Goal: Task Accomplishment & Management: Manage account settings

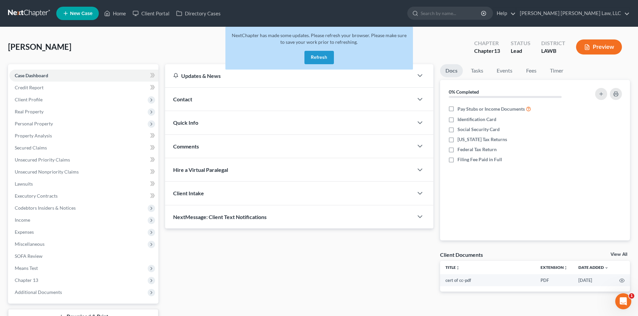
click at [320, 55] on button "Refresh" at bounding box center [318, 57] width 29 height 13
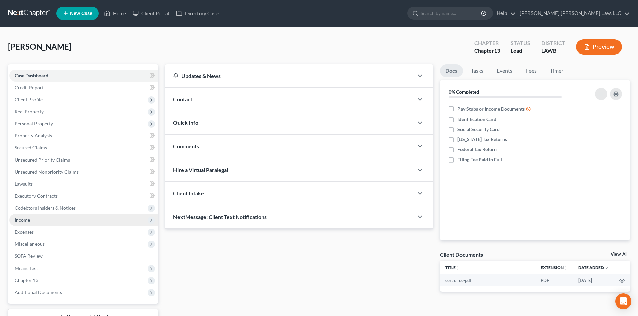
click at [75, 225] on span "Income" at bounding box center [83, 220] width 149 height 12
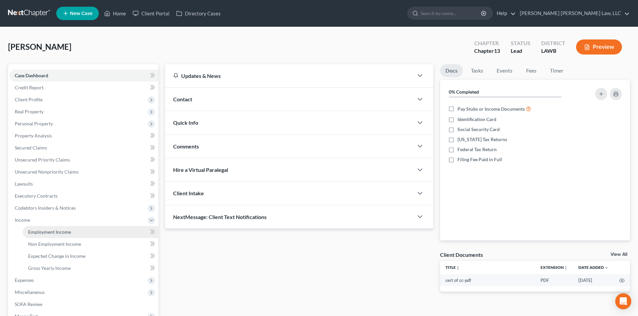
click at [75, 231] on link "Employment Income" at bounding box center [91, 232] width 136 height 12
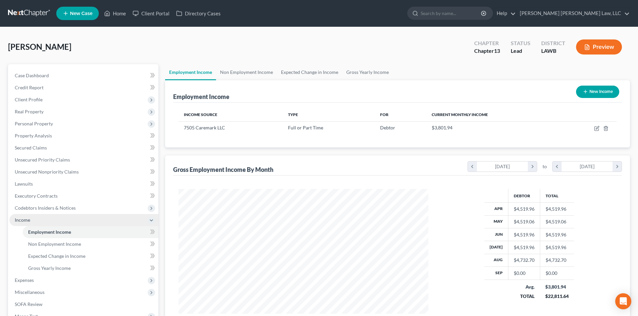
scroll to position [125, 263]
click at [372, 74] on link "Gross Yearly Income" at bounding box center [367, 72] width 51 height 16
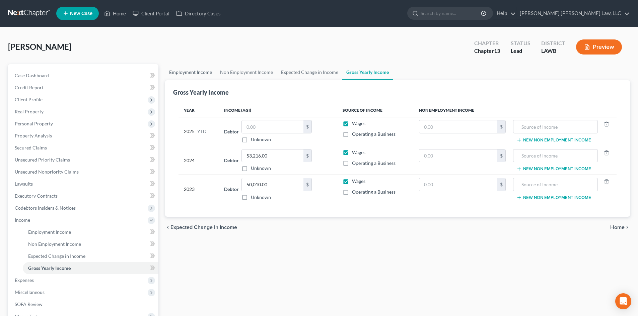
click at [201, 71] on link "Employment Income" at bounding box center [190, 72] width 51 height 16
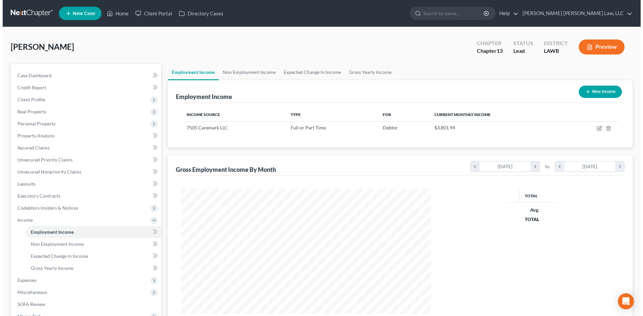
scroll to position [125, 263]
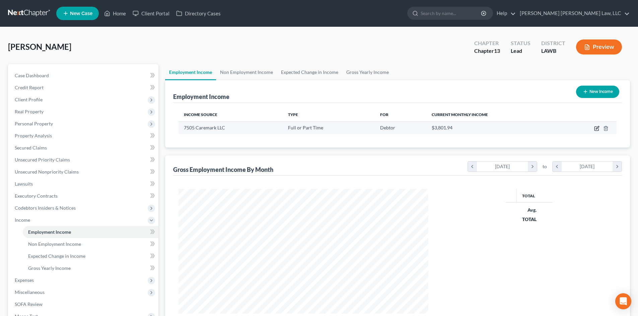
click at [595, 127] on icon "button" at bounding box center [596, 129] width 4 height 4
select select "0"
select select "41"
select select "1"
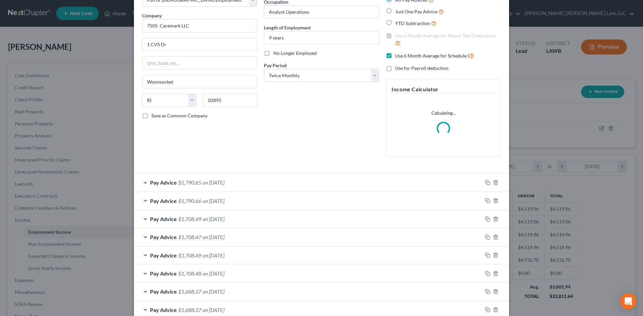
scroll to position [157, 0]
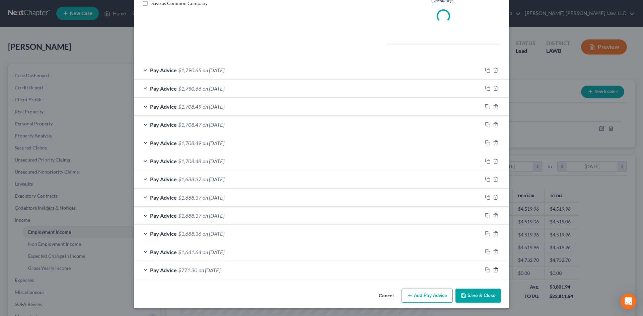
click at [493, 272] on icon "button" at bounding box center [495, 270] width 5 height 5
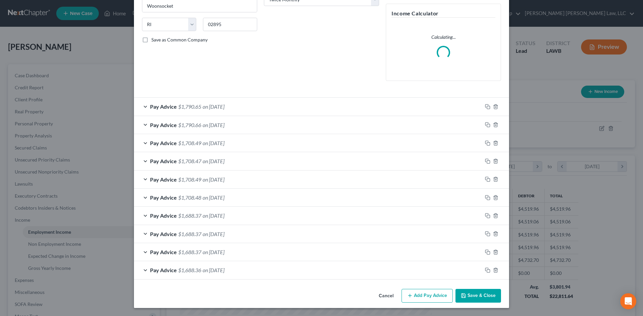
scroll to position [121, 0]
click at [429, 302] on button "Add Pay Advice" at bounding box center [427, 296] width 51 height 14
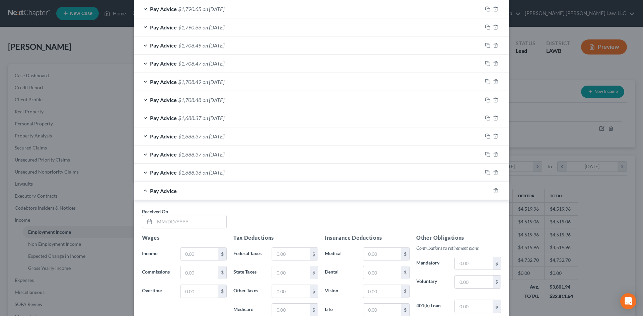
scroll to position [288, 0]
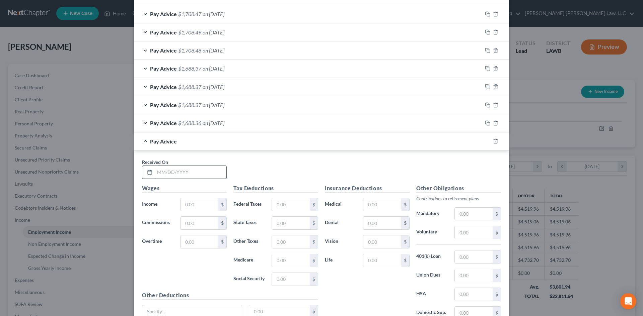
click at [191, 175] on input "text" at bounding box center [191, 172] width 72 height 13
click at [199, 177] on input "0" at bounding box center [191, 172] width 72 height 13
type input "[DATE]"
click at [195, 206] on input "text" at bounding box center [200, 205] width 38 height 13
type input "2,366.35"
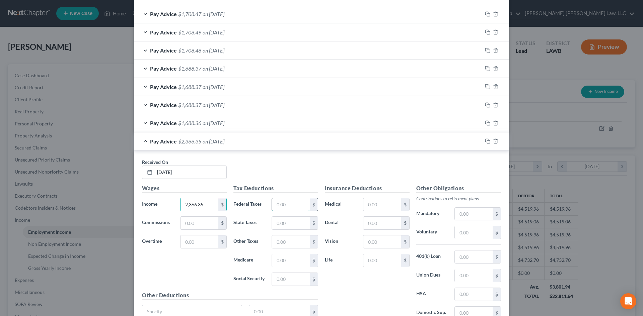
click at [301, 202] on input "text" at bounding box center [291, 205] width 38 height 13
type input "164.48"
click at [297, 258] on input "text" at bounding box center [291, 261] width 38 height 13
type input "32.66"
click at [293, 278] on input "text" at bounding box center [291, 279] width 38 height 13
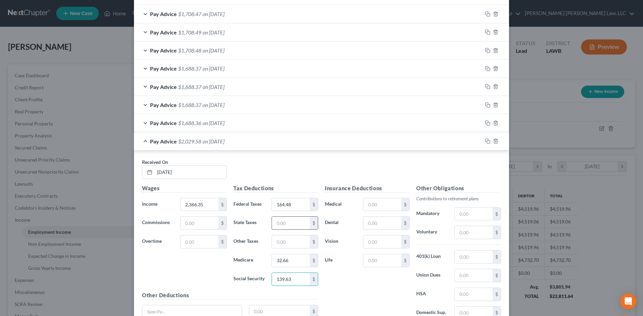
type input "139.63"
click at [282, 221] on input "text" at bounding box center [291, 223] width 38 height 13
type input "69.59"
click at [340, 121] on div "Pay Advice $1,688.36 on 04/15/2025" at bounding box center [308, 123] width 348 height 18
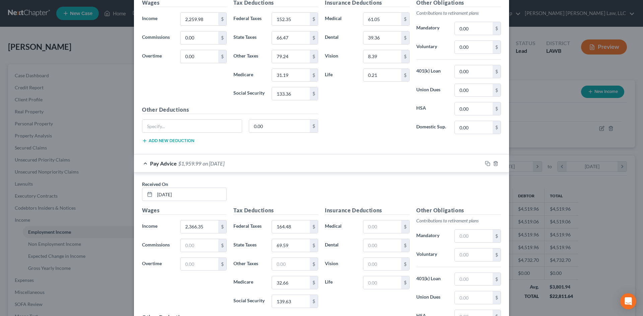
scroll to position [522, 0]
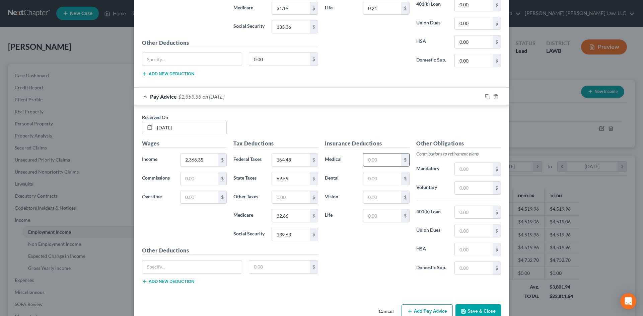
click at [380, 161] on input "text" at bounding box center [382, 160] width 38 height 13
click at [368, 181] on input "text" at bounding box center [382, 178] width 38 height 13
type input "3"
type input "21.96"
click at [294, 199] on input "text" at bounding box center [291, 197] width 38 height 13
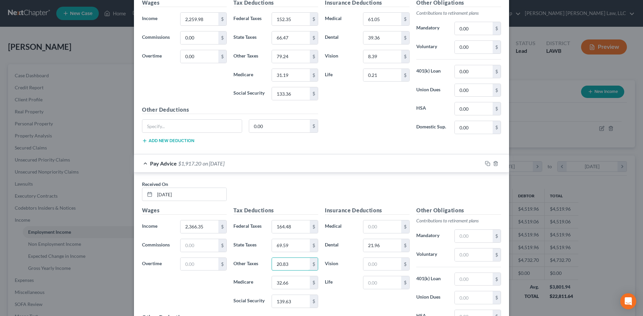
scroll to position [489, 0]
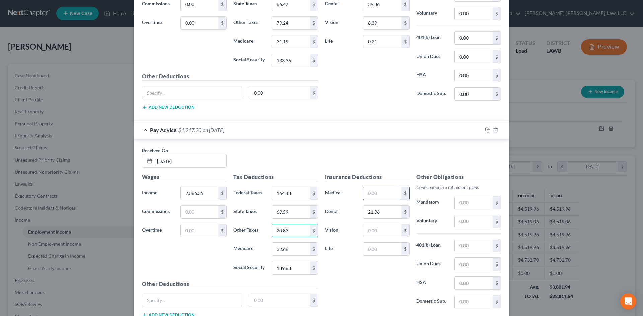
type input "20.83"
click at [385, 194] on input "text" at bounding box center [382, 193] width 38 height 13
type input "63.09"
click at [383, 249] on input "text" at bounding box center [382, 249] width 38 height 13
type input "0"
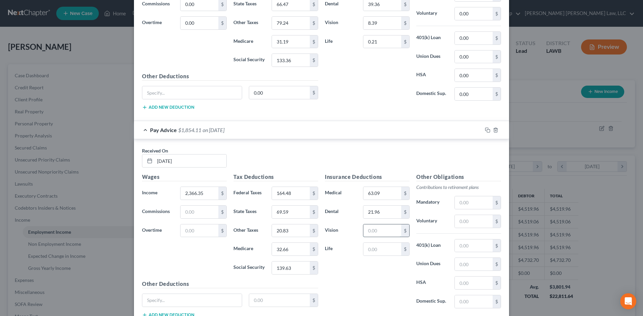
click at [371, 229] on input "text" at bounding box center [382, 231] width 38 height 13
type input "8.39"
click at [423, 161] on div "Received On * 09/30/2025" at bounding box center [322, 160] width 366 height 26
click at [372, 250] on input "text" at bounding box center [382, 249] width 38 height 13
type input "10.00"
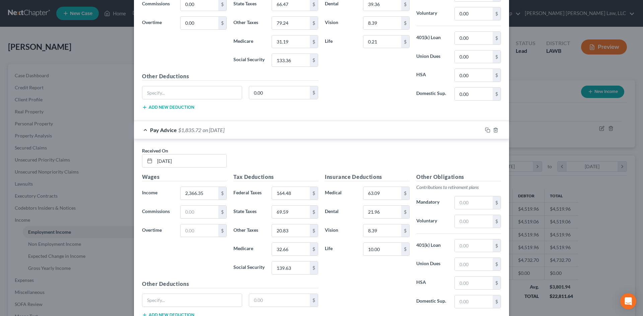
click at [383, 283] on div "Insurance Deductions Medical 63.09 $ Dental 21.96 $ Vision 8.39 $ Life 10.00 $" at bounding box center [367, 243] width 91 height 141
click at [385, 196] on input "63.09" at bounding box center [382, 193] width 38 height 13
type input "105.53"
click at [303, 232] on input "20.83" at bounding box center [291, 231] width 38 height 13
type input "23.46"
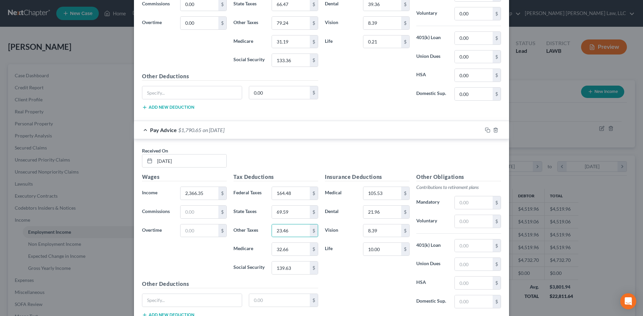
click at [378, 270] on div "Insurance Deductions Medical 105.53 $ Dental 21.96 $ Vision 8.39 $ Life 10.00 $" at bounding box center [367, 243] width 91 height 141
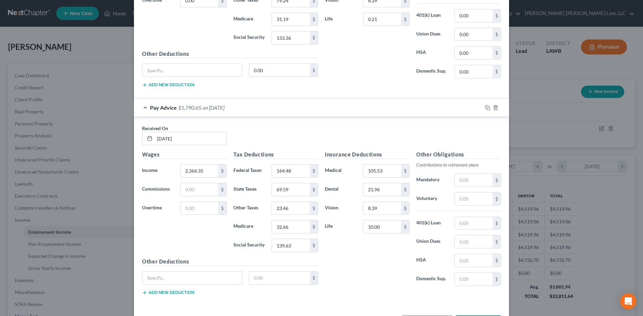
scroll to position [538, 0]
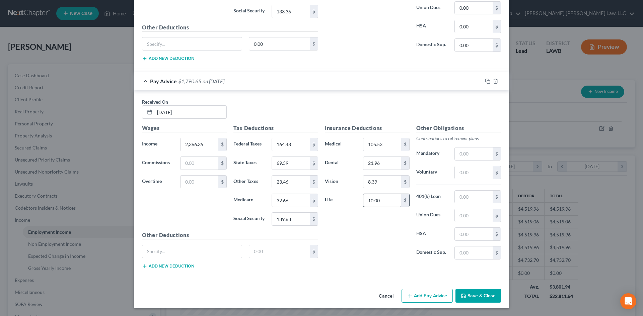
drag, startPoint x: 436, startPoint y: 295, endPoint x: 398, endPoint y: 206, distance: 96.3
click at [435, 295] on button "Add Pay Advice" at bounding box center [427, 296] width 51 height 14
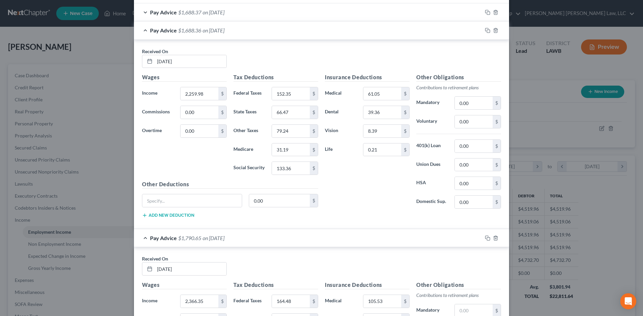
scroll to position [370, 0]
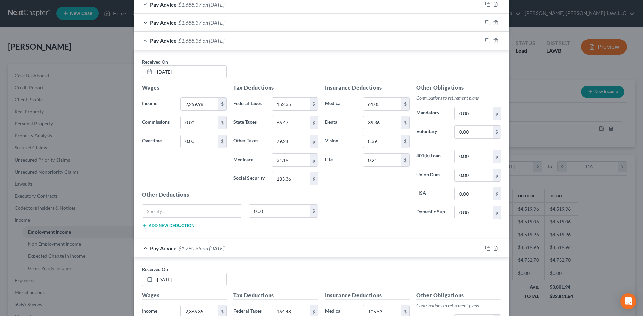
click at [280, 36] on div "Pay Advice $1,688.36 on 04/15/2025" at bounding box center [308, 41] width 348 height 18
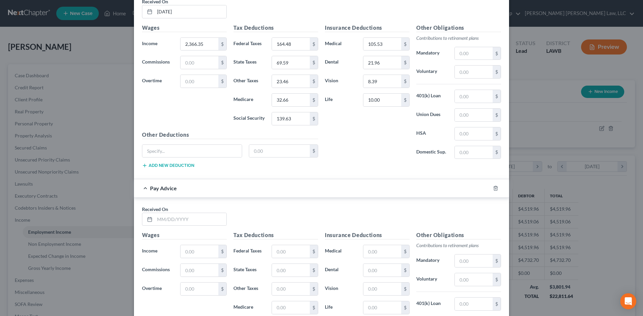
scroll to position [471, 0]
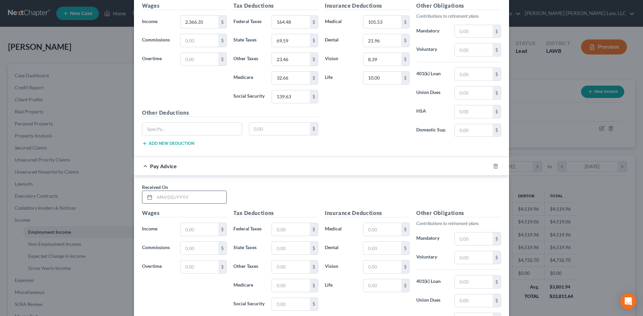
click at [210, 200] on input "text" at bounding box center [191, 197] width 72 height 13
type input "09/15/2025"
click at [197, 226] on input "text" at bounding box center [200, 229] width 38 height 13
type input "2,366.35"
click at [287, 226] on input "text" at bounding box center [291, 229] width 38 height 13
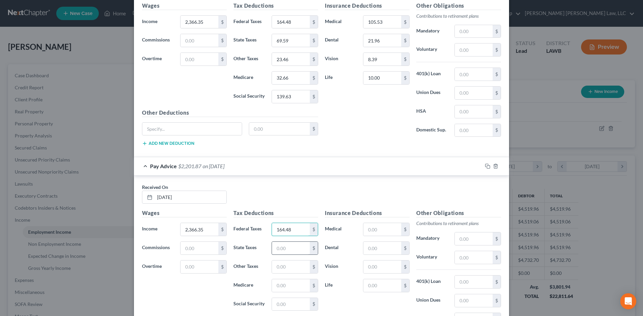
type input "164.48"
click at [287, 250] on input "text" at bounding box center [291, 248] width 38 height 13
type input "5"
type input "69.59"
click at [280, 267] on input "text" at bounding box center [291, 267] width 38 height 13
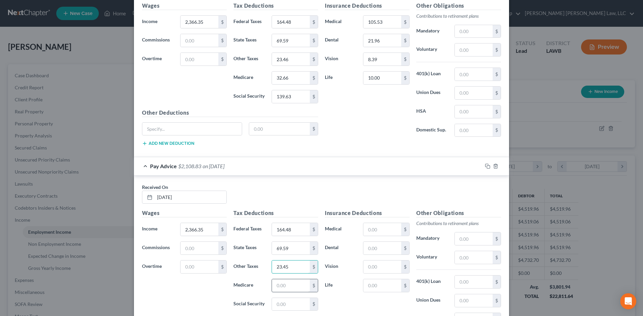
type input "23.45"
click at [294, 284] on input "text" at bounding box center [291, 286] width 38 height 13
type input "32.66"
click at [287, 301] on input "text" at bounding box center [291, 304] width 38 height 13
type input "139.63"
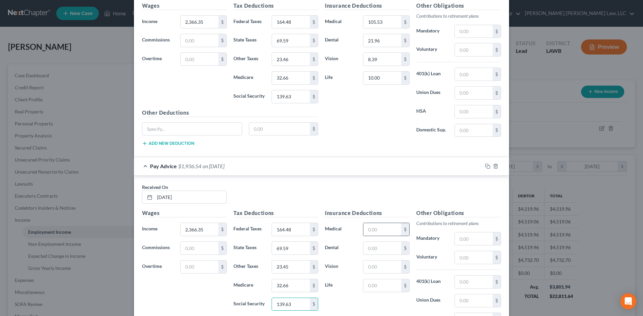
click at [383, 224] on input "text" at bounding box center [382, 229] width 38 height 13
type input "105.53"
click at [395, 246] on input "text" at bounding box center [382, 248] width 38 height 13
type input "21.96"
click at [385, 263] on input "text" at bounding box center [382, 267] width 38 height 13
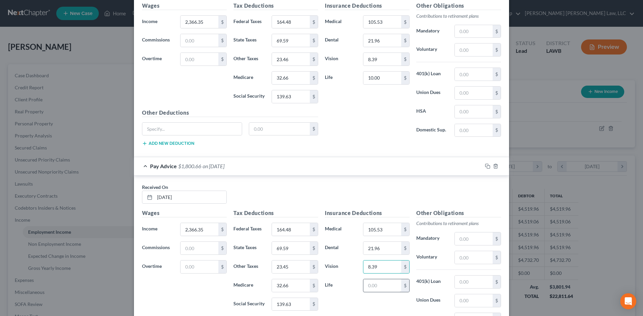
type input "8.39"
click at [377, 284] on input "text" at bounding box center [382, 286] width 38 height 13
type input "10.00"
click at [472, 244] on input "text" at bounding box center [474, 239] width 38 height 13
click at [424, 197] on div "Received On * 09/15/2025" at bounding box center [322, 197] width 366 height 26
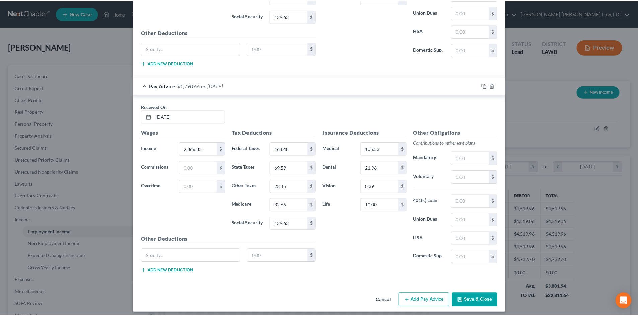
scroll to position [556, 0]
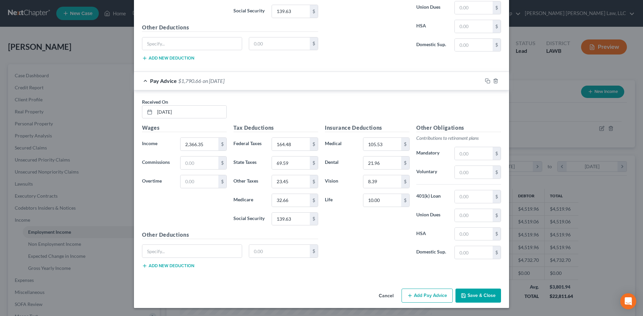
click at [481, 297] on button "Save & Close" at bounding box center [478, 296] width 46 height 14
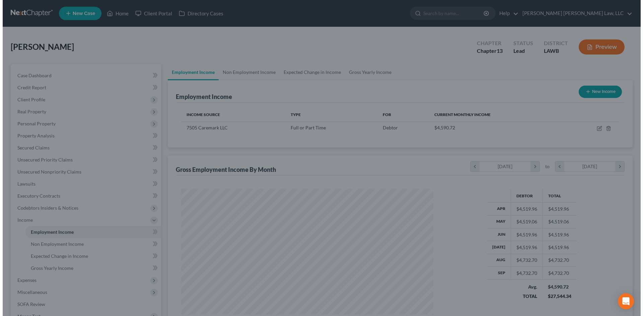
scroll to position [334774, 334635]
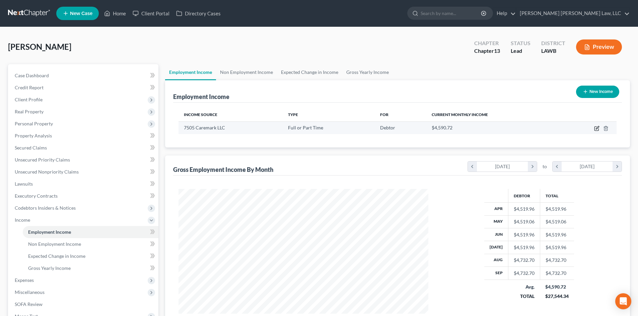
click at [595, 129] on icon "button" at bounding box center [596, 128] width 5 height 5
select select "0"
select select "41"
select select "1"
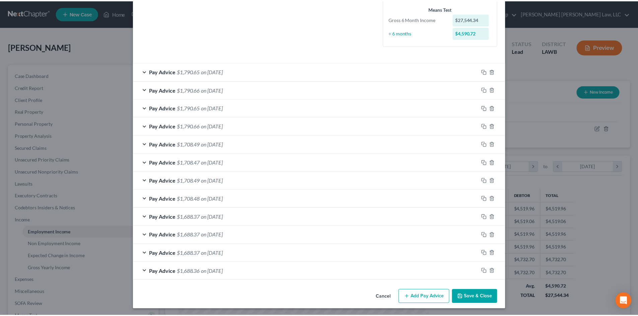
scroll to position [177, 0]
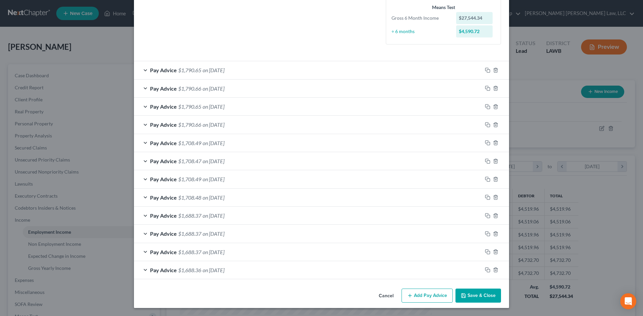
click at [472, 291] on button "Save & Close" at bounding box center [478, 296] width 46 height 14
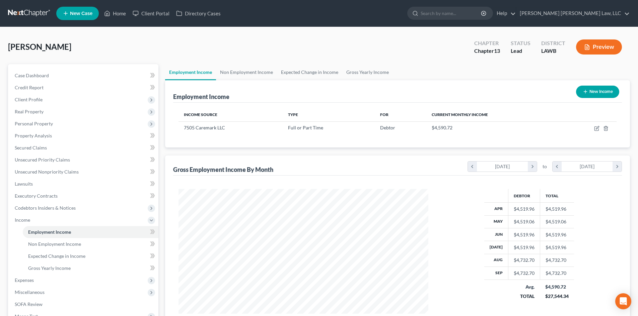
scroll to position [334774, 334635]
click at [354, 70] on link "Gross Yearly Income" at bounding box center [367, 72] width 51 height 16
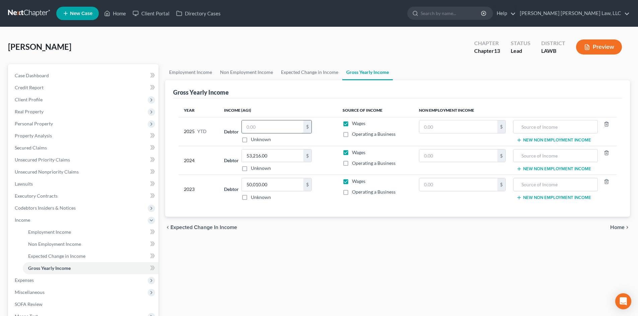
click at [277, 126] on input "text" at bounding box center [273, 127] width 62 height 13
click at [292, 125] on input "text" at bounding box center [273, 127] width 62 height 13
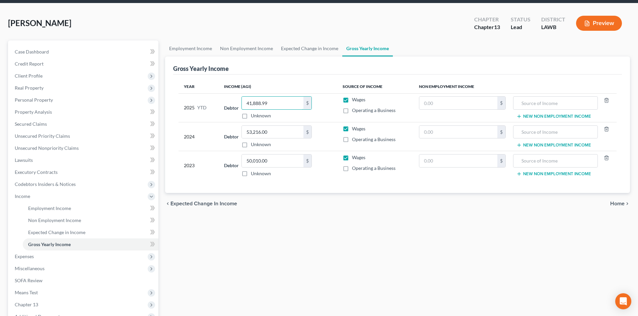
scroll to position [33, 0]
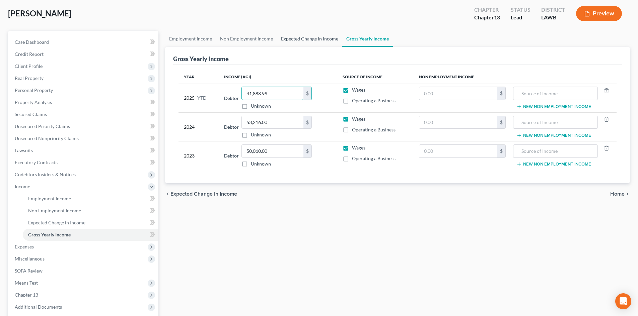
type input "41,888.99"
click at [314, 38] on link "Expected Change in Income" at bounding box center [309, 39] width 65 height 16
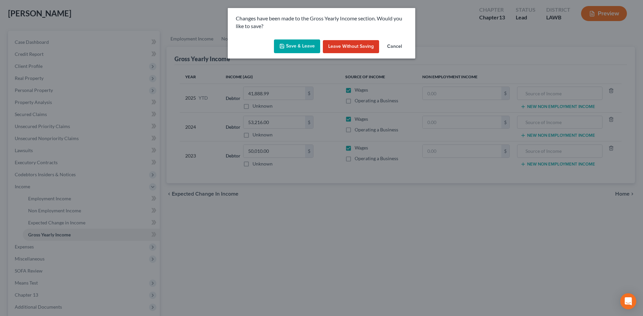
click at [290, 40] on button "Save & Leave" at bounding box center [297, 47] width 46 height 14
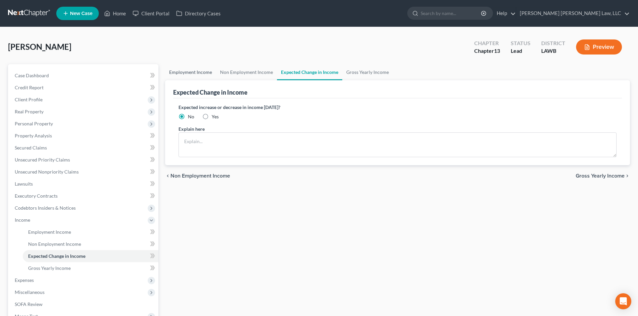
click at [182, 71] on link "Employment Income" at bounding box center [190, 72] width 51 height 16
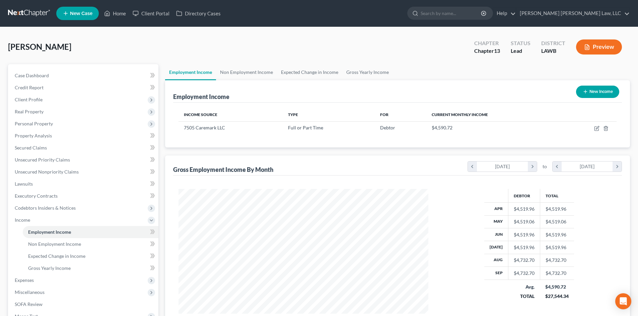
scroll to position [125, 263]
click at [253, 72] on link "Non Employment Income" at bounding box center [246, 72] width 61 height 16
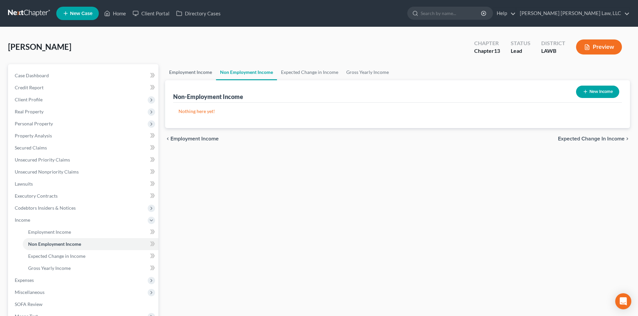
click at [201, 75] on link "Employment Income" at bounding box center [190, 72] width 51 height 16
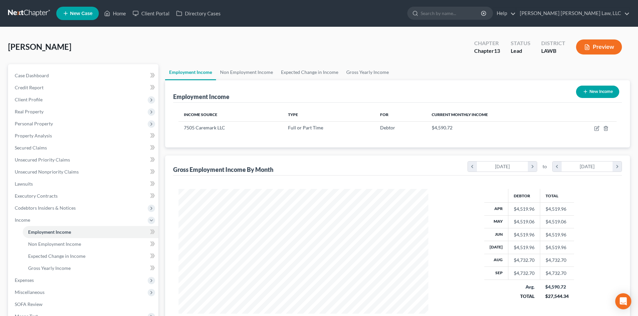
scroll to position [125, 263]
click at [368, 76] on link "Gross Yearly Income" at bounding box center [367, 72] width 51 height 16
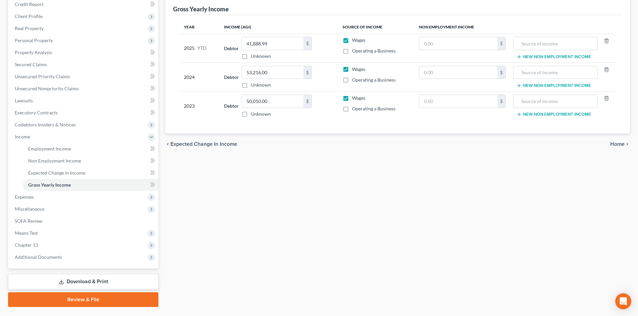
scroll to position [100, 0]
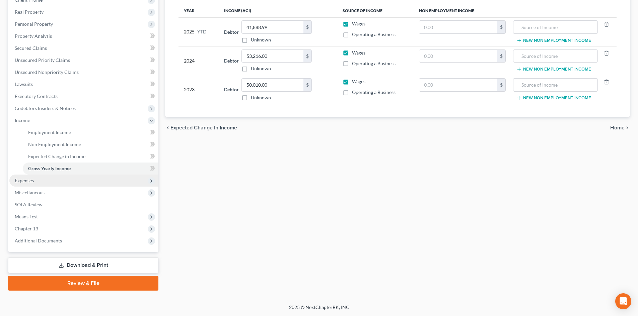
click at [56, 181] on span "Expenses" at bounding box center [83, 181] width 149 height 12
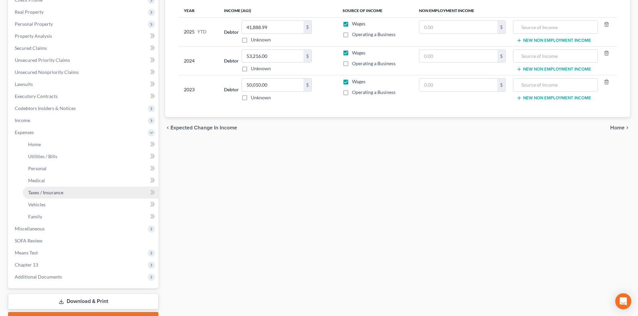
click at [68, 187] on link "Taxes / Insurance" at bounding box center [91, 193] width 136 height 12
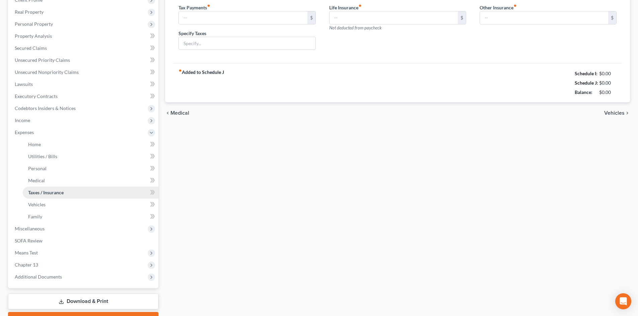
scroll to position [23, 0]
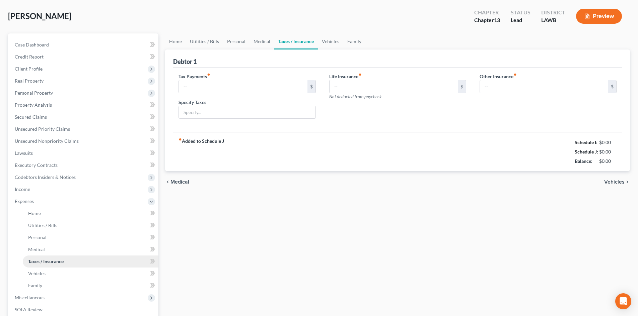
type input "0.00"
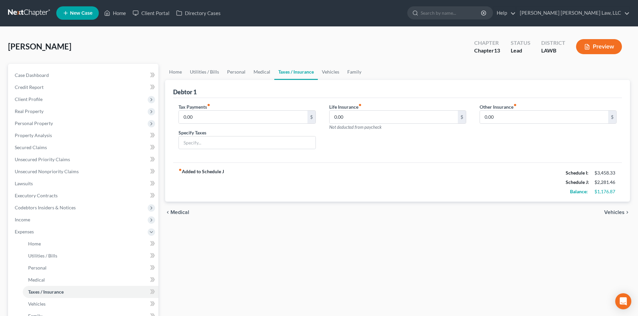
scroll to position [0, 0]
click at [231, 75] on link "Personal" at bounding box center [236, 72] width 26 height 16
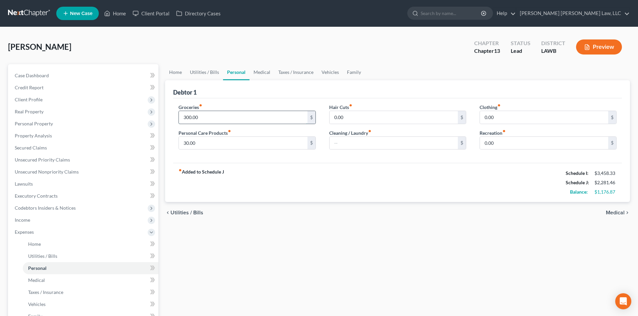
click at [213, 115] on input "300.00" at bounding box center [243, 117] width 128 height 13
type input "400.00"
click at [231, 146] on input "30.00" at bounding box center [243, 143] width 128 height 13
click at [231, 146] on input "100.00" at bounding box center [243, 143] width 128 height 13
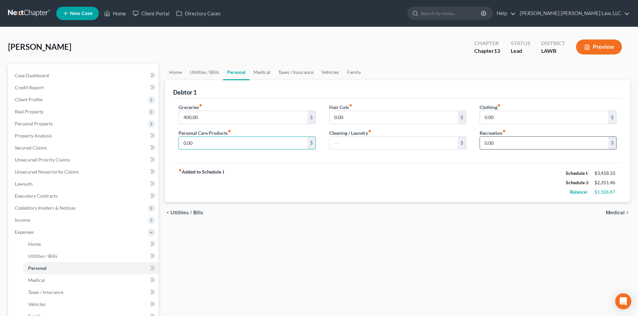
type input "0.00"
click at [514, 142] on input "0.00" at bounding box center [544, 143] width 128 height 13
type input "25.00"
click at [347, 72] on link "Family" at bounding box center [354, 72] width 22 height 16
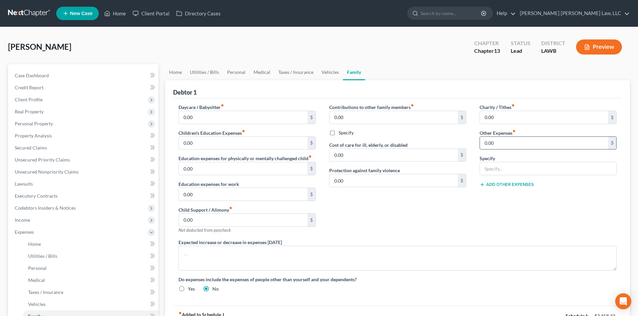
click at [519, 148] on input "0.00" at bounding box center [544, 143] width 128 height 13
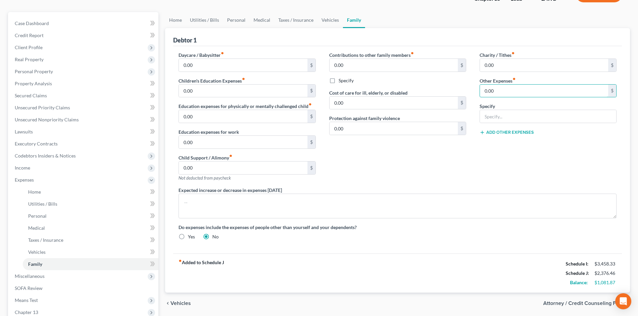
scroll to position [67, 0]
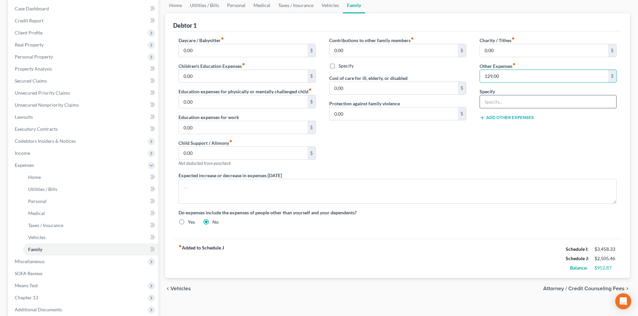
type input "129.00"
click at [519, 99] on input "text" at bounding box center [548, 101] width 136 height 13
type input "misc; emergency fund, plan funding"
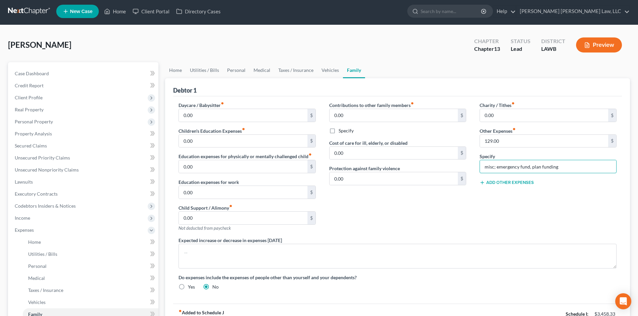
scroll to position [0, 0]
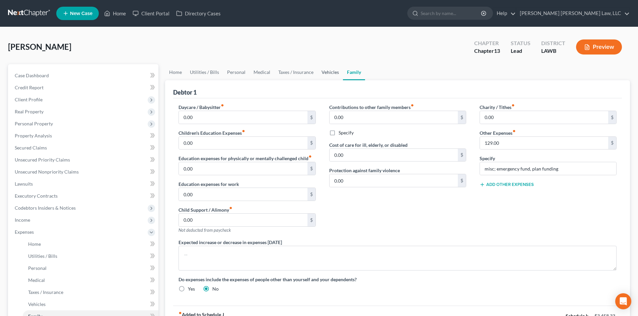
click at [325, 70] on link "Vehicles" at bounding box center [329, 72] width 25 height 16
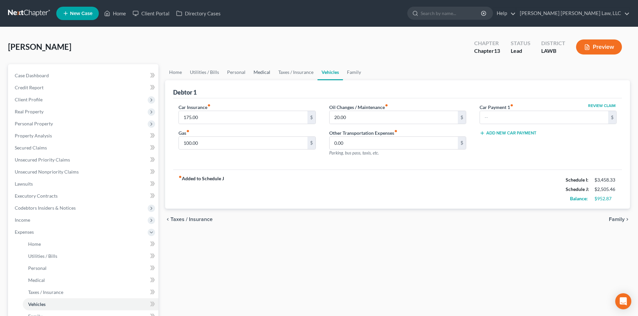
click at [252, 72] on link "Medical" at bounding box center [261, 72] width 25 height 16
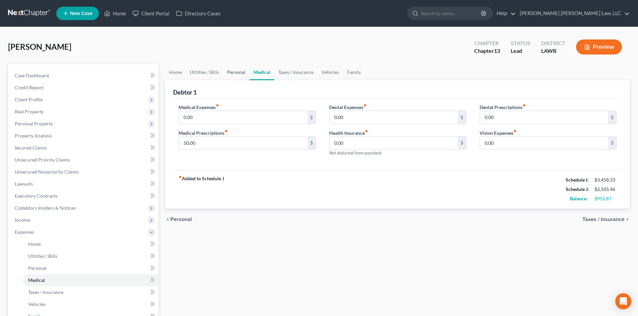
click at [234, 74] on link "Personal" at bounding box center [236, 72] width 26 height 16
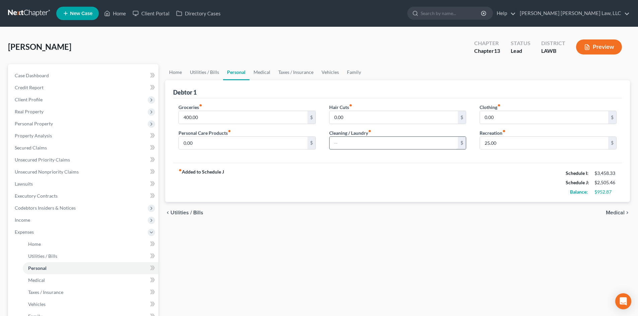
click at [375, 145] on input "text" at bounding box center [394, 143] width 128 height 13
type input "0.00"
click at [498, 117] on input "0.00" at bounding box center [544, 117] width 128 height 13
type input "50.00"
click at [388, 150] on div "Hair Cuts fiber_manual_record 0.00 $ Cleaning / Laundry fiber_manual_record 0.0…" at bounding box center [398, 130] width 150 height 52
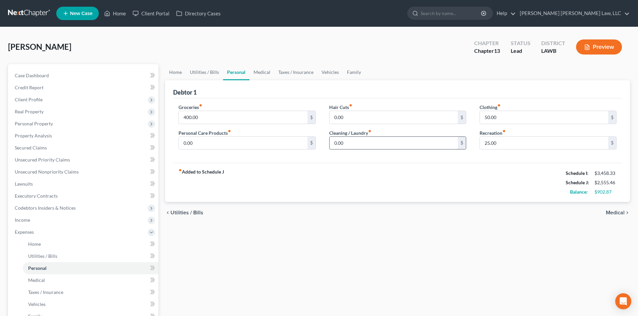
click at [389, 147] on input "0.00" at bounding box center [394, 143] width 128 height 13
type input "40.00"
click at [298, 119] on input "400.00" at bounding box center [243, 117] width 128 height 13
type input "413.00"
click at [213, 75] on link "Utilities / Bills" at bounding box center [204, 72] width 37 height 16
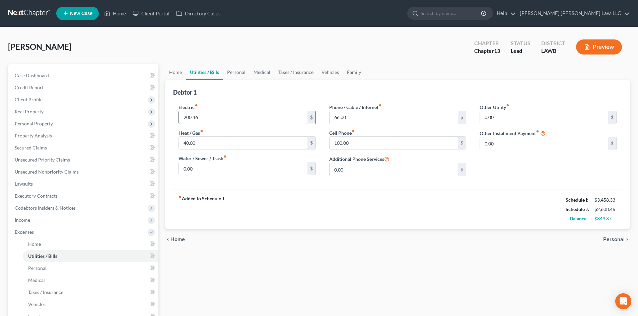
click at [214, 115] on input "200.46" at bounding box center [243, 117] width 128 height 13
type input "200.33"
click at [233, 71] on link "Personal" at bounding box center [236, 72] width 26 height 16
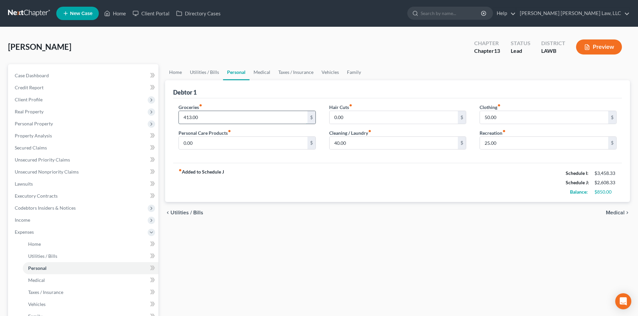
click at [207, 113] on input "413.00" at bounding box center [243, 117] width 128 height 13
type input "414.00"
click at [331, 243] on div "Home Utilities / Bills Personal Medical Taxes / Insurance Vehicles Family Debto…" at bounding box center [398, 245] width 472 height 363
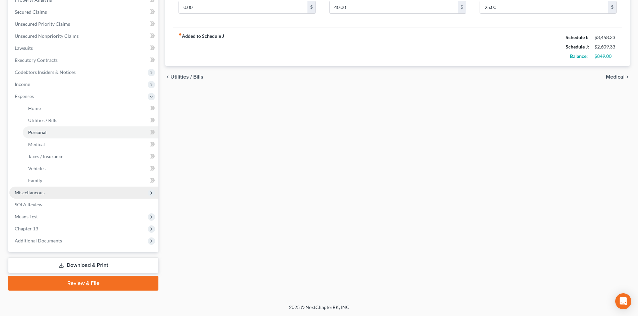
click at [34, 194] on span "Miscellaneous" at bounding box center [30, 193] width 30 height 6
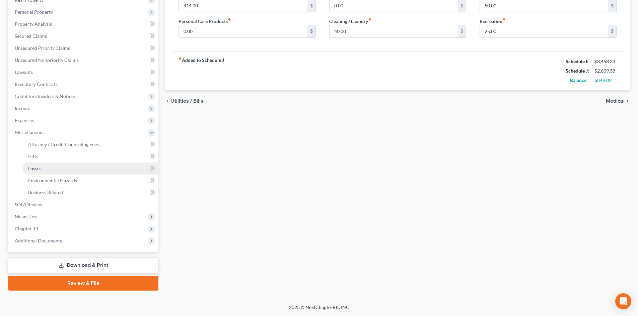
scroll to position [112, 0]
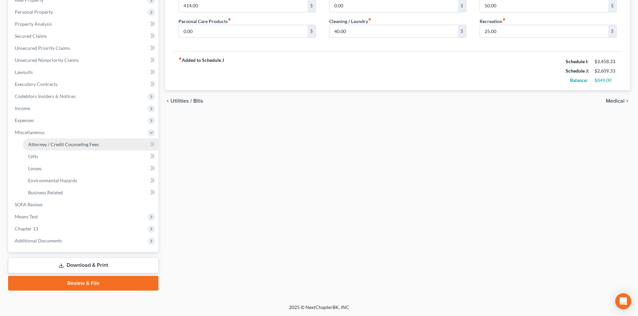
click at [91, 144] on span "Attorney / Credit Counseling Fees" at bounding box center [63, 145] width 71 height 6
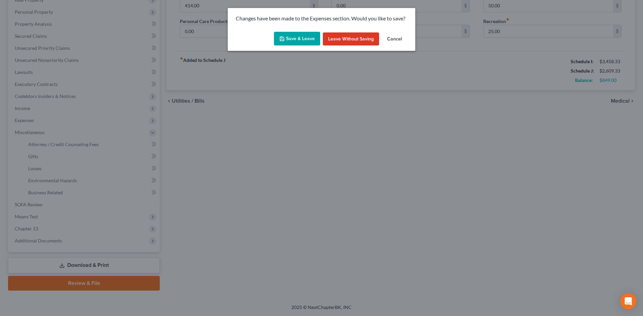
click at [301, 34] on button "Save & Leave" at bounding box center [297, 39] width 46 height 14
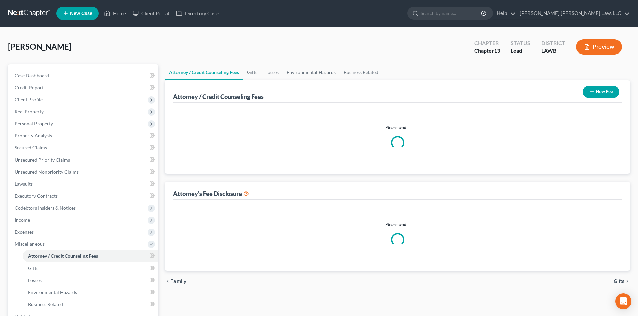
select select "1"
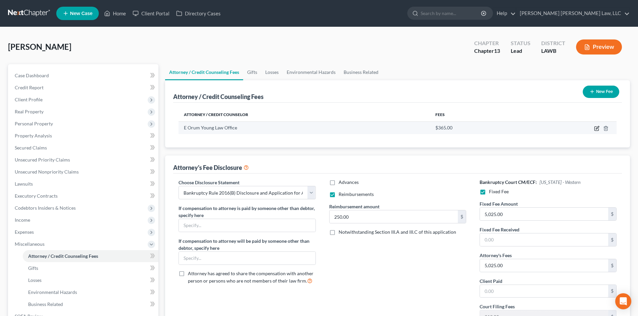
click at [596, 128] on icon "button" at bounding box center [596, 128] width 5 height 5
select select "19"
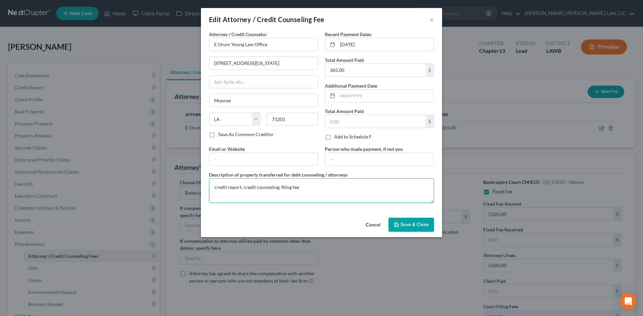
click at [370, 188] on textarea "credit report, credit counseling, filing fee" at bounding box center [321, 191] width 225 height 25
click at [412, 230] on button "Save & Close" at bounding box center [411, 225] width 46 height 14
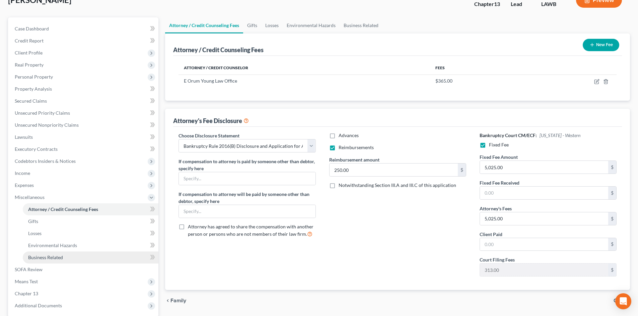
scroll to position [112, 0]
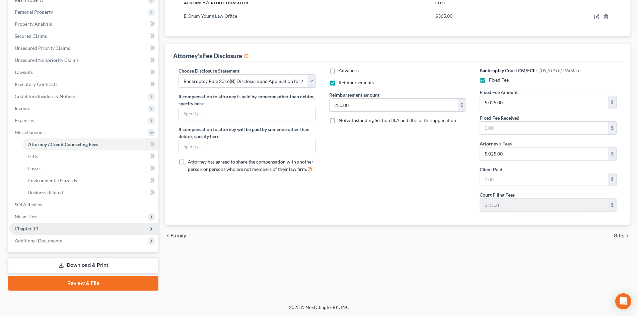
click at [47, 227] on span "Chapter 13" at bounding box center [83, 229] width 149 height 12
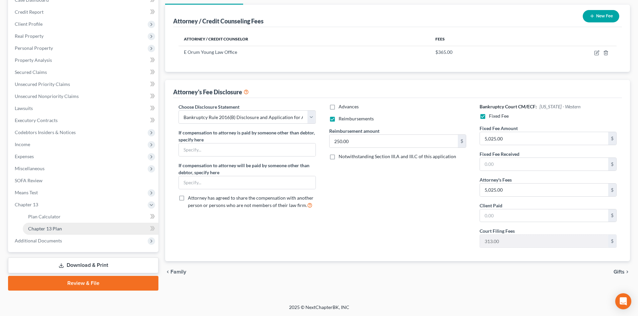
scroll to position [76, 0]
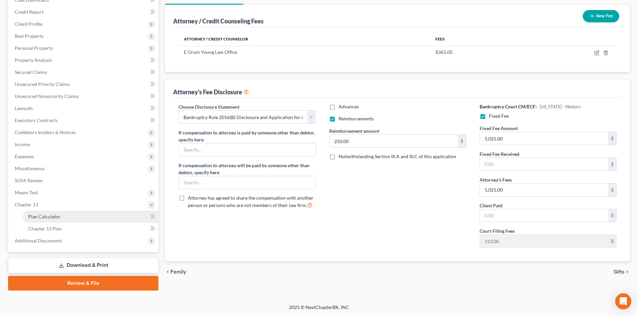
click at [57, 217] on span "Plan Calculator" at bounding box center [44, 217] width 32 height 6
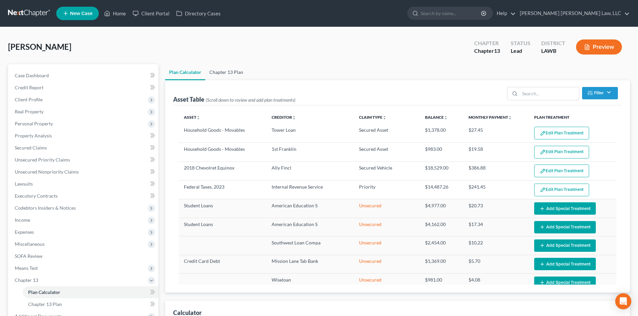
select select "59"
click at [244, 78] on link "Chapter 13 Plan" at bounding box center [226, 72] width 42 height 16
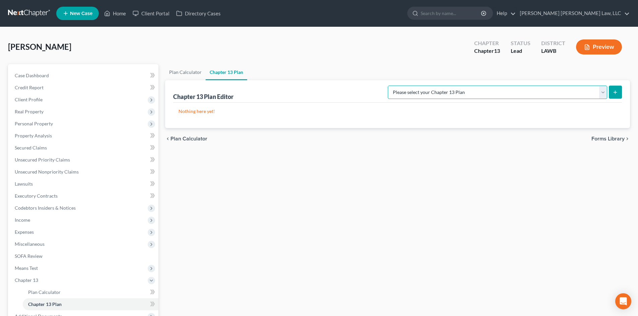
click at [546, 92] on select "Please select your Chapter 13 Plan E. Orum Custom Plan (Revised 12/1/2021) E. O…" at bounding box center [497, 92] width 219 height 13
select select "1"
click at [458, 86] on select "Please select your Chapter 13 Plan E. Orum Custom Plan (Revised 12/1/2021) E. O…" at bounding box center [497, 92] width 219 height 13
click at [612, 90] on button "submit" at bounding box center [615, 92] width 13 height 13
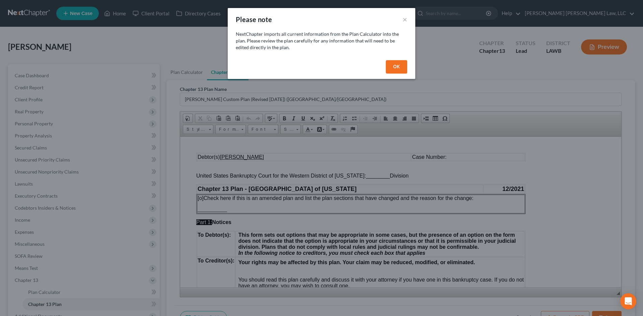
click at [398, 67] on button "OK" at bounding box center [396, 66] width 21 height 13
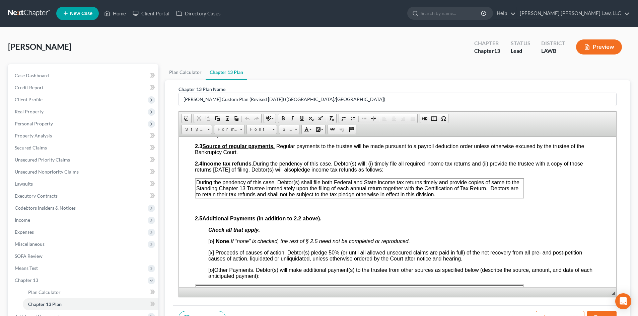
scroll to position [435, 0]
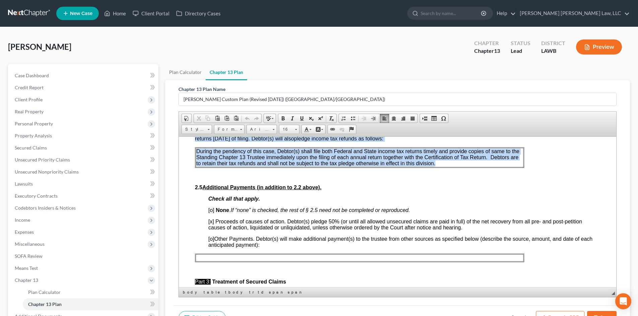
drag, startPoint x: 444, startPoint y: 166, endPoint x: 187, endPoint y: 157, distance: 257.3
paste body
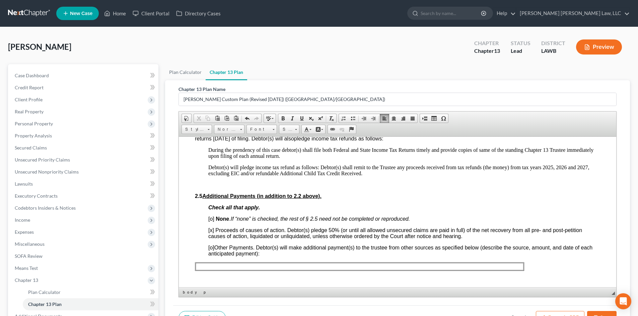
click at [344, 184] on p at bounding box center [397, 185] width 405 height 6
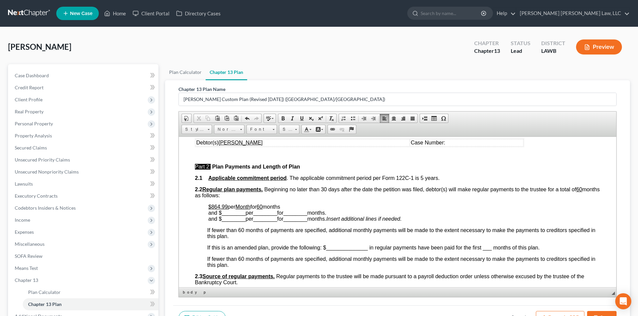
scroll to position [268, 0]
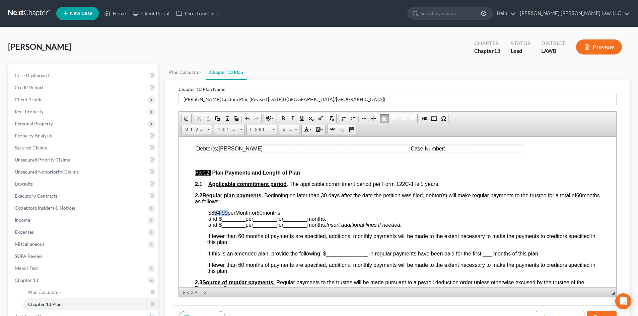
drag, startPoint x: 227, startPoint y: 213, endPoint x: 214, endPoint y: 213, distance: 12.7
click at [214, 213] on u "$864.99" at bounding box center [217, 213] width 19 height 6
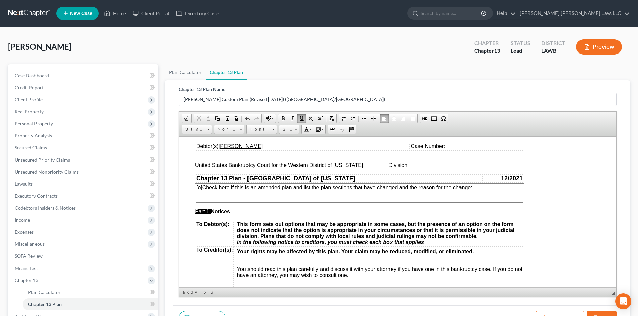
scroll to position [0, 0]
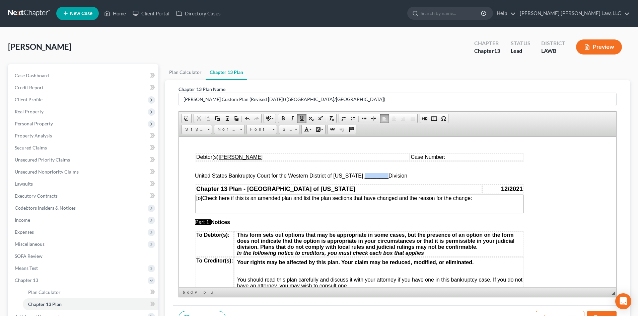
drag, startPoint x: 383, startPoint y: 178, endPoint x: 360, endPoint y: 177, distance: 22.8
click at [360, 177] on span "United States Bankruptcy Court for the Western District of Louisiana: ________ …" at bounding box center [301, 176] width 212 height 6
click at [365, 175] on span "Laayette" at bounding box center [375, 176] width 20 height 6
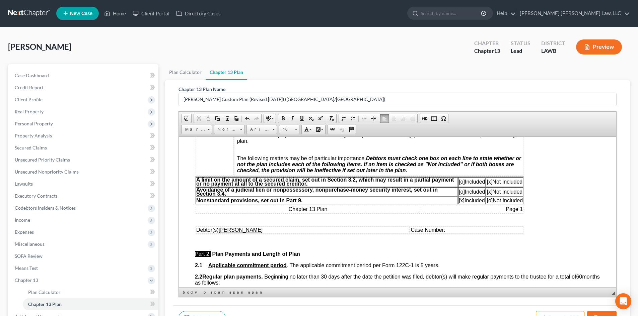
scroll to position [134, 0]
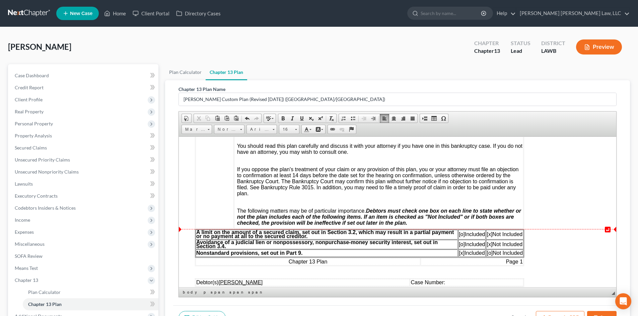
click at [459, 234] on span "[o]" at bounding box center [462, 234] width 6 height 6
click at [489, 235] on span "[x]" at bounding box center [490, 234] width 6 height 6
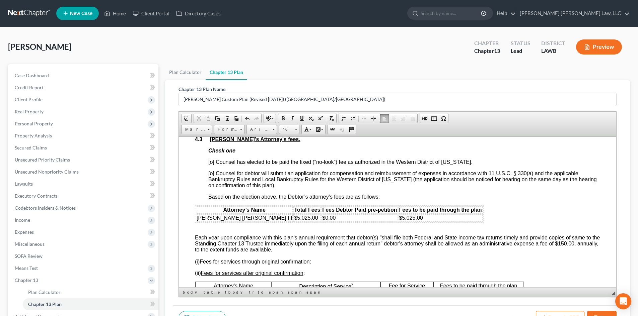
scroll to position [1239, 0]
drag, startPoint x: 197, startPoint y: 225, endPoint x: 283, endPoint y: 228, distance: 86.1
click at [283, 228] on body "↵ Debtor(s) Nicole Anderson Case Number: United States Bankruptcy Court for the…" at bounding box center [397, 90] width 405 height 2352
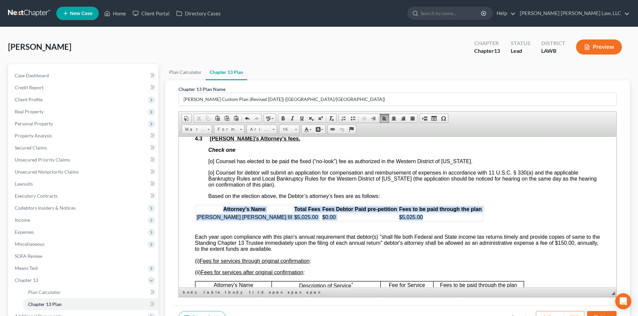
drag, startPoint x: 376, startPoint y: 235, endPoint x: 183, endPoint y: 229, distance: 193.7
click at [183, 229] on html "Debtor(s) Nicole Anderson Case Number: United States Bankruptcy Court for the W…" at bounding box center [397, 90] width 437 height 2384
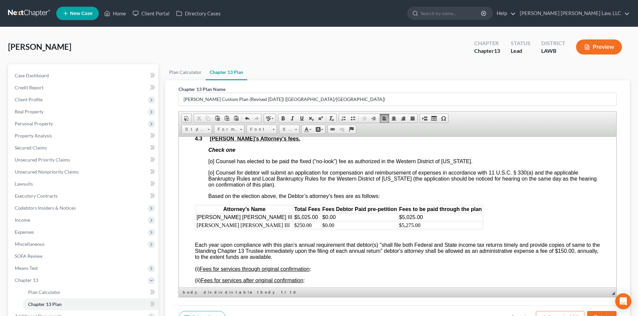
click at [212, 164] on span "[o] Counsel has elected to be paid the fixed (“no-look”) fee as authorized in t…" at bounding box center [340, 161] width 264 height 6
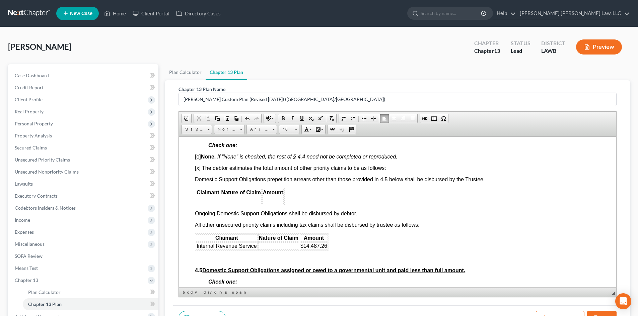
scroll to position [1474, 0]
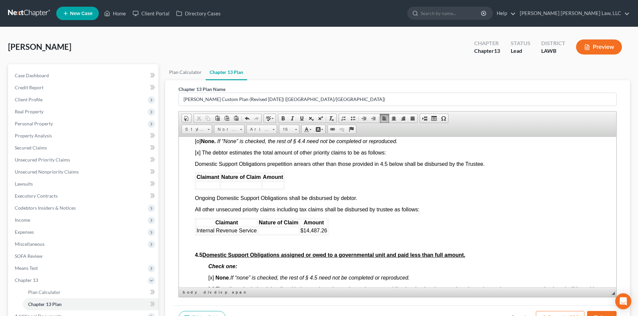
click at [276, 234] on td at bounding box center [278, 230] width 41 height 7
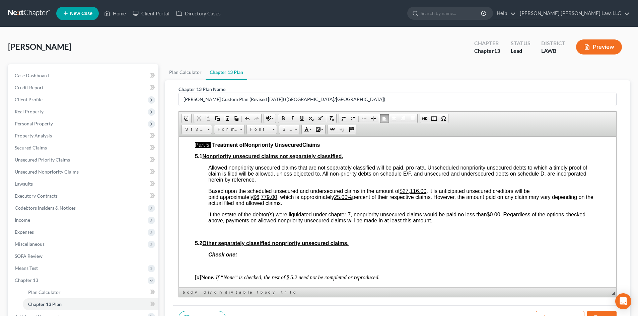
scroll to position [1741, 0]
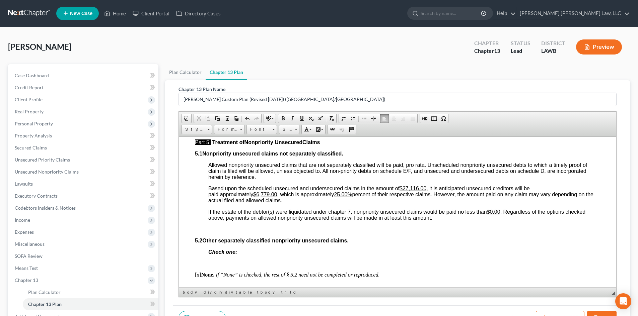
click at [352, 204] on p "Based upon the scheduled unsecured and undersecured claims in the amount of $27…" at bounding box center [404, 195] width 392 height 18
click at [352, 197] on u "25.00%" at bounding box center [343, 195] width 18 height 6
drag, startPoint x: 352, startPoint y: 212, endPoint x: 339, endPoint y: 213, distance: 13.1
click at [339, 197] on u "25.00%" at bounding box center [343, 195] width 18 height 6
drag, startPoint x: 278, startPoint y: 213, endPoint x: 256, endPoint y: 214, distance: 22.1
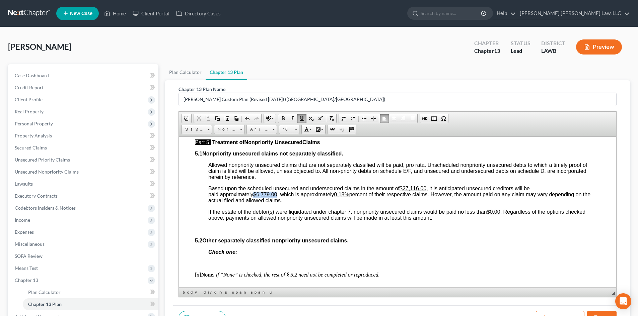
click at [256, 197] on u "$6,779.00" at bounding box center [265, 195] width 24 height 6
click at [257, 197] on u "$6,779.00" at bounding box center [265, 195] width 24 height 6
drag, startPoint x: 258, startPoint y: 212, endPoint x: 277, endPoint y: 212, distance: 19.4
click at [277, 197] on u "$6,779.00" at bounding box center [265, 195] width 24 height 6
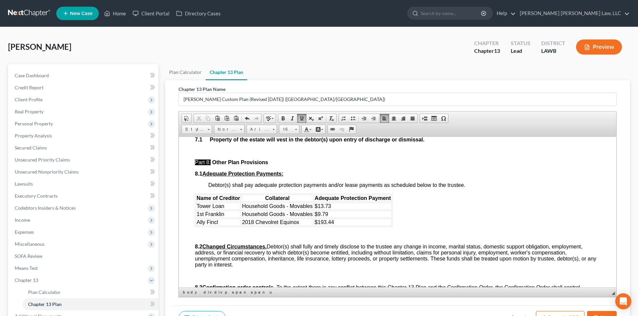
scroll to position [2009, 0]
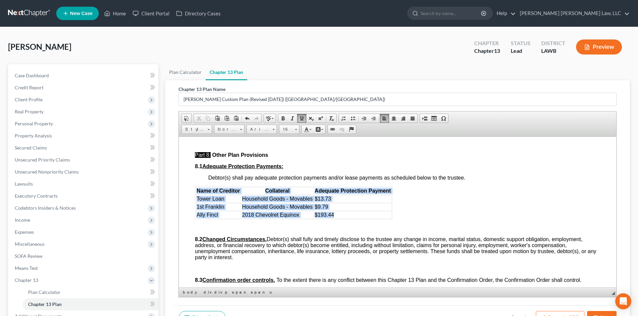
drag, startPoint x: 361, startPoint y: 241, endPoint x: 196, endPoint y: 212, distance: 167.7
click at [196, 212] on table "Name of Creditor Collateral Adequate Protection Payment Tower Loan Household Go…" at bounding box center [294, 202] width 198 height 33
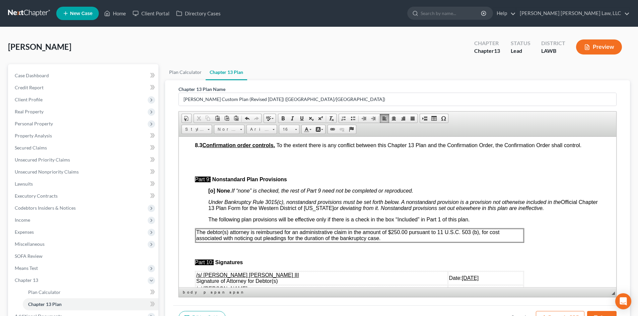
scroll to position [2143, 0]
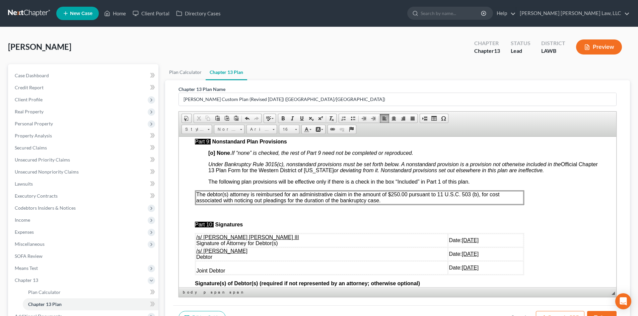
click at [390, 204] on p "The debtor(s) attorney is reimbursed for an administrative claim in the amount …" at bounding box center [359, 198] width 327 height 12
drag, startPoint x: 394, startPoint y: 222, endPoint x: 203, endPoint y: 210, distance: 191.3
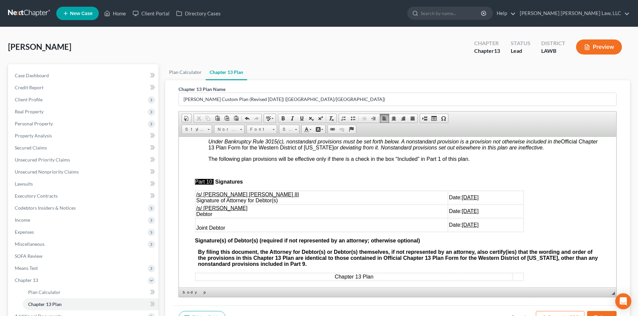
scroll to position [2177, 0]
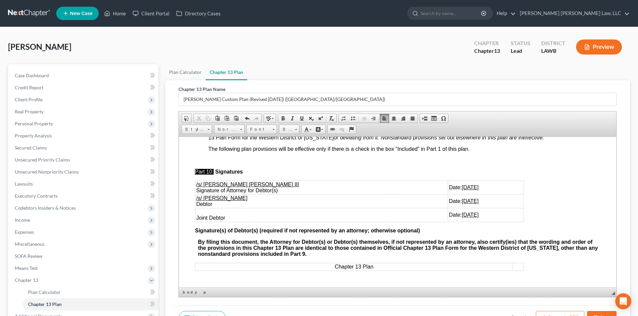
drag, startPoint x: 473, startPoint y: 242, endPoint x: 196, endPoint y: 223, distance: 278.0
click at [196, 222] on tbody "/s/ E. Orum Young III Signature of Attorney for Debtor(s) Date: 10/02/2025 /s/ …" at bounding box center [360, 201] width 328 height 41
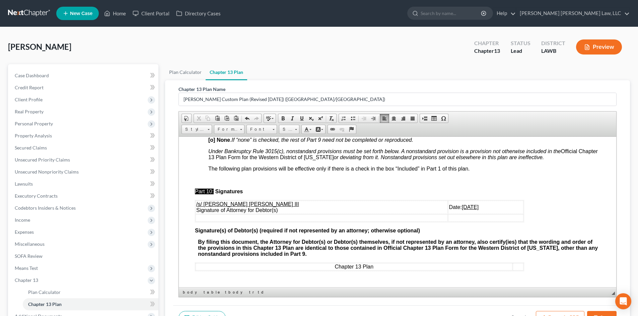
scroll to position [2143, 0]
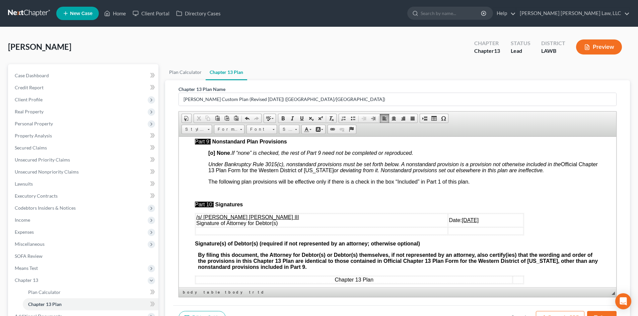
click at [212, 156] on strong "[o] None" at bounding box center [219, 153] width 22 height 6
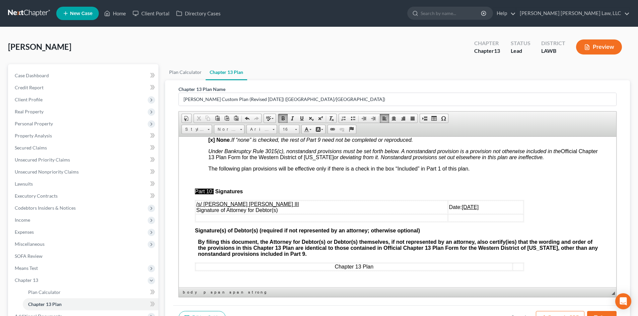
scroll to position [2181, 0]
click at [597, 313] on button "Save" at bounding box center [601, 318] width 29 height 14
select select "1"
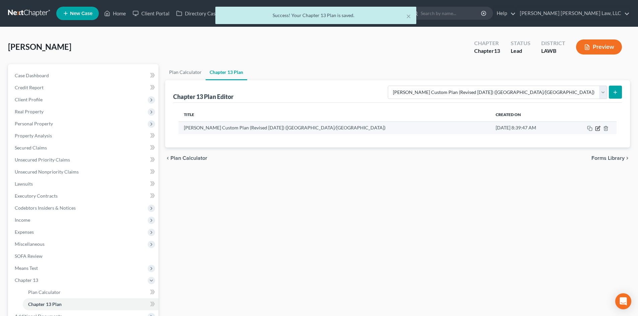
click at [597, 127] on icon "button" at bounding box center [597, 129] width 4 height 4
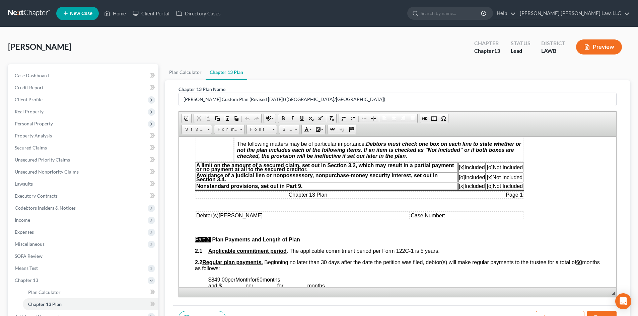
scroll to position [234, 0]
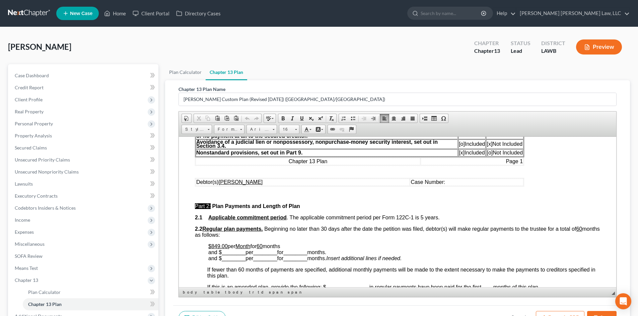
click at [459, 153] on span "[x]" at bounding box center [462, 153] width 6 height 6
click at [489, 154] on span "[o]" at bounding box center [490, 153] width 6 height 6
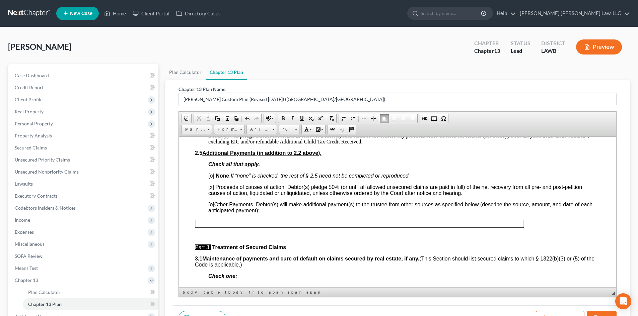
scroll to position [469, 0]
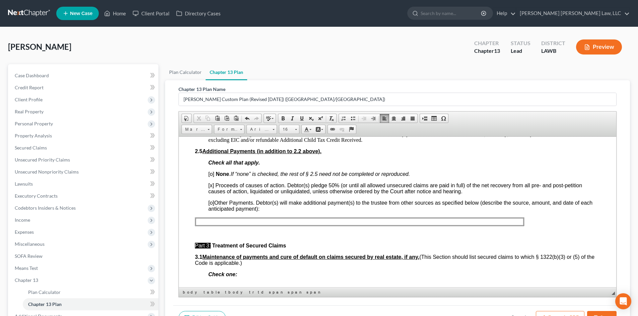
click at [574, 312] on button "Export as PDF" at bounding box center [560, 318] width 49 height 14
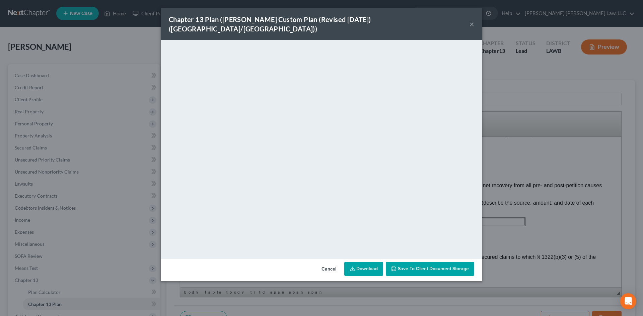
click at [366, 262] on link "Download" at bounding box center [363, 269] width 39 height 14
click at [415, 285] on div "Chapter 13 Plan (E. Orum Custom Plan (Revised 12/1/2021) (Alexandria/Monroe)) ×…" at bounding box center [321, 158] width 643 height 316
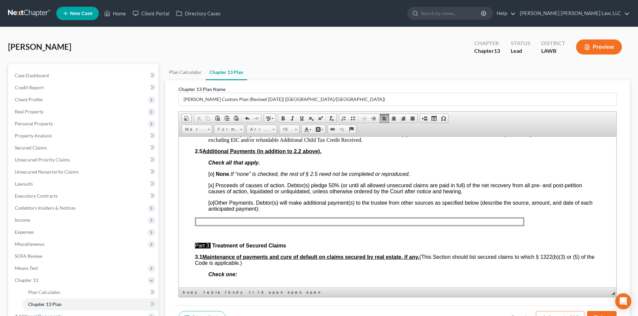
click at [610, 314] on button "Save" at bounding box center [601, 318] width 29 height 14
select select "1"
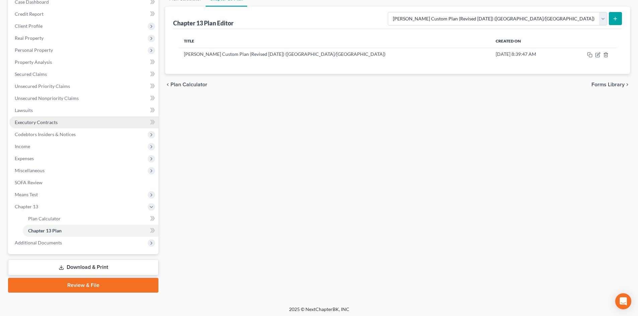
scroll to position [76, 0]
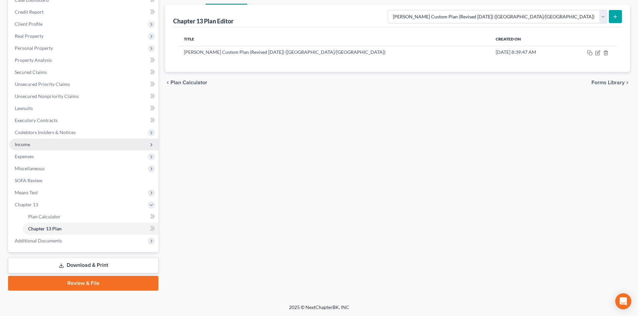
click at [42, 142] on span "Income" at bounding box center [83, 145] width 149 height 12
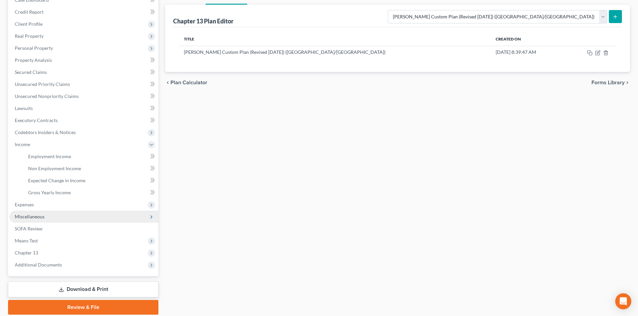
click at [47, 220] on span "Miscellaneous" at bounding box center [83, 217] width 149 height 12
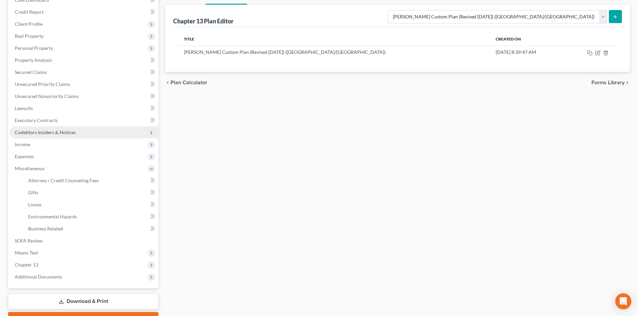
click at [58, 133] on span "Codebtors Insiders & Notices" at bounding box center [45, 133] width 61 height 6
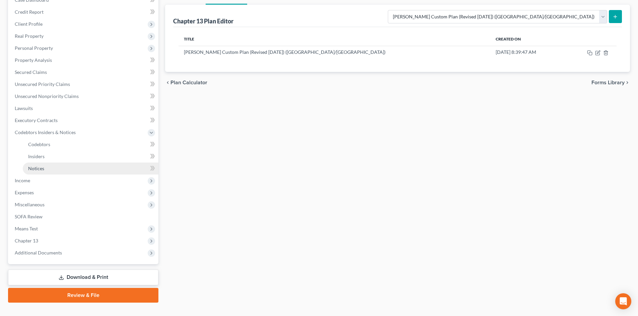
click at [63, 165] on link "Notices" at bounding box center [91, 169] width 136 height 12
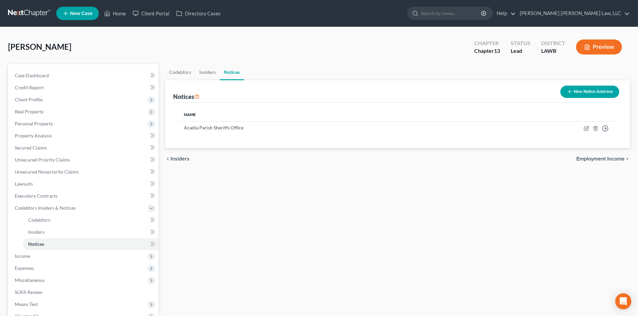
click at [587, 96] on button "New Notice Address" at bounding box center [589, 92] width 59 height 12
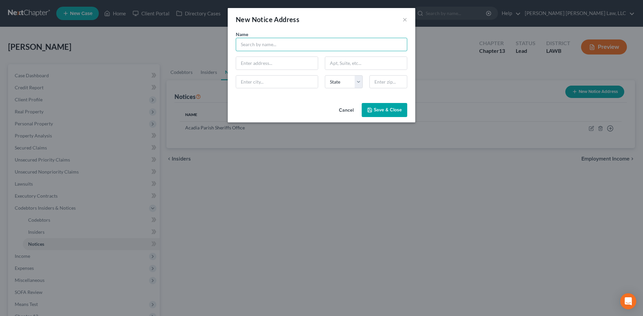
click at [310, 43] on input "text" at bounding box center [321, 44] width 171 height 13
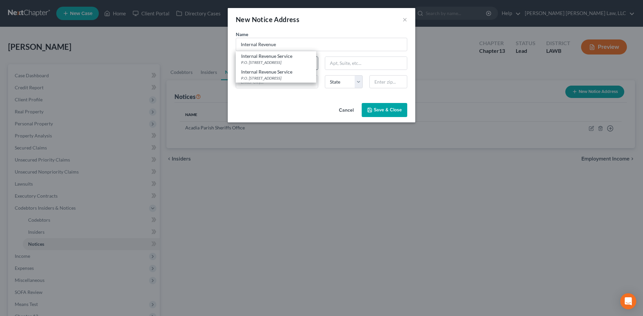
click at [298, 57] on div "Internal Revenue Service" at bounding box center [276, 56] width 70 height 7
type input "Internal Revenue Service"
type input "P.O. Box 7346"
type input "Philadelphia"
select select "39"
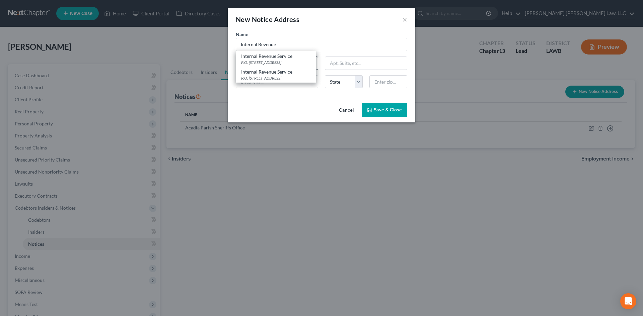
type input "19101"
click at [385, 105] on button "Save & Close" at bounding box center [385, 110] width 46 height 14
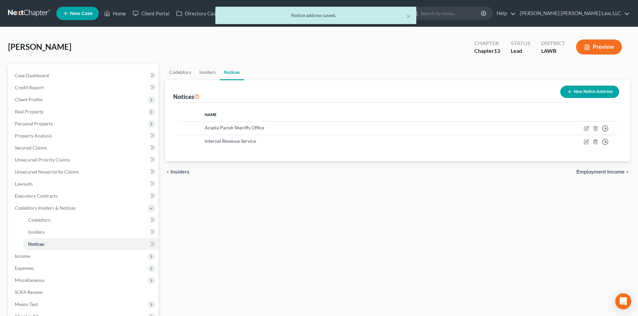
click at [595, 92] on button "New Notice Address" at bounding box center [589, 92] width 59 height 12
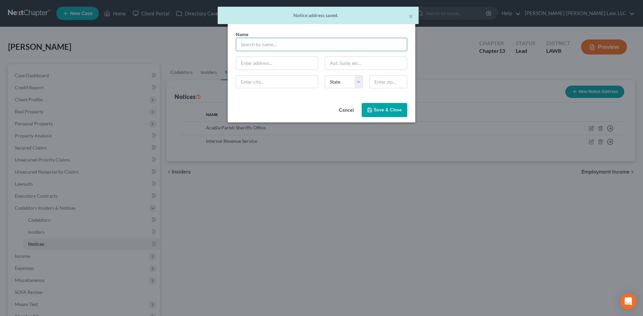
click at [318, 46] on input "text" at bounding box center [321, 44] width 171 height 13
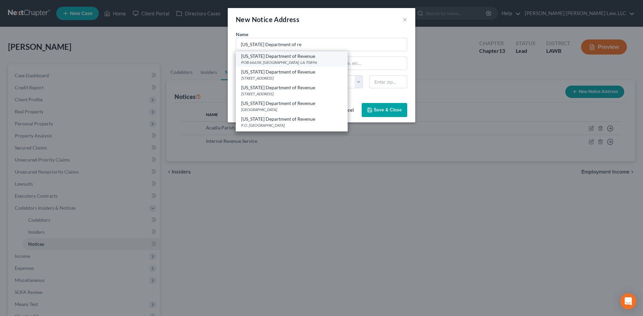
click at [317, 60] on div "POB 66658, Baton Rouge, LA 70896" at bounding box center [291, 63] width 101 height 6
type input "Louisiana Department of Revenue"
type input "POB 66658"
type input "Baton Rouge"
select select "19"
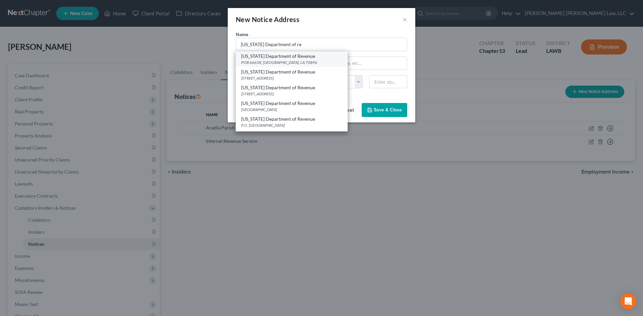
type input "70896"
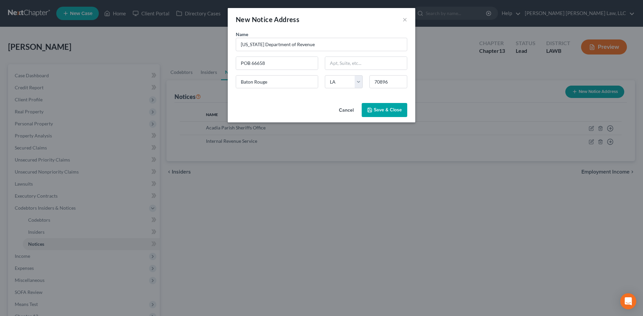
click at [386, 114] on button "Save & Close" at bounding box center [385, 110] width 46 height 14
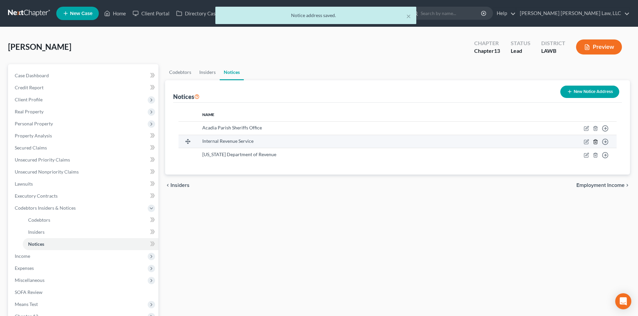
click at [596, 142] on line "button" at bounding box center [596, 142] width 0 height 1
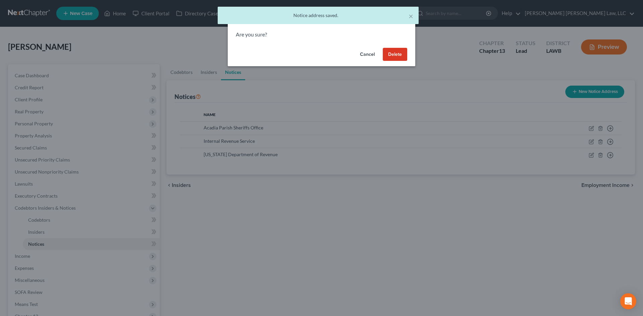
click at [403, 50] on button "Delete" at bounding box center [395, 54] width 24 height 13
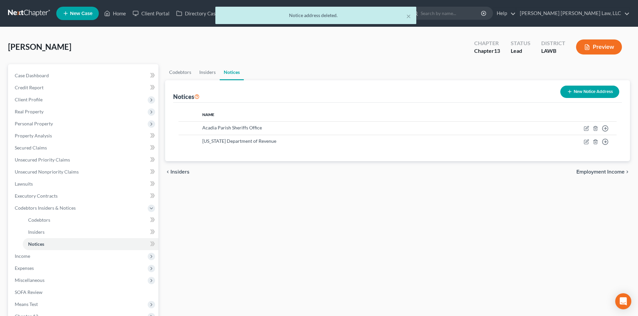
click at [562, 92] on button "New Notice Address" at bounding box center [589, 92] width 59 height 12
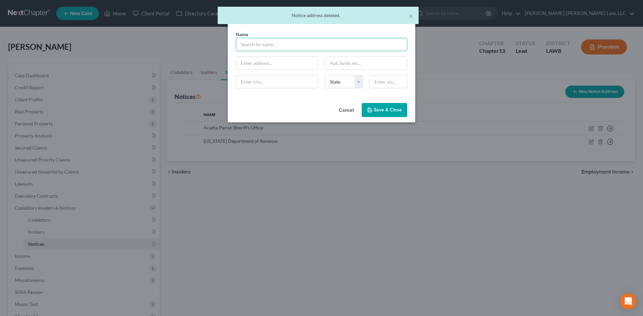
click at [248, 48] on input "text" at bounding box center [321, 44] width 171 height 13
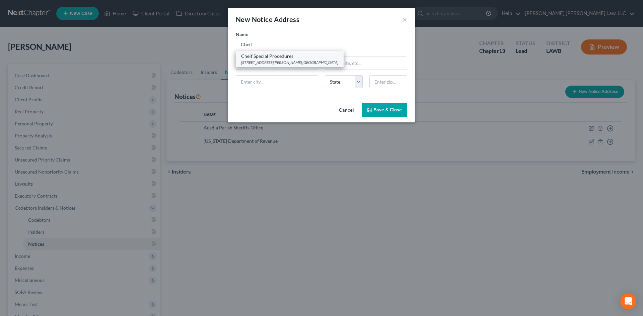
click at [274, 56] on div "Cheif Special Procedures" at bounding box center [289, 56] width 97 height 7
type input "Cheif Special Procedures"
type input "600 S. Maestri Pl."
type input "Suite 31"
type input "New Orleans"
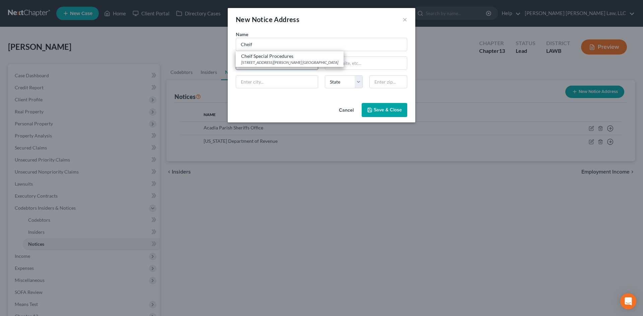
select select "19"
type input "70130"
click at [260, 46] on input "Cheif Special Procedures" at bounding box center [321, 44] width 171 height 13
type input "Chief Special Procedures"
click at [371, 106] on button "Save & Close" at bounding box center [385, 110] width 46 height 14
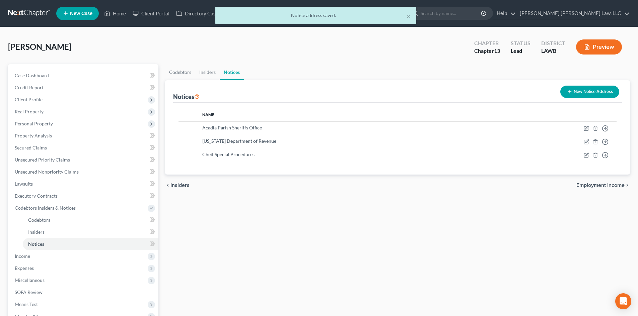
click at [586, 92] on button "New Notice Address" at bounding box center [589, 92] width 59 height 12
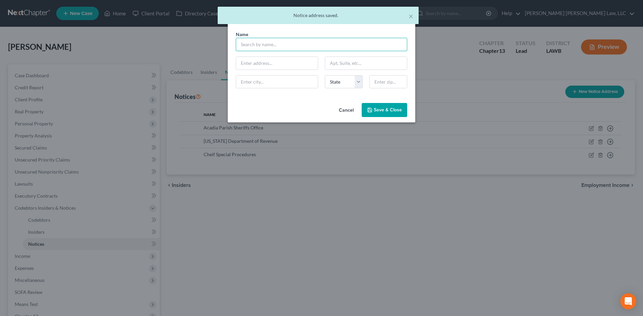
click at [272, 43] on input "text" at bounding box center [321, 44] width 171 height 13
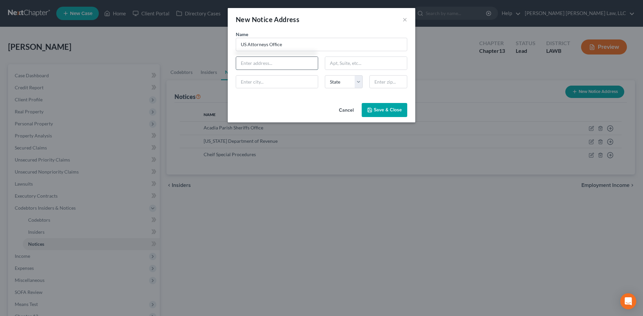
click at [276, 60] on input "text" at bounding box center [277, 63] width 82 height 13
type input "US Attorneys Office"
type input "300 Fannin Street"
type input "Suite 3201"
type input "Shreveport"
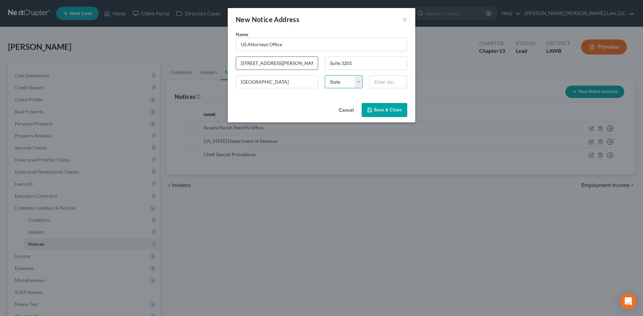
select select "19"
type input "71101"
click at [389, 108] on span "Save & Close" at bounding box center [388, 110] width 28 height 6
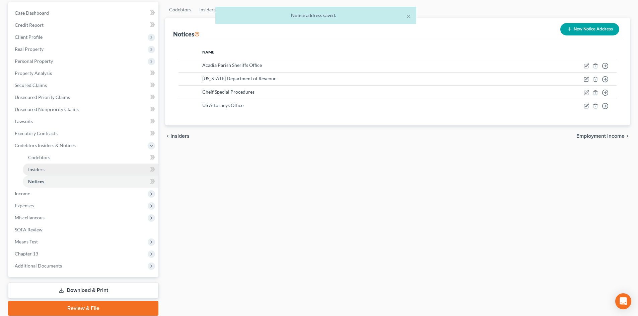
scroll to position [88, 0]
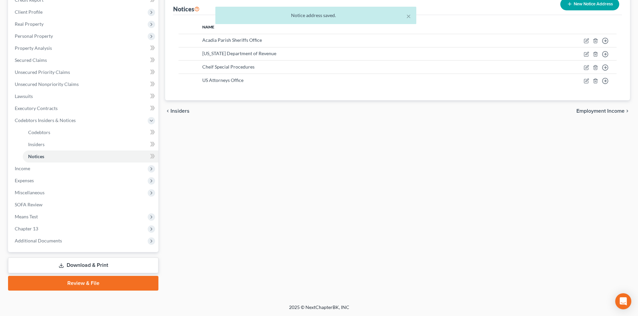
click at [90, 260] on link "Download & Print" at bounding box center [83, 266] width 150 height 16
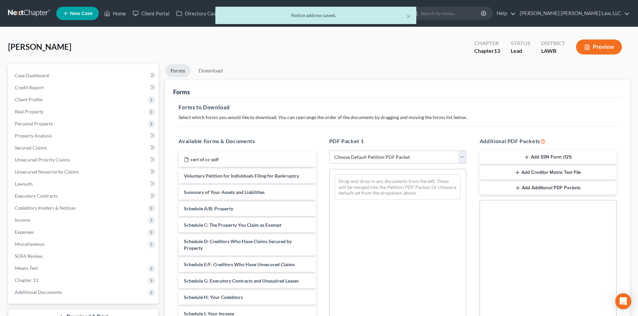
click at [403, 156] on select "Choose Default Petition PDF Packet Complete Bankruptcy Petition (all forms and …" at bounding box center [397, 157] width 137 height 13
select select "0"
click at [329, 151] on select "Choose Default Petition PDF Packet Complete Bankruptcy Petition (all forms and …" at bounding box center [397, 157] width 137 height 13
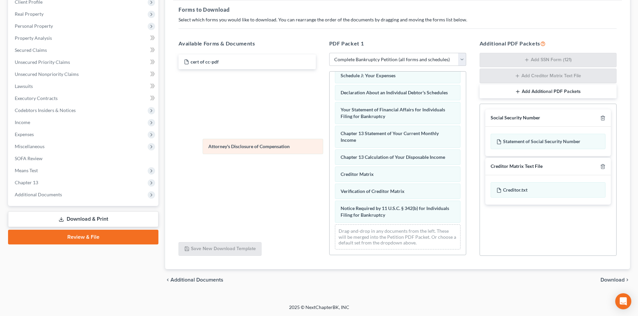
scroll to position [190, 0]
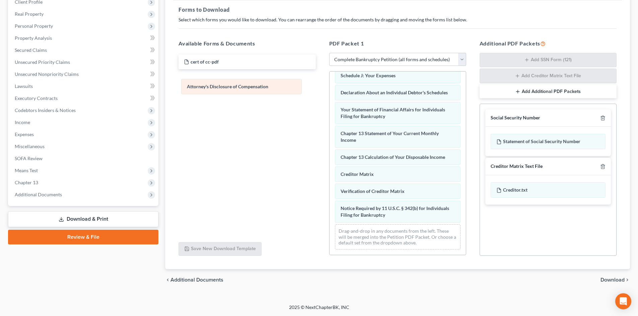
drag, startPoint x: 407, startPoint y: 212, endPoint x: 254, endPoint y: 82, distance: 201.0
click at [330, 82] on div "Attorney's Disclosure of Compensation Voluntary Petition for Individuals Filing…" at bounding box center [398, 72] width 136 height 366
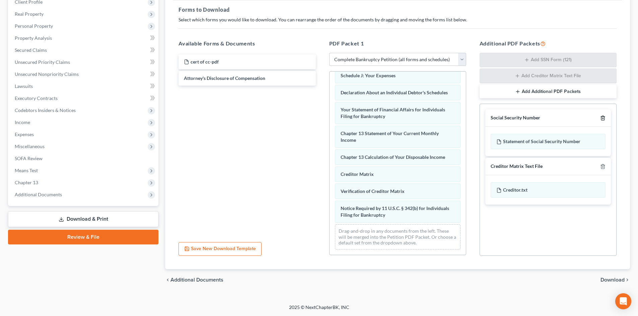
click at [604, 118] on icon "button" at bounding box center [602, 118] width 5 height 5
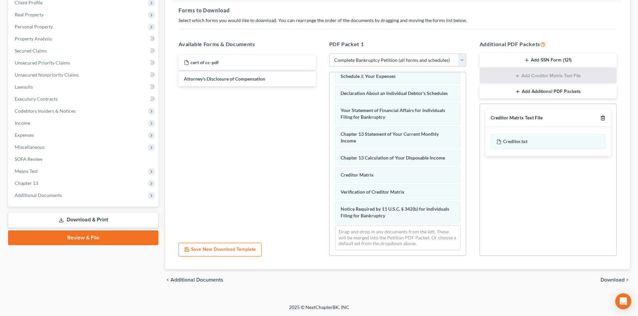
click at [604, 118] on icon "button" at bounding box center [602, 118] width 5 height 5
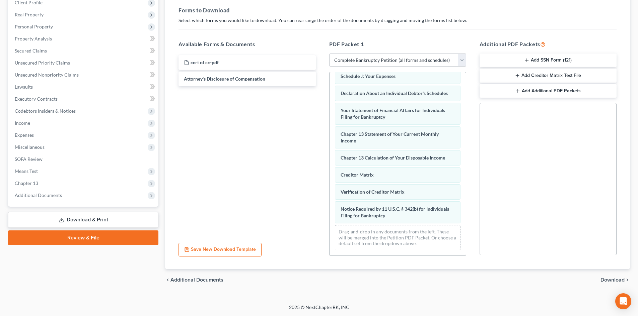
click at [616, 282] on span "Download" at bounding box center [612, 280] width 24 height 5
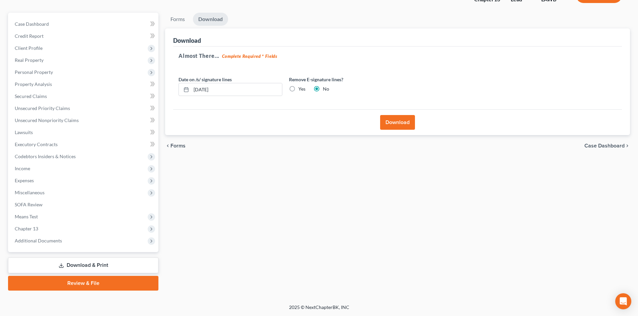
scroll to position [52, 0]
click at [401, 123] on button "Download" at bounding box center [397, 122] width 35 height 15
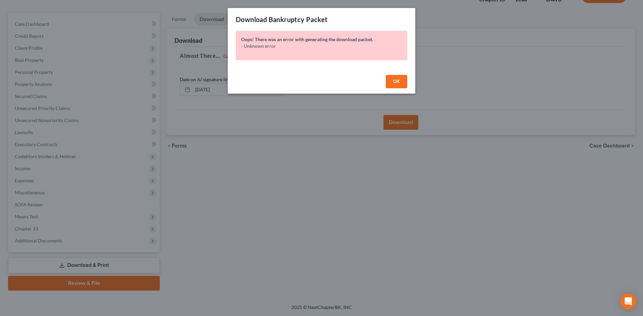
click at [396, 75] on button "OK" at bounding box center [396, 81] width 21 height 13
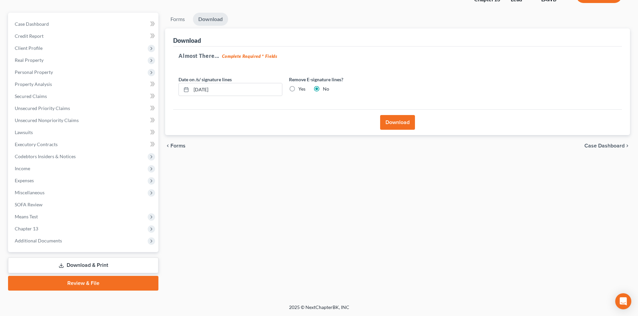
click at [404, 117] on button "Download" at bounding box center [397, 122] width 35 height 15
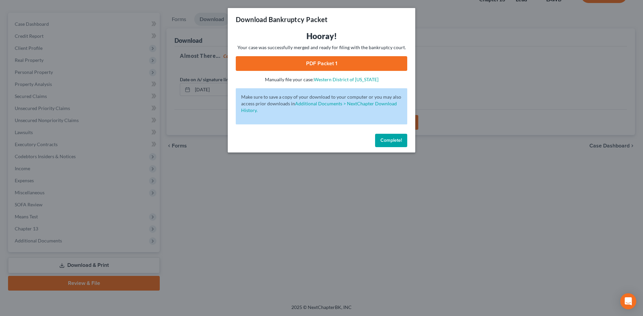
click at [374, 63] on link "PDF Packet 1" at bounding box center [321, 63] width 171 height 15
click at [401, 64] on link "PDF Packet 1" at bounding box center [321, 63] width 171 height 15
drag, startPoint x: 466, startPoint y: 124, endPoint x: 428, endPoint y: 121, distance: 38.0
click at [466, 124] on div "Download Bankruptcy Packet Hooray! Your case was successfully merged and ready …" at bounding box center [321, 158] width 643 height 316
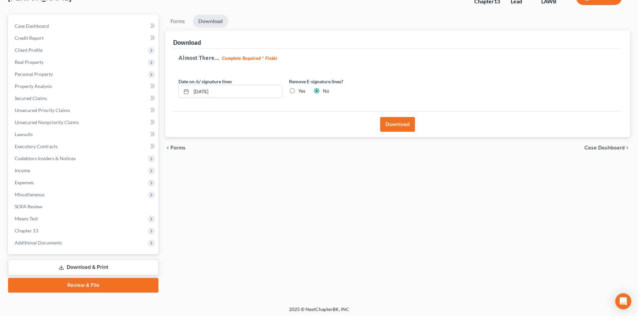
scroll to position [0, 0]
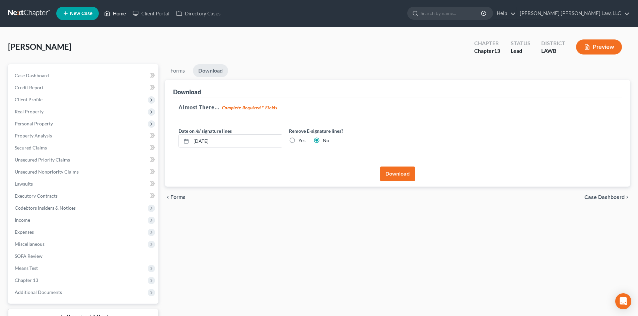
click at [111, 10] on link "Home" at bounding box center [115, 13] width 28 height 12
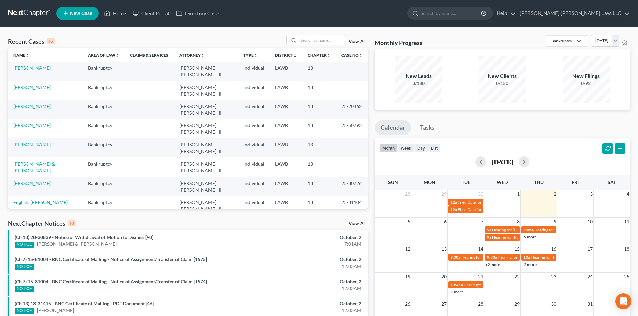
click at [32, 219] on link "Freeman, Glenda" at bounding box center [37, 225] width 48 height 12
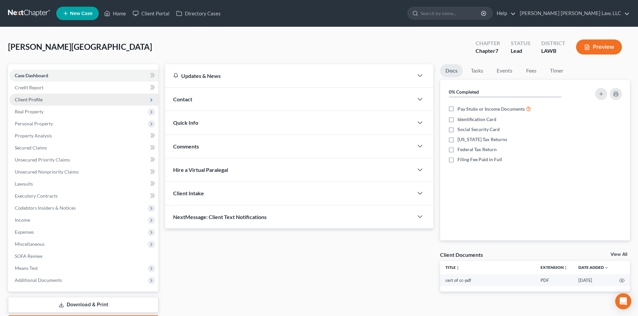
click at [64, 101] on span "Client Profile" at bounding box center [83, 100] width 149 height 12
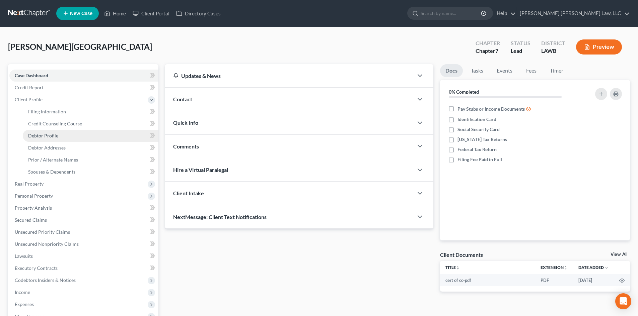
click at [62, 138] on link "Debtor Profile" at bounding box center [91, 136] width 136 height 12
select select "4"
select select "1"
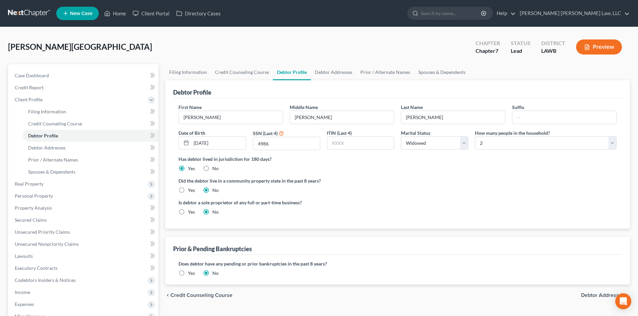
radio input "true"
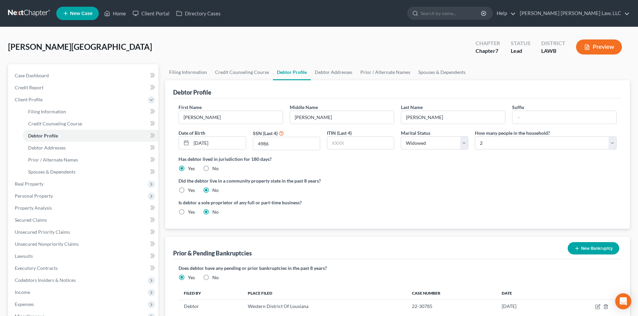
click at [188, 192] on label "Yes" at bounding box center [191, 190] width 7 height 7
click at [191, 192] on input "Yes" at bounding box center [193, 189] width 4 height 4
radio input "true"
radio input "false"
click at [344, 65] on link "Debtor Addresses" at bounding box center [334, 72] width 46 height 16
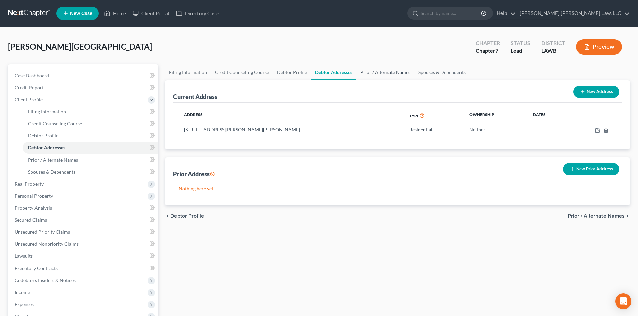
click at [386, 75] on link "Prior / Alternate Names" at bounding box center [385, 72] width 58 height 16
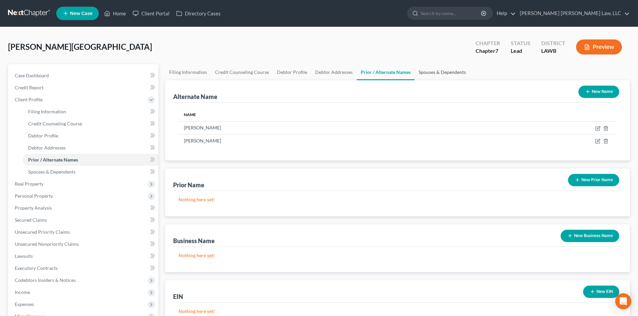
click at [450, 74] on link "Spouses & Dependents" at bounding box center [442, 72] width 55 height 16
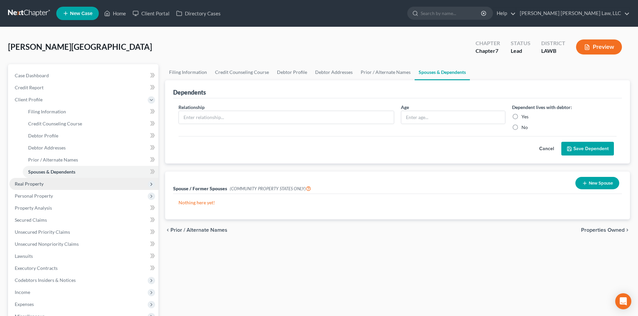
click at [71, 187] on span "Real Property" at bounding box center [83, 184] width 149 height 12
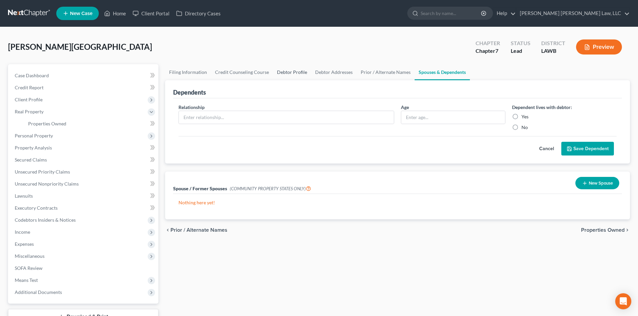
click at [278, 73] on link "Debtor Profile" at bounding box center [292, 72] width 38 height 16
select select "4"
select select "1"
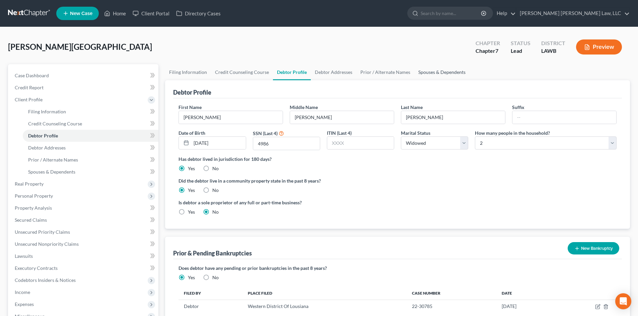
click at [438, 69] on link "Spouses & Dependents" at bounding box center [441, 72] width 55 height 16
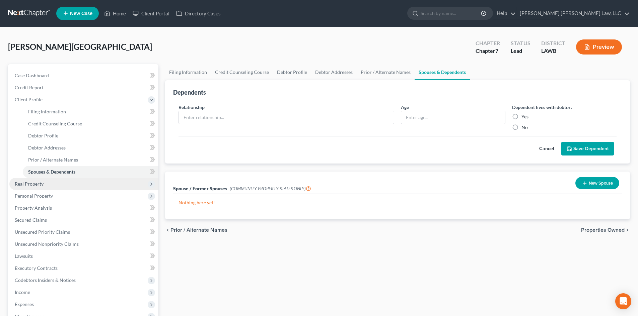
click at [59, 187] on span "Real Property" at bounding box center [83, 184] width 149 height 12
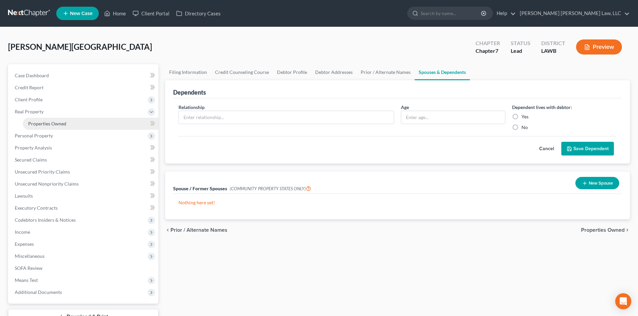
click at [92, 128] on link "Properties Owned" at bounding box center [91, 124] width 136 height 12
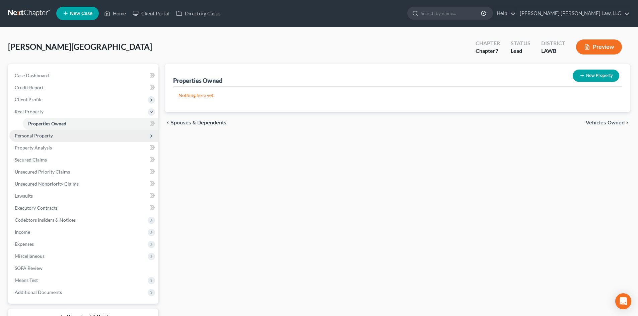
click at [95, 131] on span "Personal Property" at bounding box center [83, 136] width 149 height 12
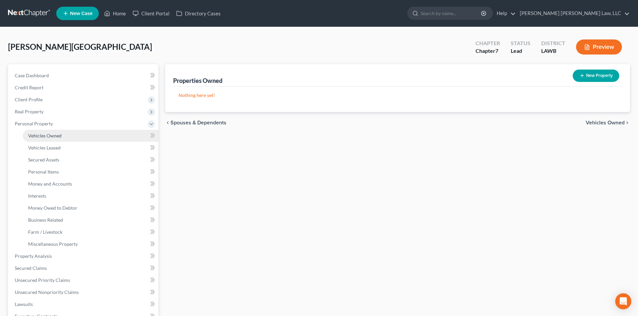
click at [79, 137] on link "Vehicles Owned" at bounding box center [91, 136] width 136 height 12
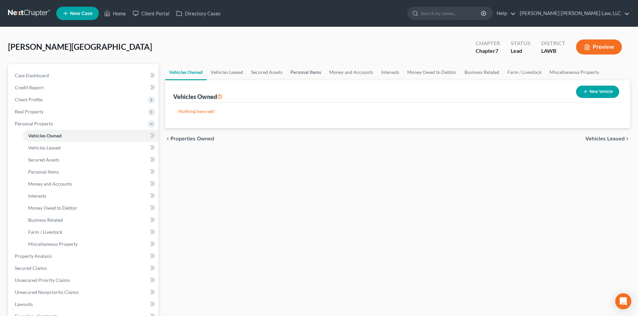
click at [312, 67] on link "Personal Items" at bounding box center [305, 72] width 39 height 16
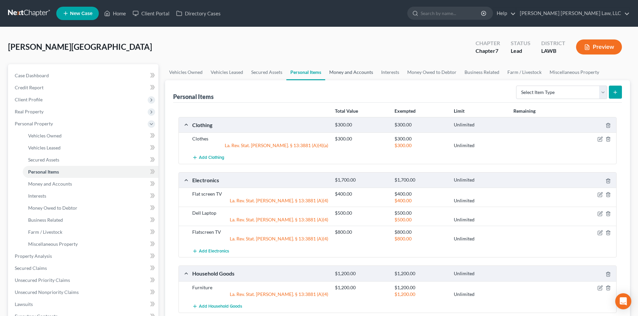
click at [357, 73] on link "Money and Accounts" at bounding box center [351, 72] width 52 height 16
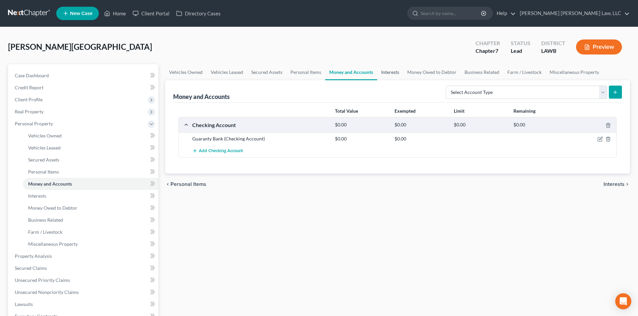
click at [395, 69] on link "Interests" at bounding box center [390, 72] width 26 height 16
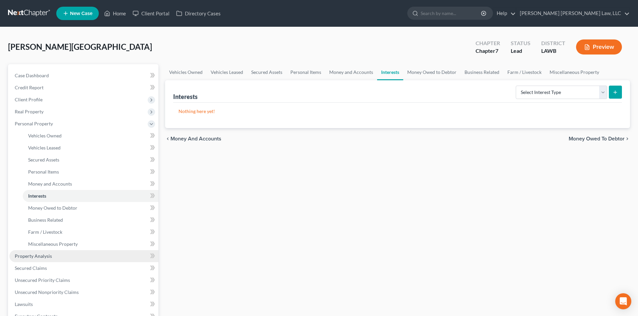
click at [57, 256] on link "Property Analysis" at bounding box center [83, 257] width 149 height 12
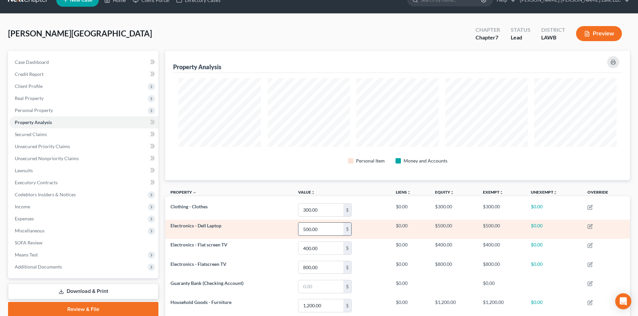
scroll to position [33, 0]
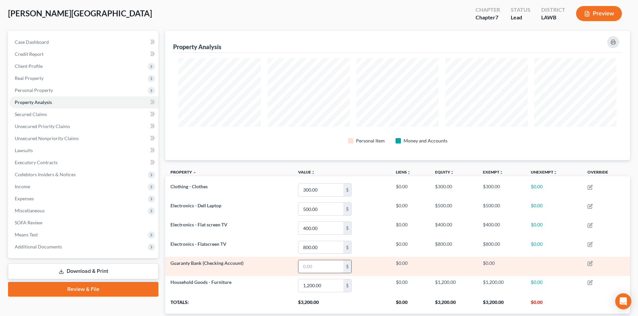
click at [326, 264] on input "text" at bounding box center [320, 267] width 45 height 13
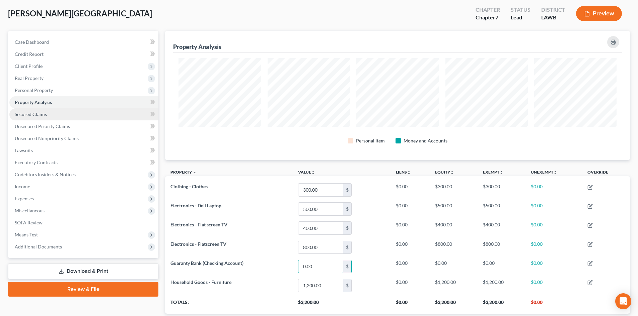
type input "0.00"
click at [59, 115] on link "Secured Claims" at bounding box center [83, 115] width 149 height 12
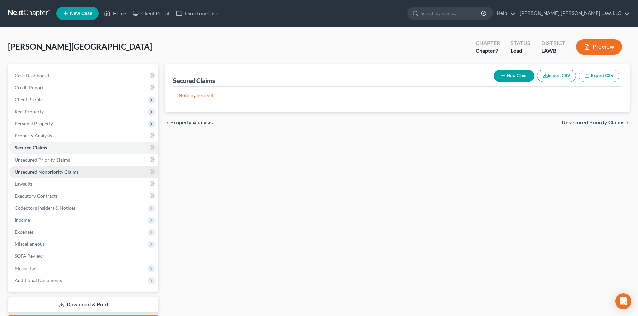
click at [35, 174] on span "Unsecured Nonpriority Claims" at bounding box center [47, 172] width 64 height 6
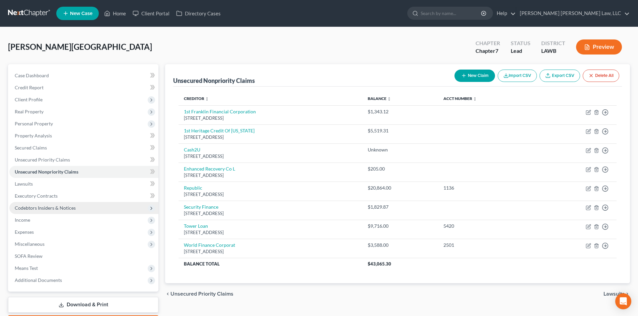
click at [46, 207] on span "Codebtors Insiders & Notices" at bounding box center [45, 208] width 61 height 6
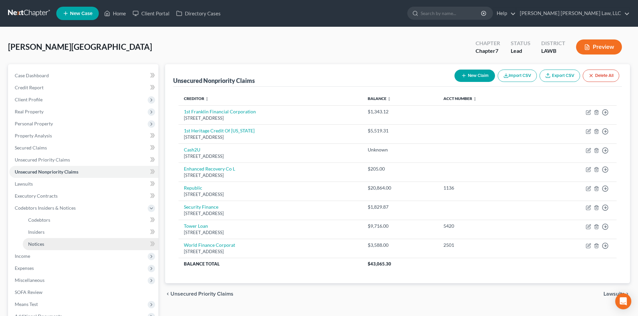
click at [45, 241] on link "Notices" at bounding box center [91, 244] width 136 height 12
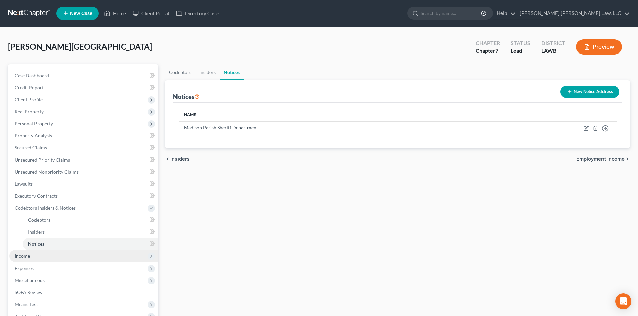
click at [29, 255] on span "Income" at bounding box center [22, 257] width 15 height 6
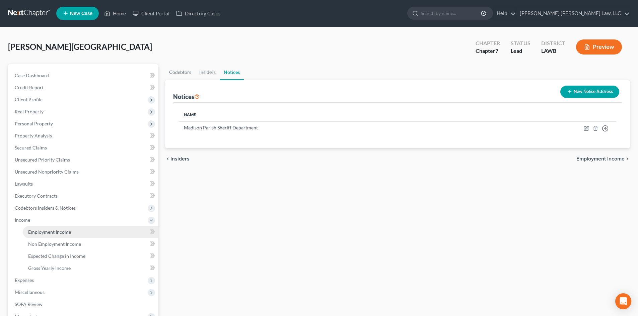
click at [25, 232] on link "Employment Income" at bounding box center [91, 232] width 136 height 12
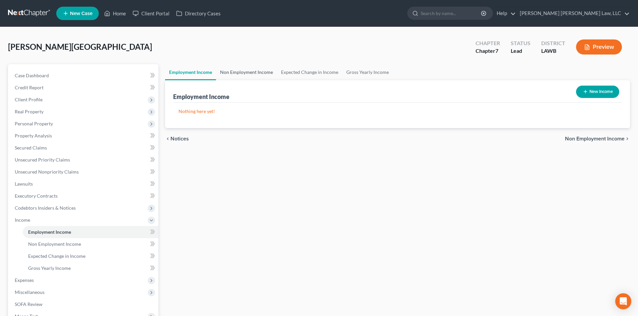
click at [258, 70] on link "Non Employment Income" at bounding box center [246, 72] width 61 height 16
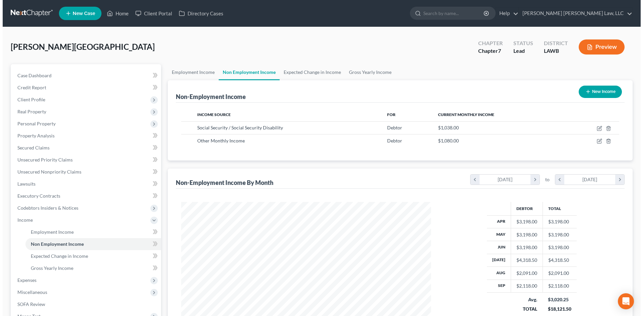
scroll to position [125, 263]
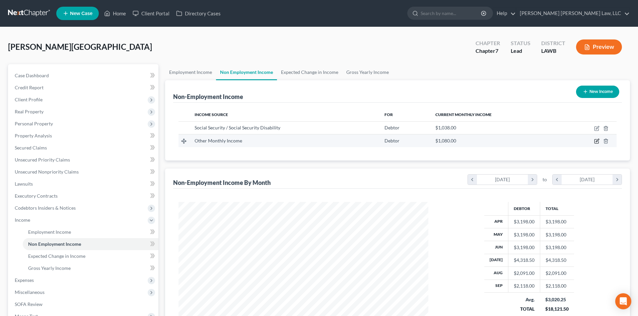
click at [596, 142] on icon "button" at bounding box center [597, 140] width 3 height 3
select select "13"
select select "0"
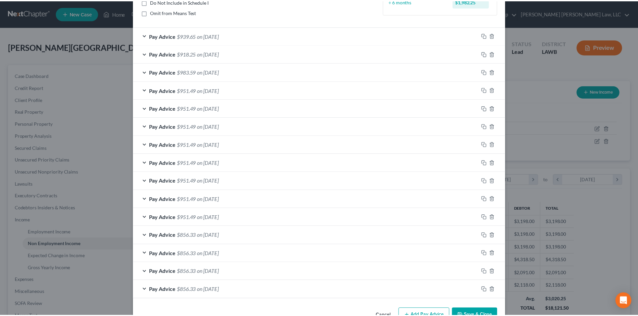
scroll to position [120, 0]
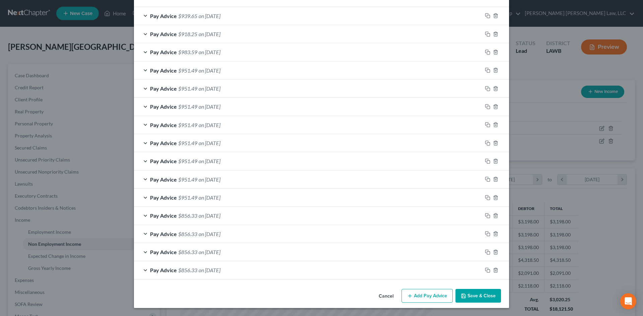
click at [486, 299] on button "Save & Close" at bounding box center [478, 296] width 46 height 14
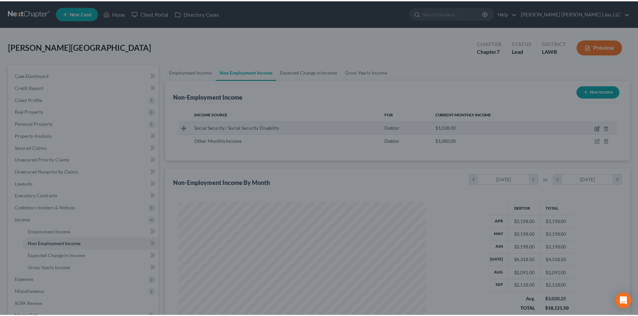
scroll to position [125, 263]
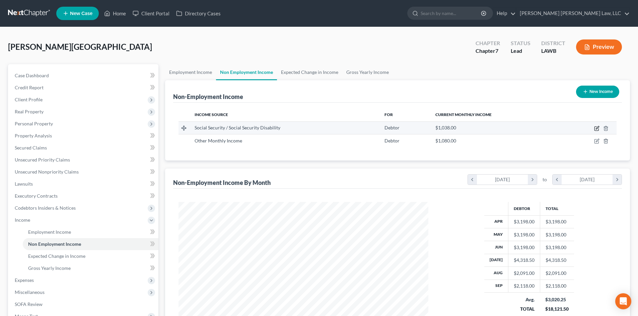
click at [596, 127] on icon "button" at bounding box center [596, 128] width 5 height 5
select select "4"
select select "0"
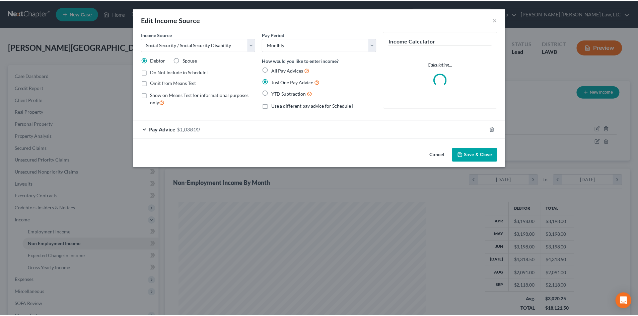
scroll to position [126, 266]
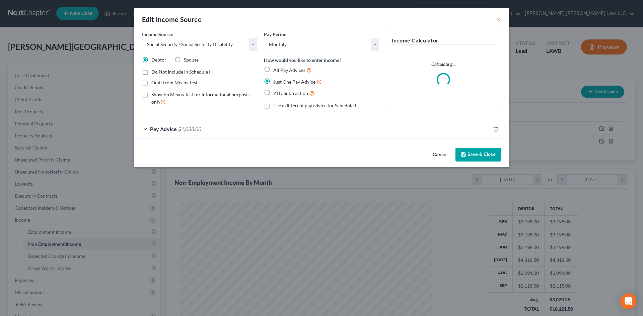
click at [297, 126] on div "Pay Advice $1,038.00" at bounding box center [312, 129] width 356 height 18
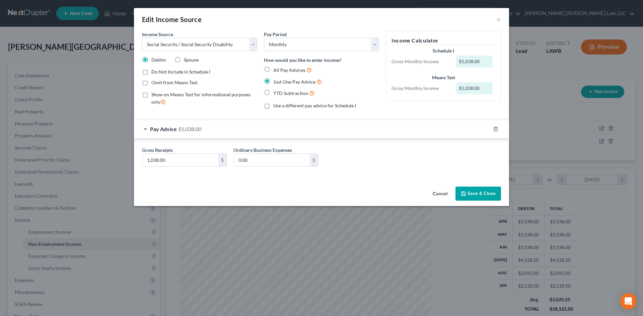
click at [471, 191] on button "Save & Close" at bounding box center [478, 194] width 46 height 14
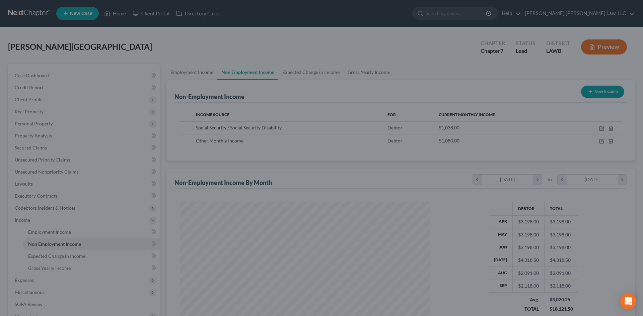
scroll to position [334774, 334635]
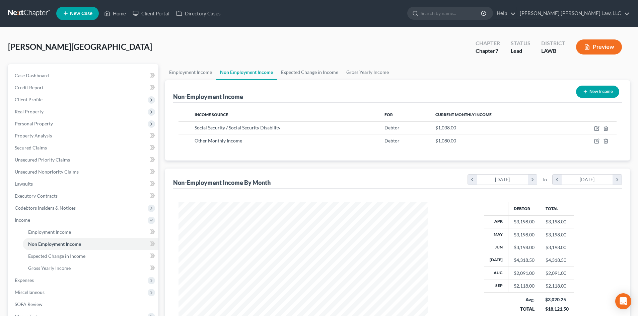
click at [587, 89] on button "New Income" at bounding box center [597, 92] width 43 height 12
select select "0"
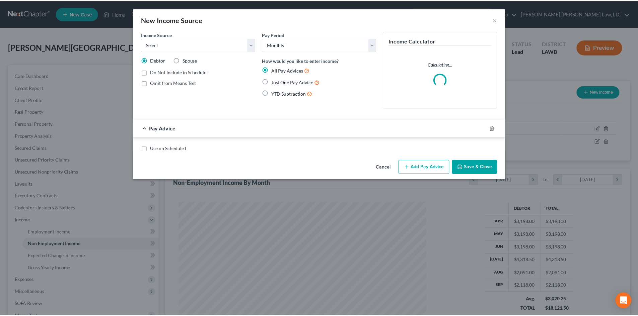
scroll to position [126, 266]
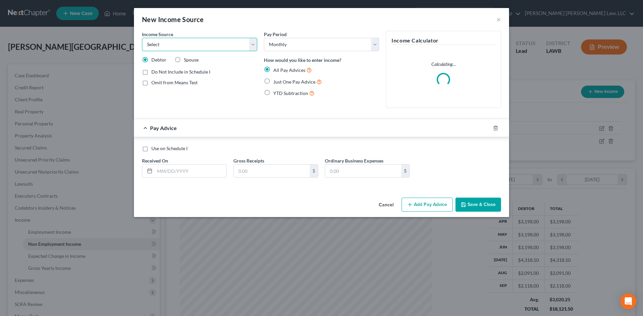
drag, startPoint x: 231, startPoint y: 44, endPoint x: 231, endPoint y: 50, distance: 6.7
click at [231, 44] on select "Select Unemployment Disability (from employer) Pension Retirement Social Securi…" at bounding box center [199, 44] width 115 height 13
select select "5"
click at [142, 38] on select "Select Unemployment Disability (from employer) Pension Retirement Social Securi…" at bounding box center [199, 44] width 115 height 13
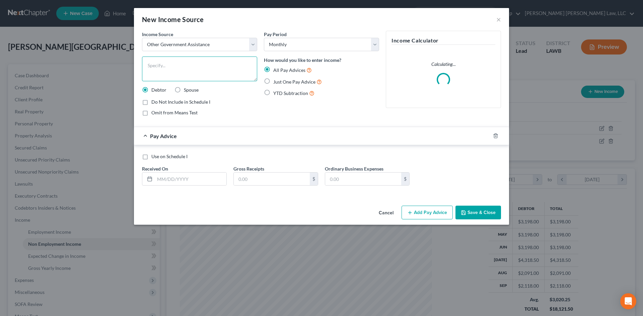
click at [215, 66] on textarea at bounding box center [199, 69] width 115 height 25
type textarea "SNAP"
click at [256, 180] on input "text" at bounding box center [272, 179] width 76 height 13
type input "250.00"
click at [281, 81] on span "Just One Pay Advice" at bounding box center [294, 82] width 42 height 6
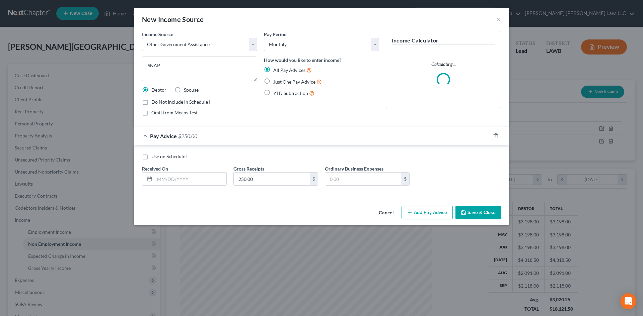
click at [280, 81] on input "Just One Pay Advice" at bounding box center [278, 80] width 4 height 4
radio input "true"
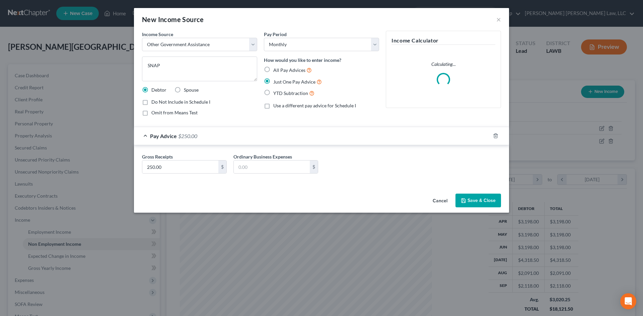
click at [476, 200] on button "Save & Close" at bounding box center [478, 201] width 46 height 14
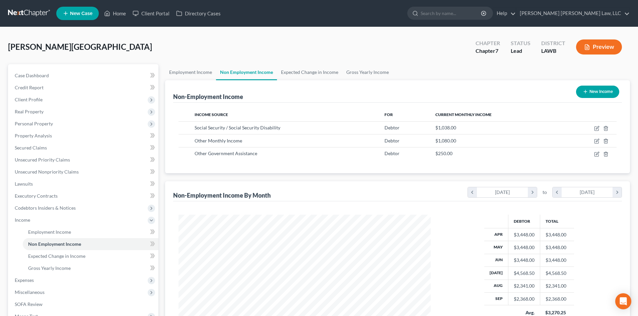
scroll to position [334774, 334635]
drag, startPoint x: 29, startPoint y: 278, endPoint x: 42, endPoint y: 269, distance: 16.0
click at [29, 278] on span "Expenses" at bounding box center [24, 281] width 19 height 6
click at [48, 241] on link "Home" at bounding box center [91, 244] width 136 height 12
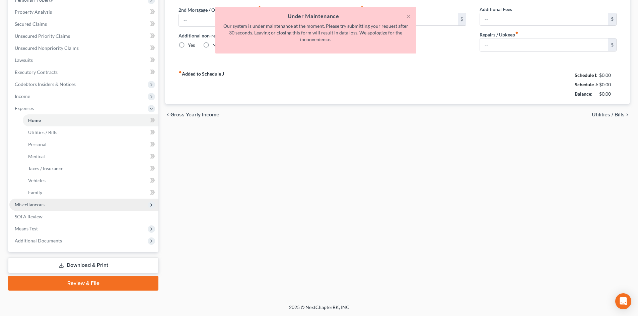
click at [34, 203] on span "Miscellaneous" at bounding box center [30, 205] width 30 height 6
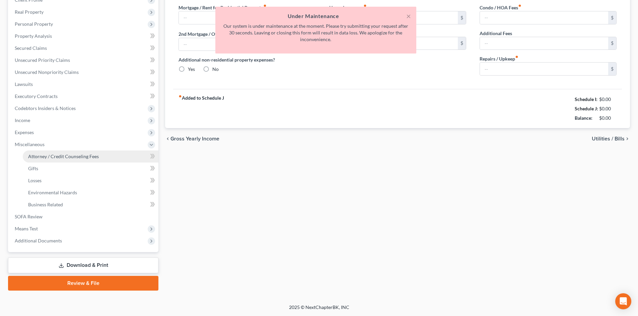
click at [93, 159] on span "Attorney / Credit Counseling Fees" at bounding box center [63, 157] width 71 height 6
select select "2"
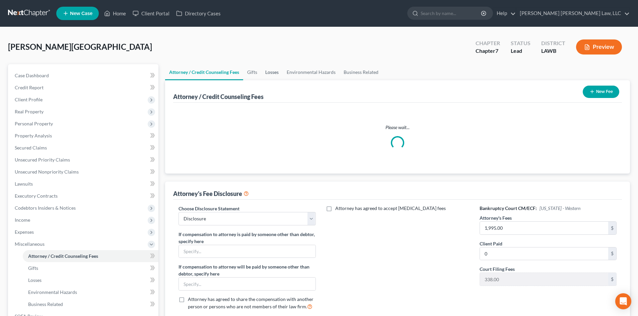
click at [271, 73] on link "Losses" at bounding box center [271, 72] width 21 height 16
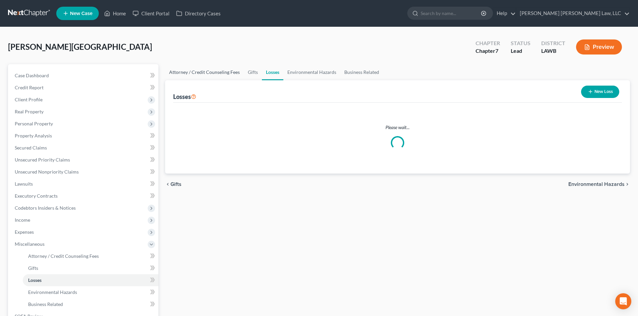
click at [218, 72] on link "Attorney / Credit Counseling Fees" at bounding box center [204, 72] width 79 height 16
select select "2"
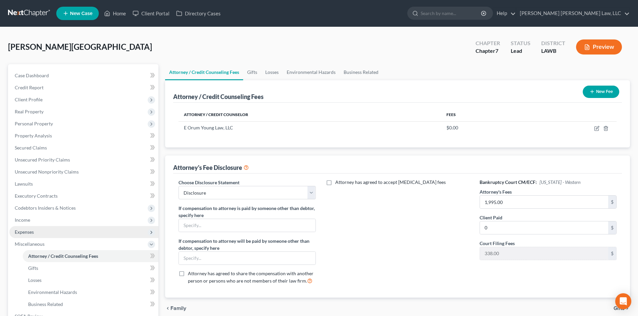
click at [41, 229] on span "Expenses" at bounding box center [83, 232] width 149 height 12
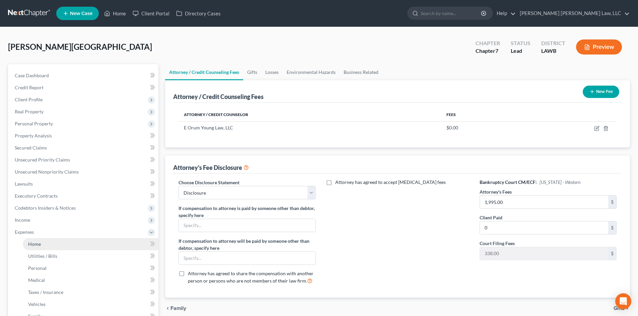
click at [63, 243] on link "Home" at bounding box center [91, 244] width 136 height 12
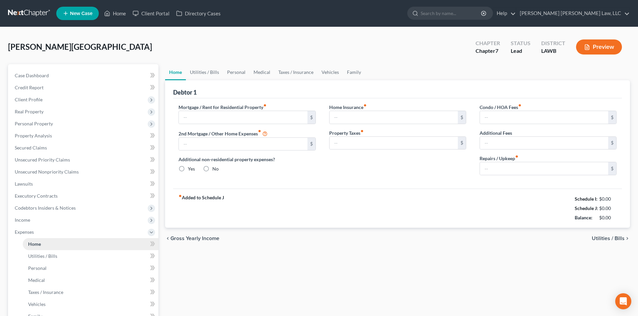
type input "0.00"
radio input "true"
type input "0.00"
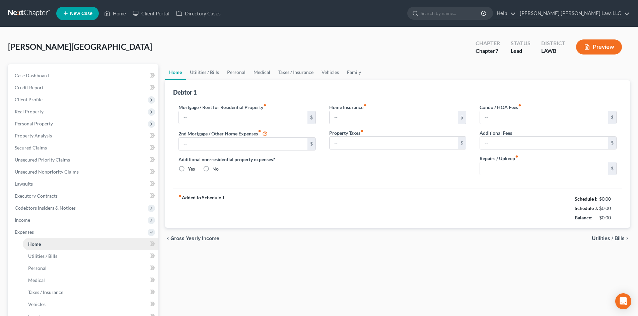
type input "0.00"
click at [216, 70] on link "Utilities / Bills" at bounding box center [204, 72] width 37 height 16
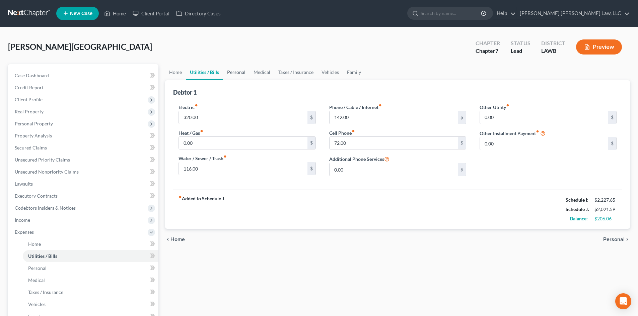
click at [242, 72] on link "Personal" at bounding box center [236, 72] width 26 height 16
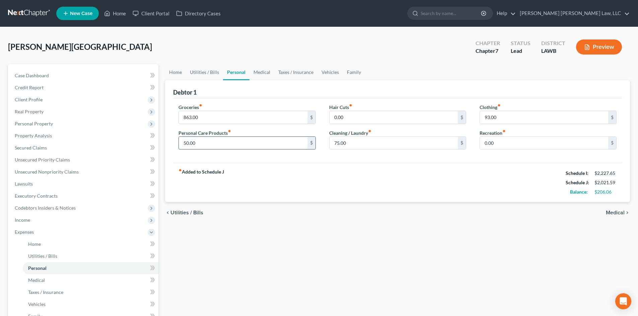
click at [265, 142] on input "50.00" at bounding box center [243, 143] width 128 height 13
click at [256, 144] on input "100.00" at bounding box center [243, 143] width 128 height 13
type input "100.00"
click at [363, 120] on input "0.00" at bounding box center [394, 117] width 128 height 13
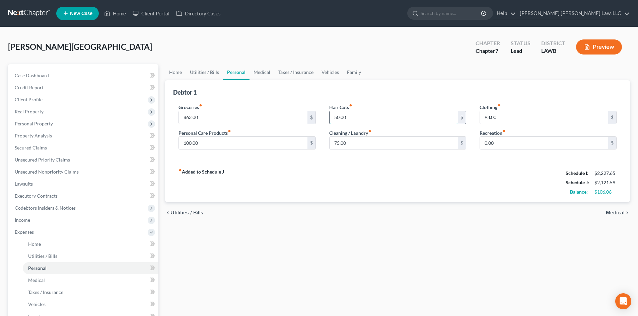
click at [366, 118] on input "50.00" at bounding box center [394, 117] width 128 height 13
type input "56.00"
click at [293, 147] on input "100.00" at bounding box center [243, 143] width 128 height 13
type input "150.00"
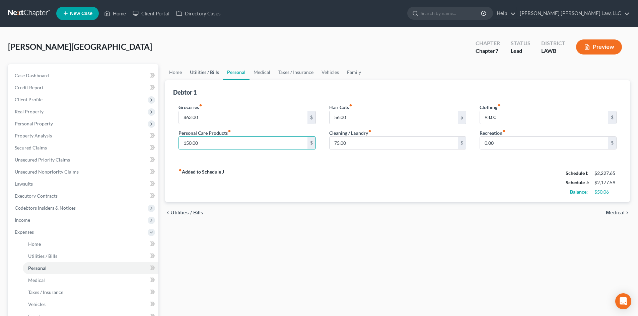
drag, startPoint x: 209, startPoint y: 76, endPoint x: 217, endPoint y: 82, distance: 10.1
click at [209, 76] on link "Utilities / Bills" at bounding box center [204, 72] width 37 height 16
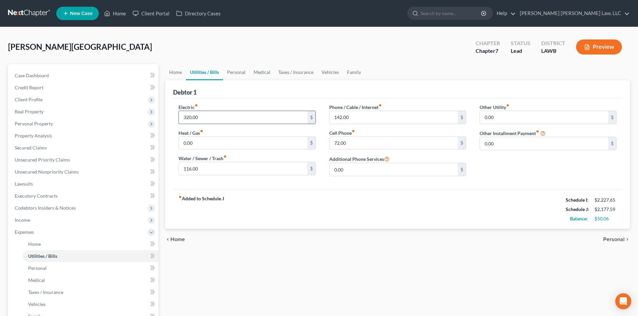
click at [239, 119] on input "320.00" at bounding box center [243, 117] width 128 height 13
type input "320.06"
click at [245, 207] on div "fiber_manual_record Added to Schedule J Schedule I: $2,227.65 Schedule J: $2,17…" at bounding box center [397, 209] width 449 height 39
click at [362, 142] on input "72.00" at bounding box center [394, 143] width 128 height 13
click at [359, 145] on input "100.00" at bounding box center [394, 143] width 128 height 13
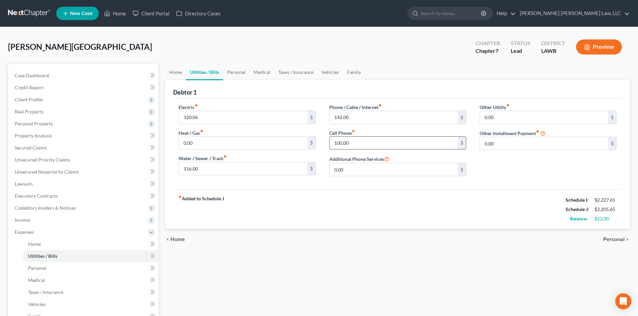
click at [359, 145] on input "100.00" at bounding box center [394, 143] width 128 height 13
type input "122.00"
click at [375, 248] on div "chevron_left Home Personal chevron_right" at bounding box center [397, 239] width 465 height 21
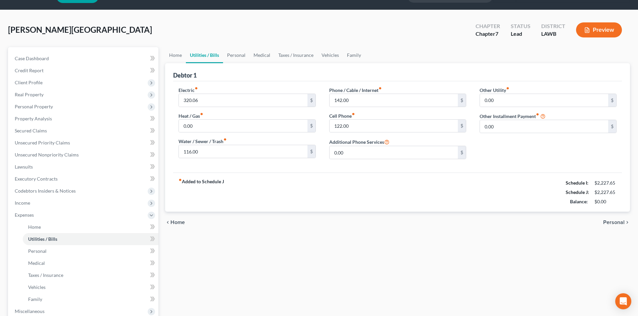
scroll to position [33, 0]
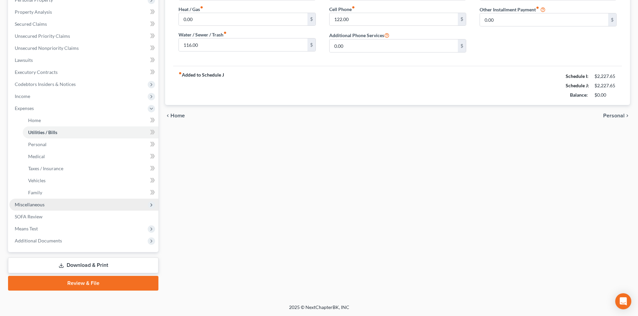
click at [51, 204] on span "Miscellaneous" at bounding box center [83, 205] width 149 height 12
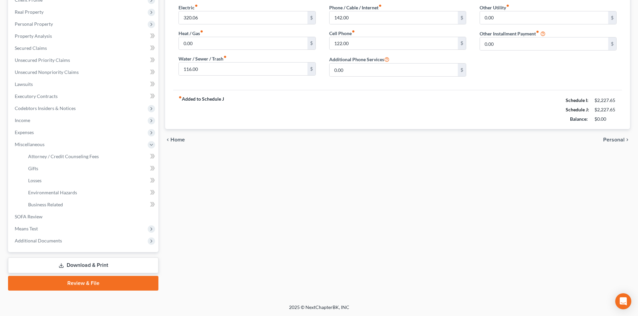
scroll to position [100, 0]
click at [69, 154] on span "Attorney / Credit Counseling Fees" at bounding box center [63, 157] width 71 height 6
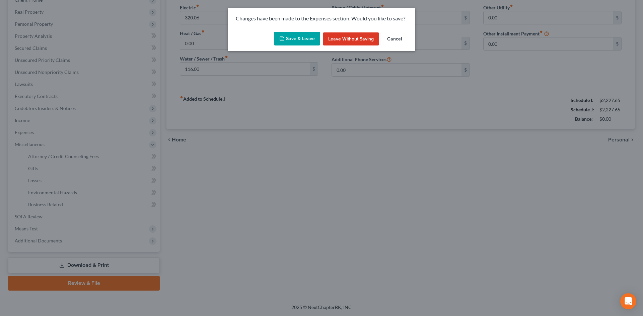
click at [283, 41] on polyline "button" at bounding box center [282, 40] width 2 height 2
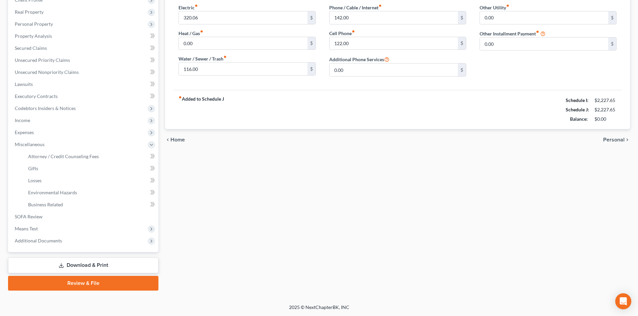
select select "2"
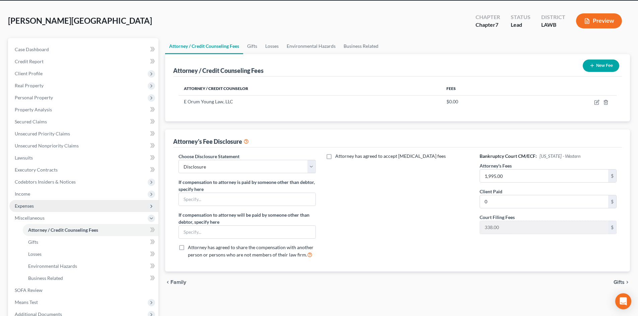
scroll to position [67, 0]
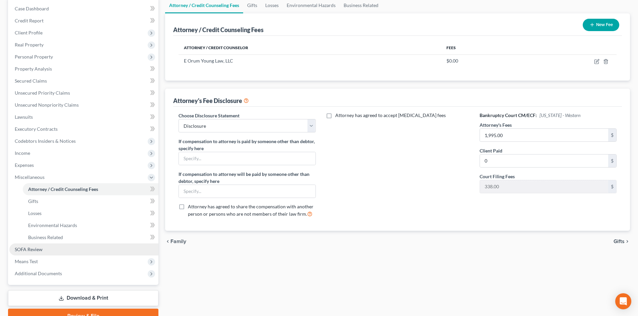
drag, startPoint x: 45, startPoint y: 252, endPoint x: 47, endPoint y: 249, distance: 3.6
click at [45, 252] on link "SOFA Review" at bounding box center [83, 250] width 149 height 12
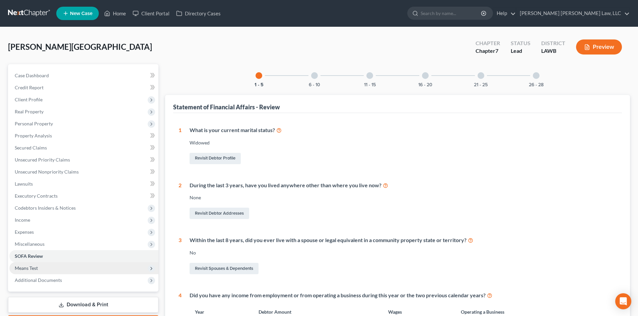
click at [77, 263] on span "Means Test" at bounding box center [83, 269] width 149 height 12
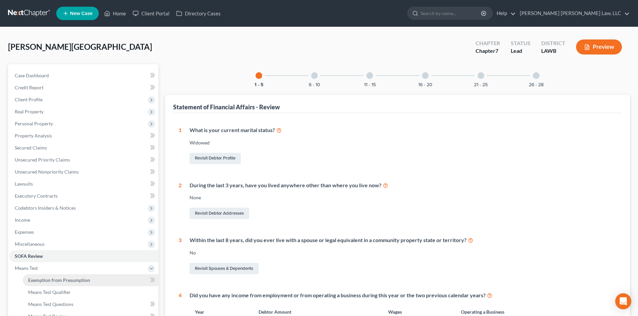
click at [72, 278] on span "Exemption from Presumption" at bounding box center [59, 281] width 62 height 6
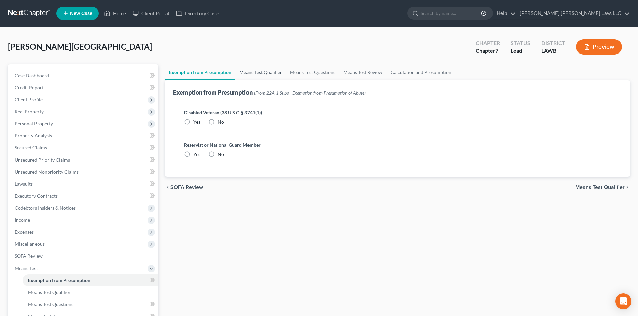
click at [262, 77] on link "Means Test Qualifier" at bounding box center [260, 72] width 51 height 16
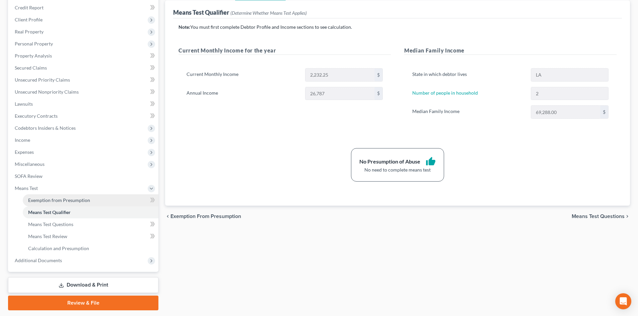
scroll to position [100, 0]
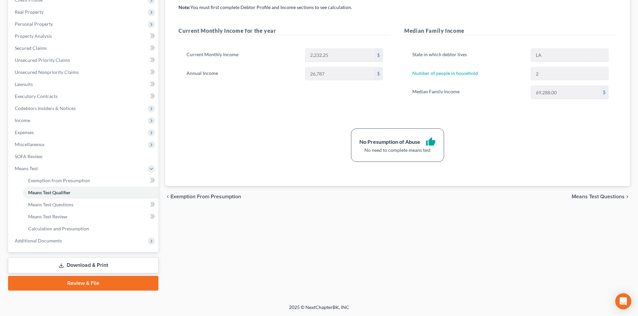
click at [72, 264] on link "Download & Print" at bounding box center [83, 266] width 150 height 16
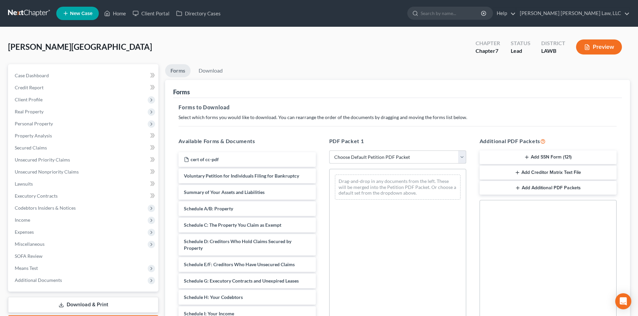
click at [377, 151] on select "Choose Default Petition PDF Packet Complete Bankruptcy Petition (all forms and …" at bounding box center [397, 157] width 137 height 13
select select "0"
click at [329, 151] on select "Choose Default Petition PDF Packet Complete Bankruptcy Petition (all forms and …" at bounding box center [397, 157] width 137 height 13
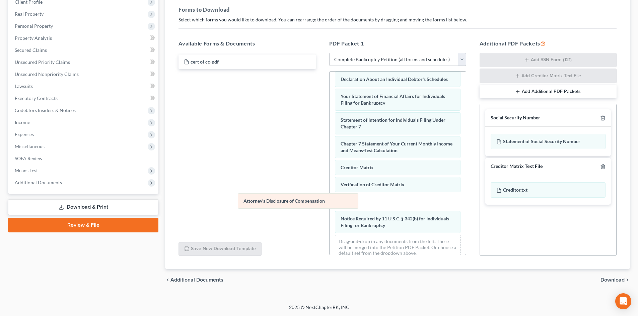
scroll to position [213, 0]
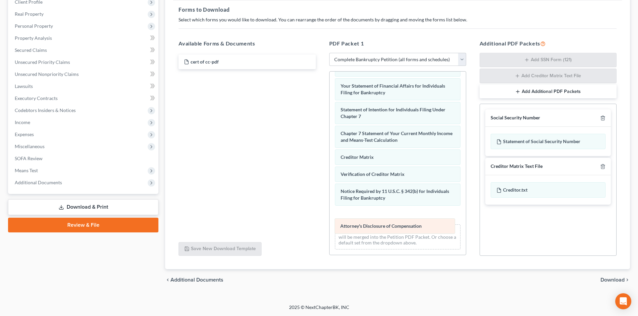
drag, startPoint x: 431, startPoint y: 211, endPoint x: 429, endPoint y: 214, distance: 3.4
click at [429, 214] on div "Attorney's Disclosure of Compensation Voluntary Petition for Individuals Filing…" at bounding box center [398, 60] width 136 height 390
click at [602, 118] on icon "button" at bounding box center [602, 118] width 5 height 5
click at [602, 164] on icon "button" at bounding box center [602, 166] width 5 height 5
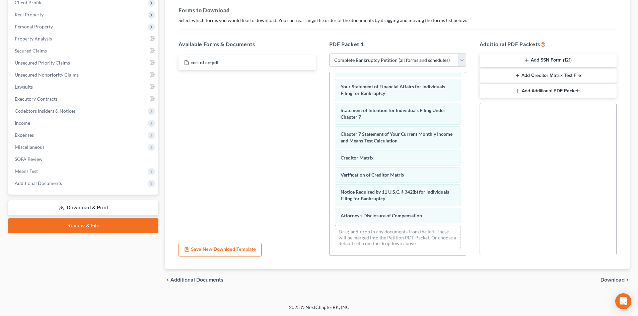
click at [610, 279] on span "Download" at bounding box center [612, 280] width 24 height 5
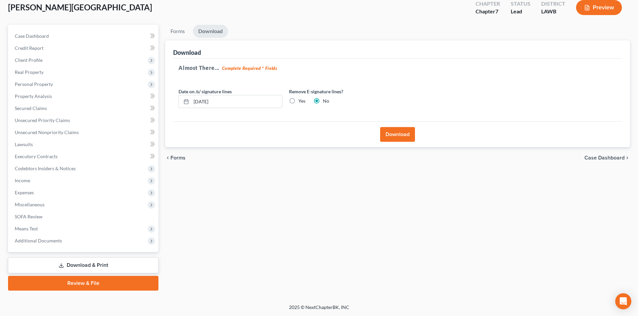
scroll to position [40, 0]
click at [400, 134] on button "Download" at bounding box center [397, 134] width 35 height 15
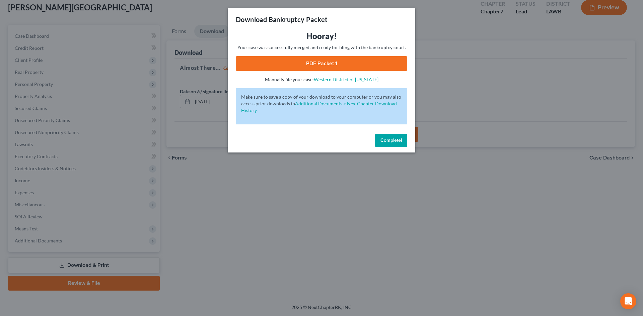
click at [324, 67] on link "PDF Packet 1" at bounding box center [321, 63] width 171 height 15
click at [408, 141] on div "Complete!" at bounding box center [322, 141] width 188 height 21
click at [393, 141] on span "Complete!" at bounding box center [390, 141] width 21 height 6
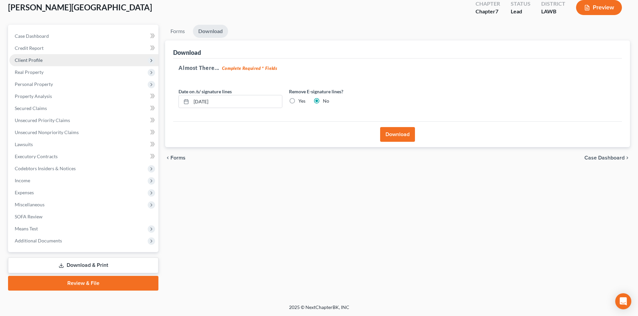
click at [77, 59] on span "Client Profile" at bounding box center [83, 60] width 149 height 12
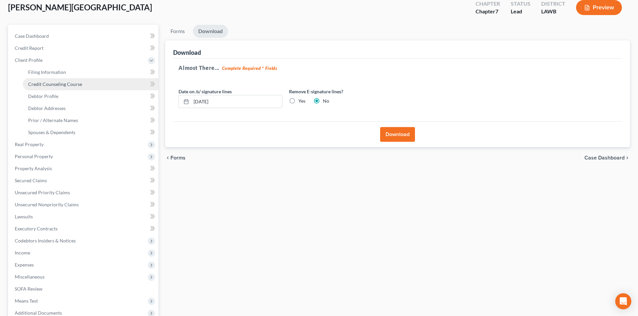
click at [67, 87] on span "Credit Counseling Course" at bounding box center [55, 84] width 54 height 6
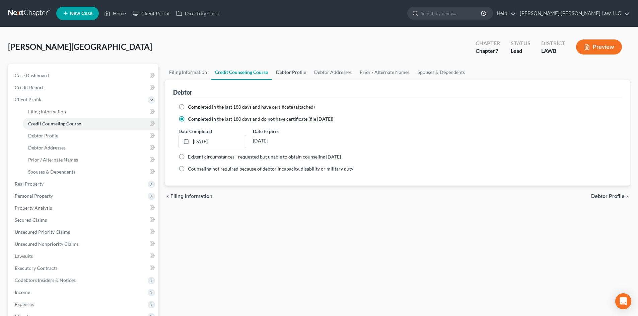
click at [287, 71] on link "Debtor Profile" at bounding box center [291, 72] width 38 height 16
select select "4"
select select "1"
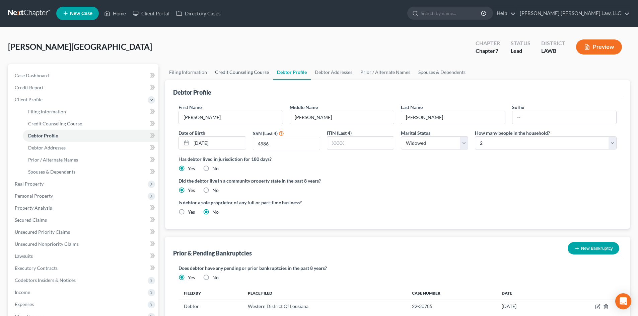
click at [231, 67] on link "Credit Counseling Course" at bounding box center [242, 72] width 62 height 16
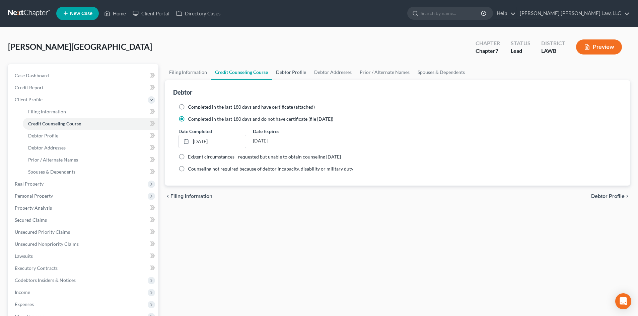
click at [296, 73] on link "Debtor Profile" at bounding box center [291, 72] width 38 height 16
select select "4"
select select "1"
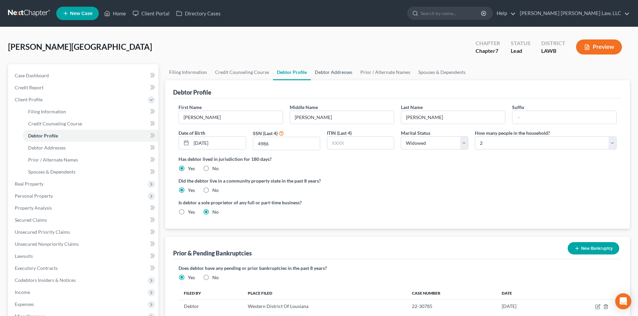
click at [325, 71] on link "Debtor Addresses" at bounding box center [334, 72] width 46 height 16
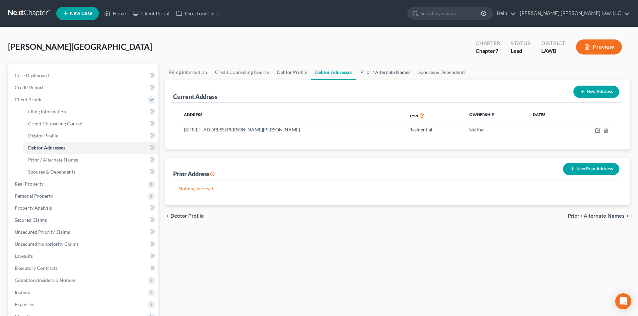
click at [385, 68] on link "Prior / Alternate Names" at bounding box center [385, 72] width 58 height 16
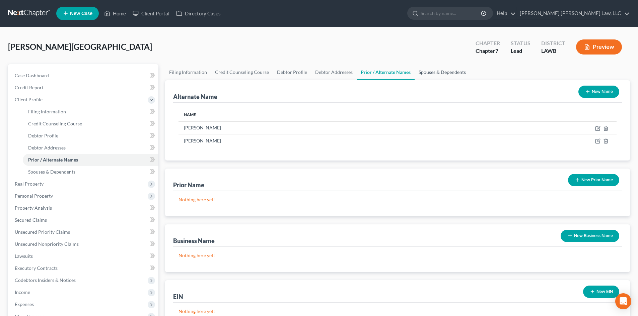
drag, startPoint x: 444, startPoint y: 73, endPoint x: 440, endPoint y: 75, distance: 4.1
click at [444, 73] on link "Spouses & Dependents" at bounding box center [442, 72] width 55 height 16
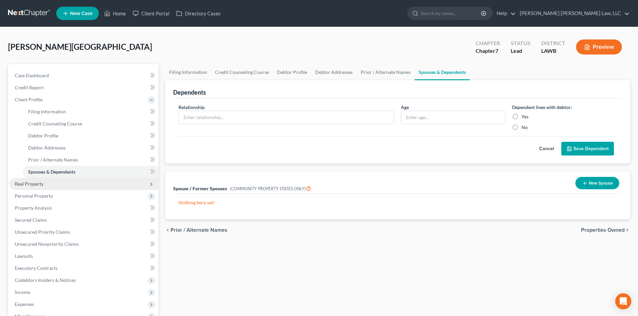
click at [70, 182] on span "Real Property" at bounding box center [83, 184] width 149 height 12
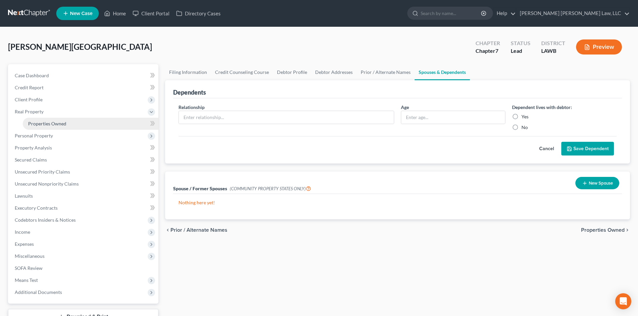
click at [87, 118] on link "Properties Owned" at bounding box center [91, 124] width 136 height 12
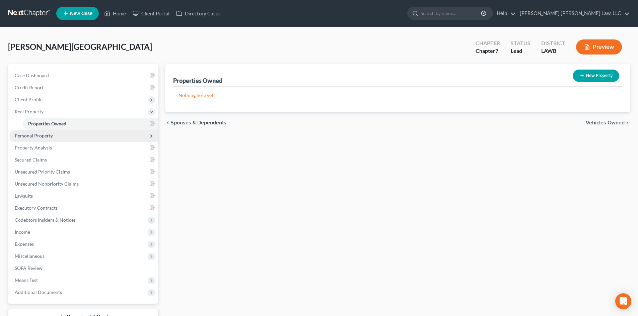
click at [99, 134] on span "Personal Property" at bounding box center [83, 136] width 149 height 12
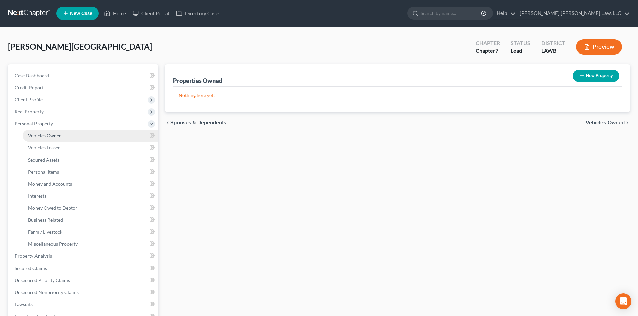
click at [95, 141] on link "Vehicles Owned" at bounding box center [91, 136] width 136 height 12
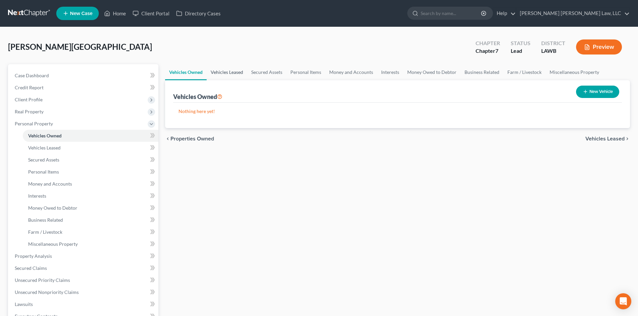
click at [237, 75] on link "Vehicles Leased" at bounding box center [227, 72] width 41 height 16
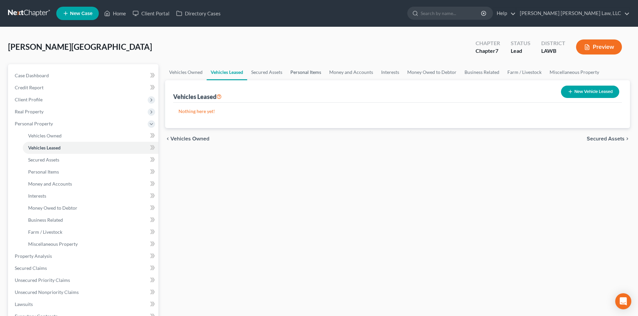
click at [301, 74] on link "Personal Items" at bounding box center [305, 72] width 39 height 16
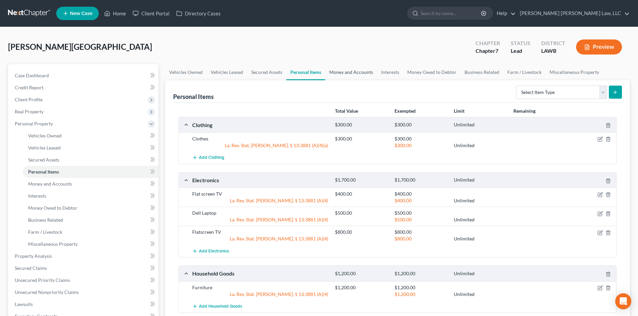
click at [355, 64] on div "Freeman, Glenda Upgraded Chapter Chapter 7 Status Lead District LAWB Preview" at bounding box center [319, 49] width 622 height 29
click at [350, 74] on link "Money and Accounts" at bounding box center [351, 72] width 52 height 16
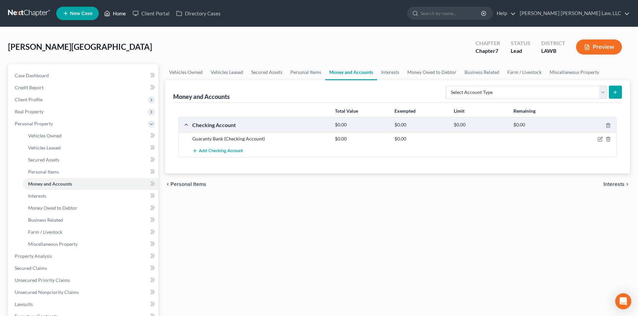
click at [117, 9] on link "Home" at bounding box center [115, 13] width 28 height 12
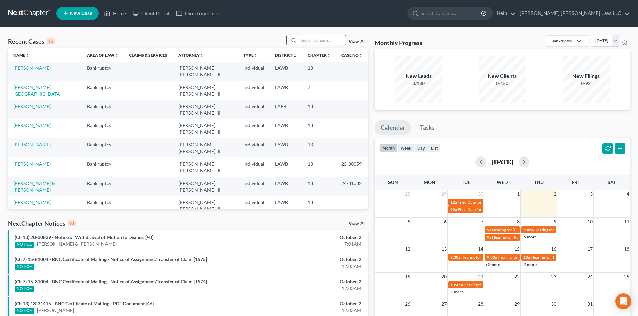
click at [315, 42] on input "search" at bounding box center [322, 40] width 47 height 10
type input "anderson"
click at [41, 84] on link "[PERSON_NAME]" at bounding box center [31, 87] width 37 height 6
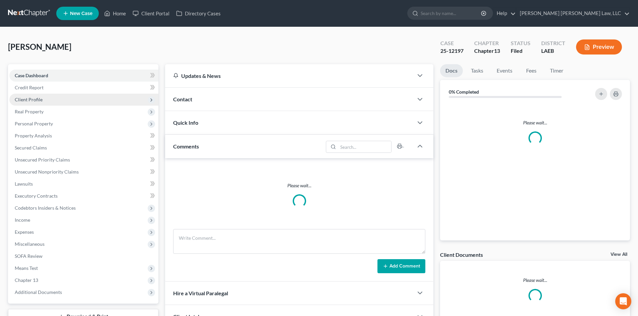
click at [52, 98] on span "Client Profile" at bounding box center [83, 100] width 149 height 12
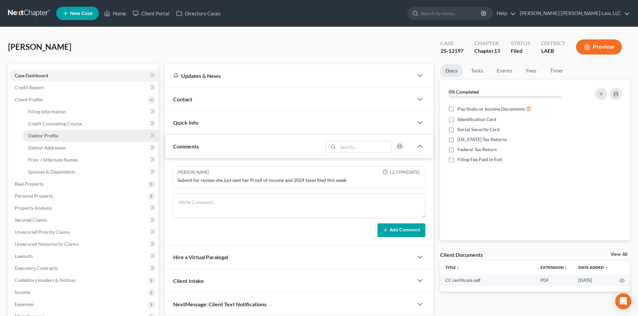
click at [63, 136] on link "Debtor Profile" at bounding box center [91, 136] width 136 height 12
select select "0"
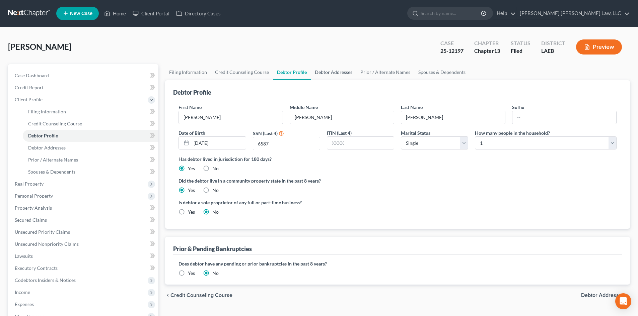
click at [326, 74] on link "Debtor Addresses" at bounding box center [334, 72] width 46 height 16
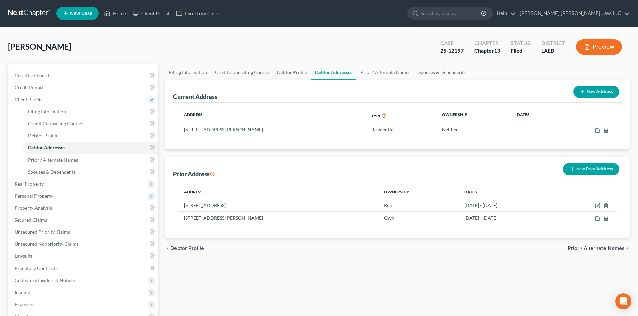
click at [271, 154] on div "Current Address New Address Address Type Ownership Dates 1089 Chatwell Dr., Dav…" at bounding box center [397, 159] width 465 height 158
click at [255, 130] on td "1089 Chatwell Dr., Davison, MI 48423" at bounding box center [273, 130] width 188 height 13
drag, startPoint x: 264, startPoint y: 128, endPoint x: 176, endPoint y: 125, distance: 87.8
click at [176, 125] on div "Address Type Ownership Dates 1089 Chatwell Dr., Davison, MI 48423 Residential N…" at bounding box center [397, 126] width 449 height 47
click at [195, 128] on td "1089 Chatwell Dr., Davison, MI 48423" at bounding box center [273, 130] width 188 height 13
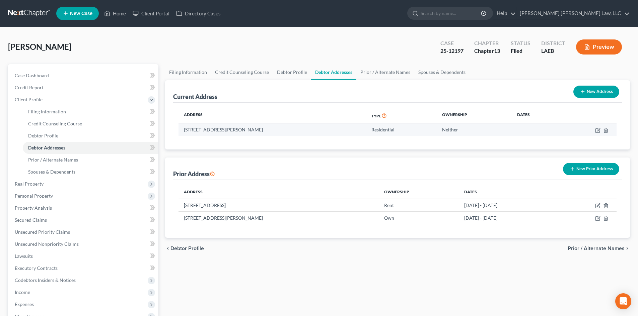
click at [230, 130] on td "1089 Chatwell Dr., Davison, MI 48423" at bounding box center [273, 130] width 188 height 13
click at [347, 165] on div "Prior Address New Prior Address" at bounding box center [397, 169] width 449 height 22
drag, startPoint x: 382, startPoint y: 72, endPoint x: 372, endPoint y: 67, distance: 11.1
click at [382, 72] on link "Prior / Alternate Names" at bounding box center [385, 72] width 58 height 16
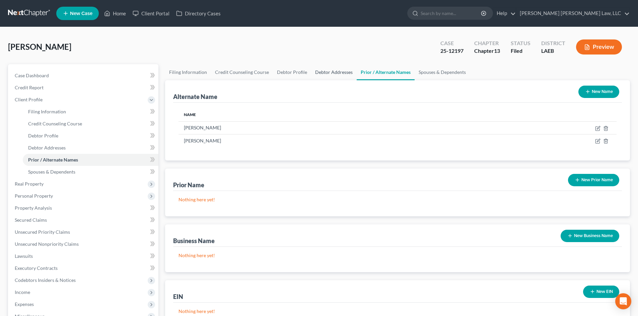
click at [332, 73] on link "Debtor Addresses" at bounding box center [334, 72] width 46 height 16
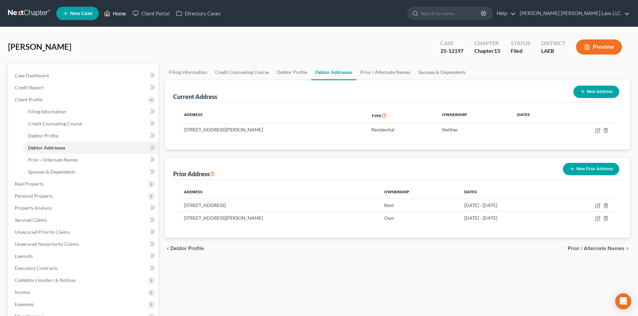
click at [120, 14] on link "Home" at bounding box center [115, 13] width 28 height 12
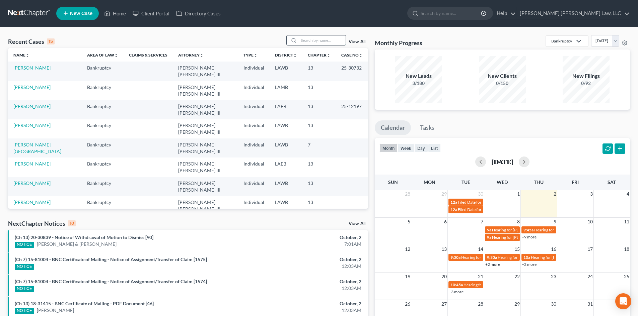
click at [328, 40] on input "search" at bounding box center [322, 40] width 47 height 10
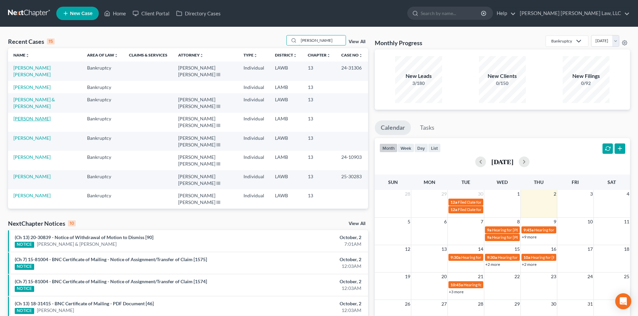
type input "jackson"
click at [31, 116] on link "[PERSON_NAME]" at bounding box center [31, 119] width 37 height 6
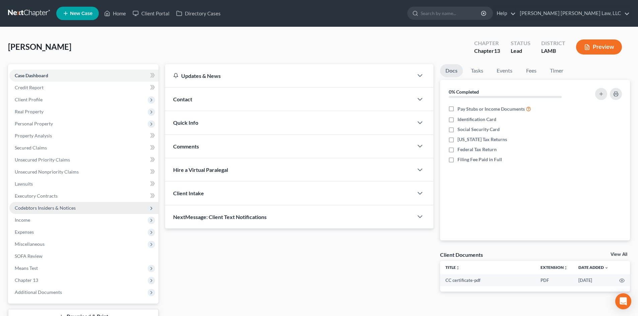
scroll to position [33, 0]
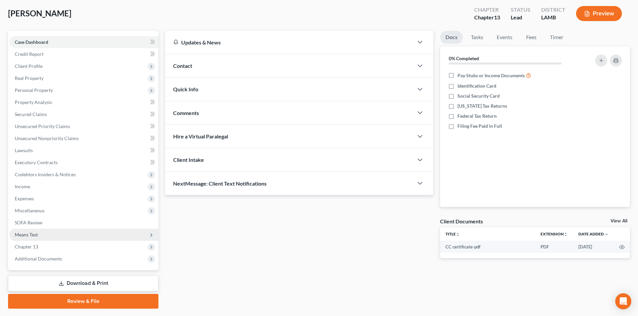
click at [66, 233] on span "Means Test" at bounding box center [83, 235] width 149 height 12
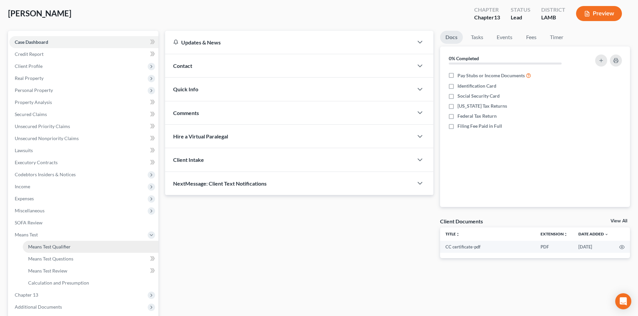
click at [65, 244] on span "Means Test Qualifier" at bounding box center [49, 247] width 43 height 6
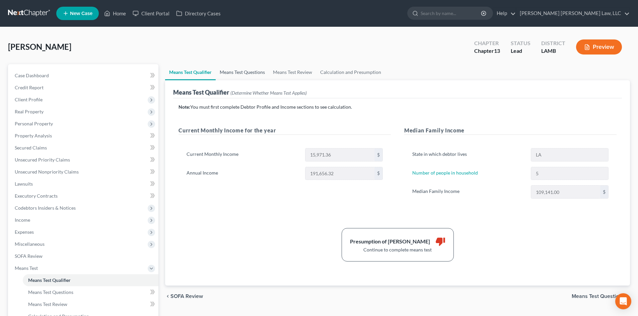
click at [243, 72] on link "Means Test Questions" at bounding box center [242, 72] width 53 height 16
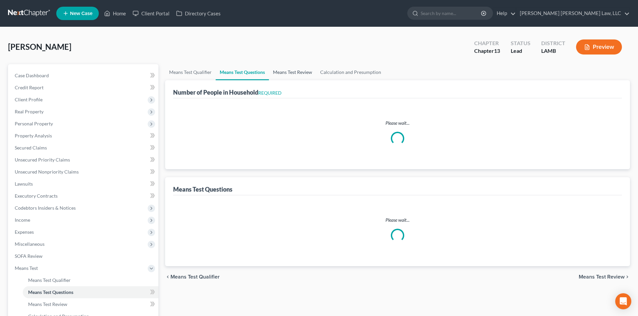
select select "1"
select select "60"
select select "1"
select select "60"
select select "1"
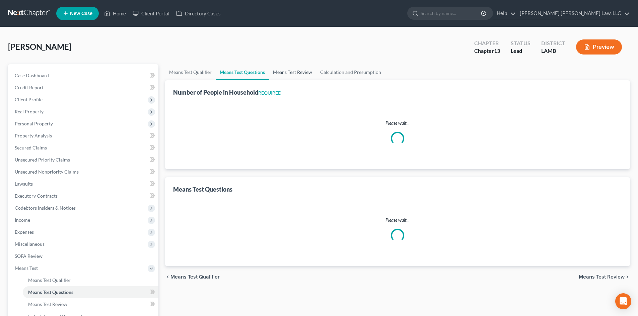
select select "60"
select select "1"
select select "60"
select select "1"
select select "60"
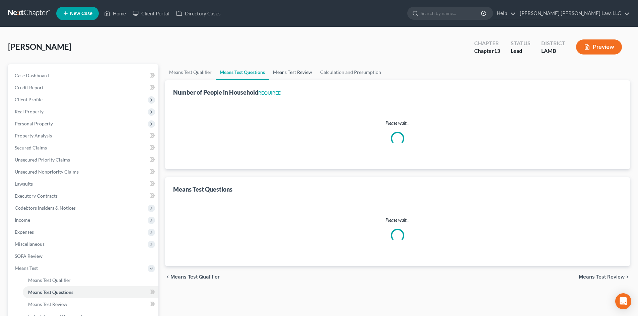
select select "0"
select select "60"
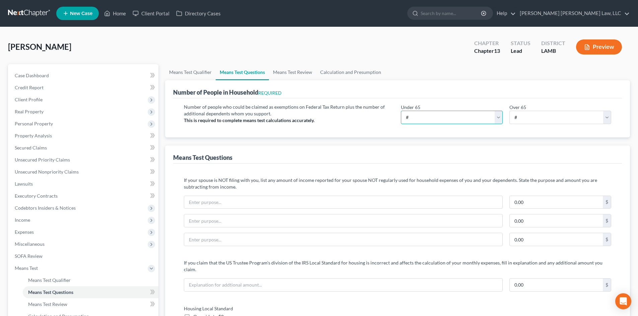
drag, startPoint x: 467, startPoint y: 120, endPoint x: 465, endPoint y: 124, distance: 4.2
click at [467, 120] on select "# 0 1 2 3 4 5 6 7 8 9 10" at bounding box center [452, 117] width 102 height 13
select select "4"
click at [401, 111] on select "# 0 1 2 3 4 5 6 7 8 9 10" at bounding box center [452, 117] width 102 height 13
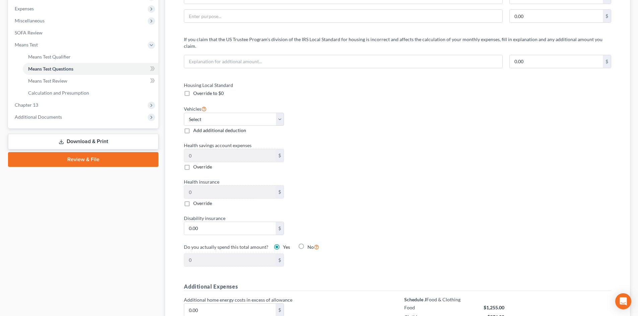
scroll to position [234, 0]
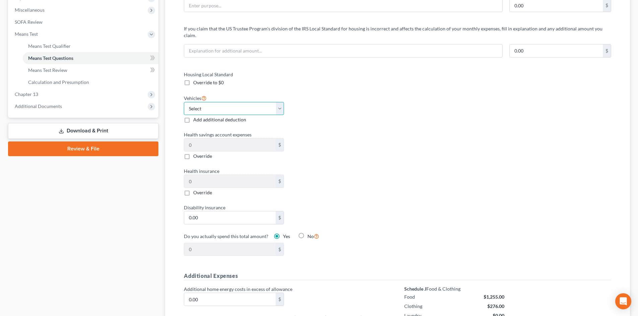
click at [271, 106] on select "Select 0 1 2 3 4 5" at bounding box center [234, 108] width 100 height 13
click at [393, 121] on div "Housing Local Standard Override to $0 Vehicles Select 0 1 2 3 4 5 Add additiona…" at bounding box center [287, 168] width 220 height 194
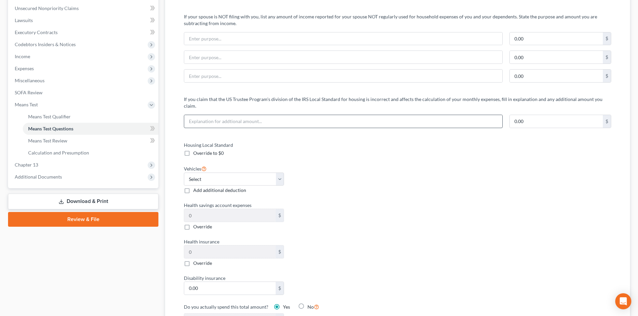
scroll to position [134, 0]
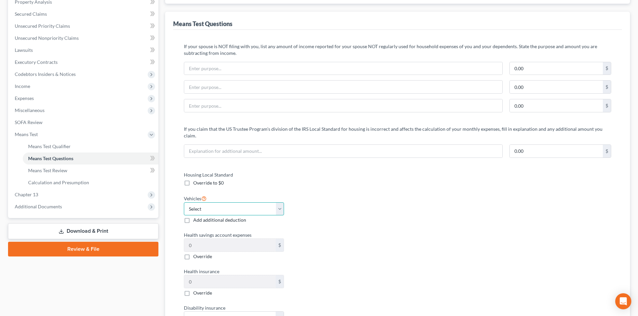
click at [245, 207] on select "Select 0 1 2 3 4 5" at bounding box center [234, 209] width 100 height 13
select select "2"
click at [184, 203] on select "Select 0 1 2 3 4 5" at bounding box center [234, 209] width 100 height 13
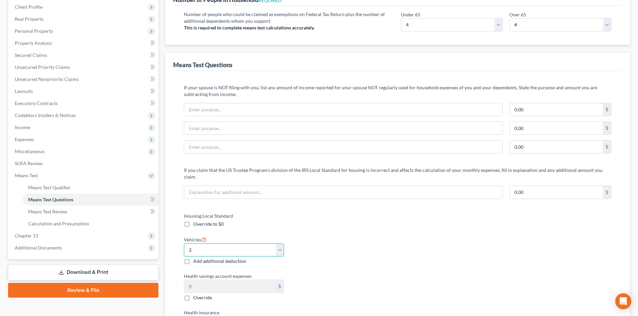
scroll to position [33, 0]
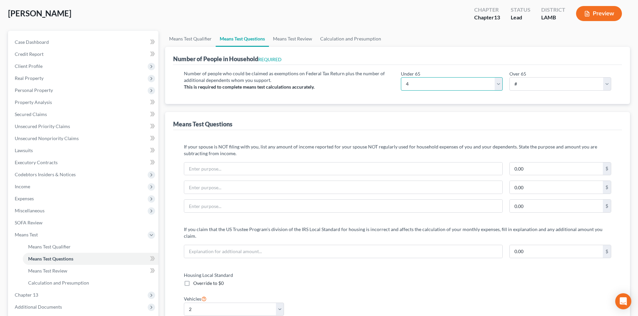
drag, startPoint x: 433, startPoint y: 80, endPoint x: 421, endPoint y: 90, distance: 15.9
click at [433, 80] on select "# 0 1 2 3 4 5 6 7 8 9 10" at bounding box center [452, 83] width 102 height 13
select select "5"
click at [401, 77] on select "# 0 1 2 3 4 5 6 7 8 9 10" at bounding box center [452, 83] width 102 height 13
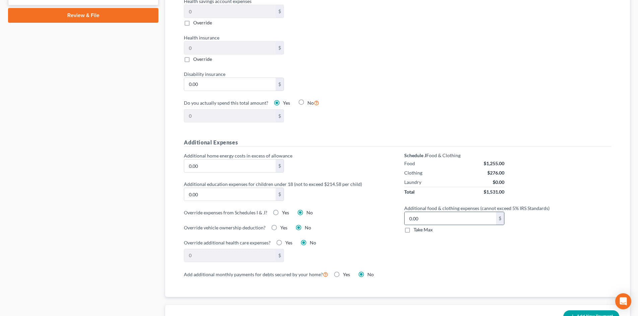
scroll to position [368, 0]
click at [420, 227] on span "Take Max" at bounding box center [423, 230] width 19 height 6
click at [420, 226] on input "Take Max" at bounding box center [418, 228] width 4 height 4
checkbox input "true"
type input "91.00"
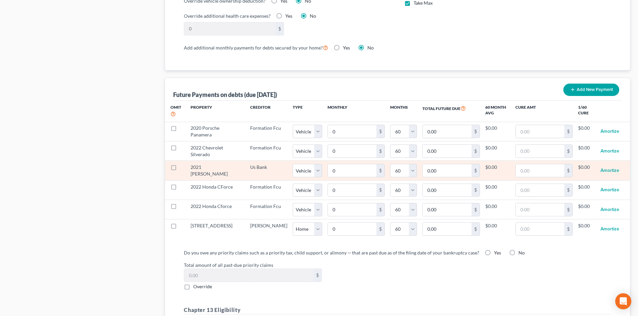
scroll to position [603, 0]
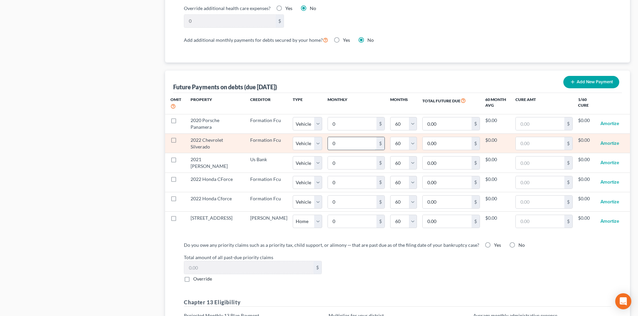
click at [334, 137] on input "0" at bounding box center [352, 143] width 49 height 13
type input "1"
type input "60.00"
type input "10"
type input "600.00"
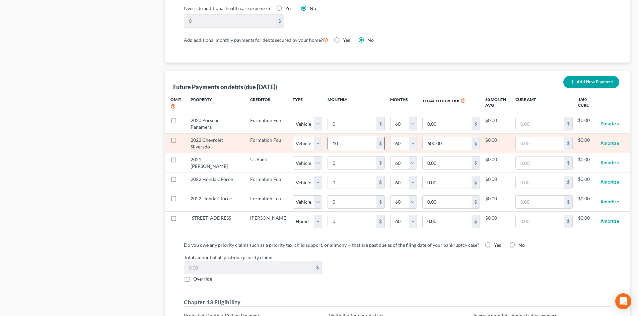
type input "103"
type input "6,180.00"
type input "1031"
type input "61,860.00"
type input "1,031."
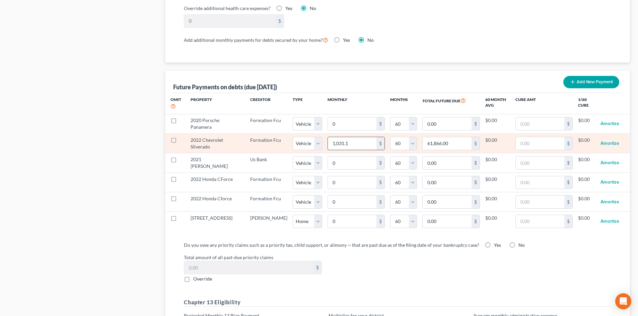
select select "1"
select select "60"
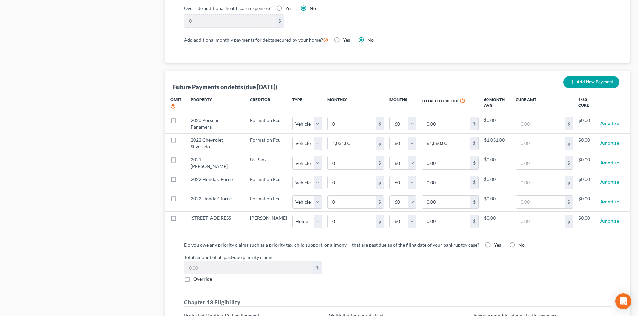
select select "1"
select select "60"
select select "1"
select select "60"
select select "1"
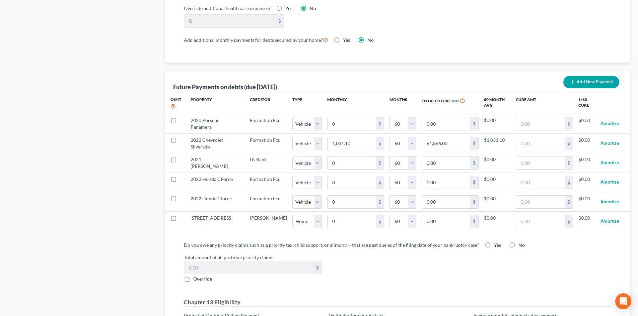
select select "60"
select select "1"
select select "60"
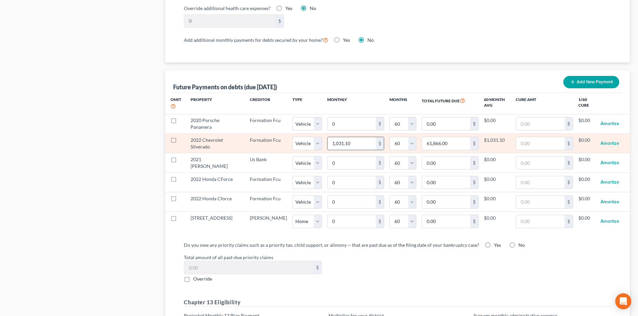
click at [341, 137] on input "1,031.10" at bounding box center [352, 143] width 48 height 13
type input "1"
type input "60.00"
type input "10"
type input "600.00"
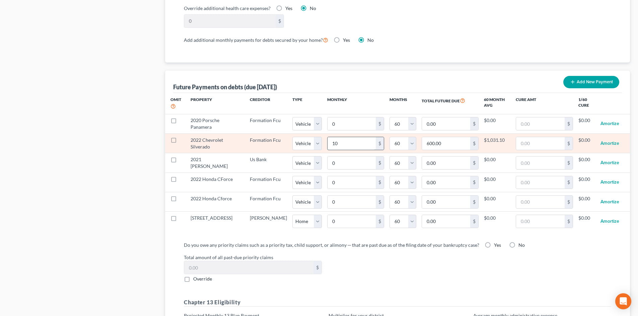
type input "103"
type input "6,180.00"
type input "1031"
type input "61,860.00"
type input "1,031.1"
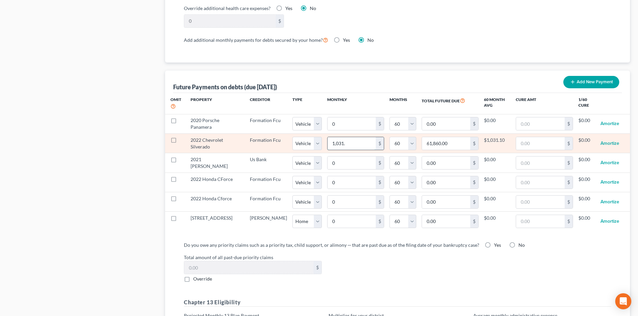
type input "61,866.00"
type input "1,031.13"
type input "61,867.80"
select select "1"
select select "60"
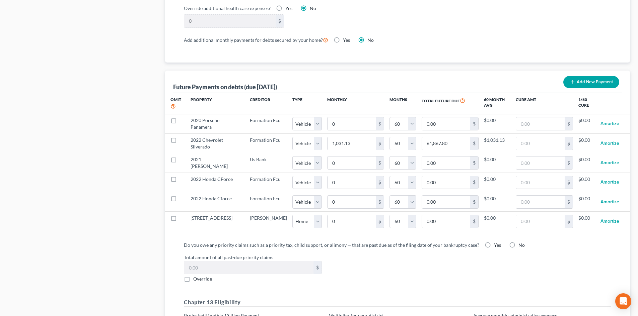
select select "1"
select select "60"
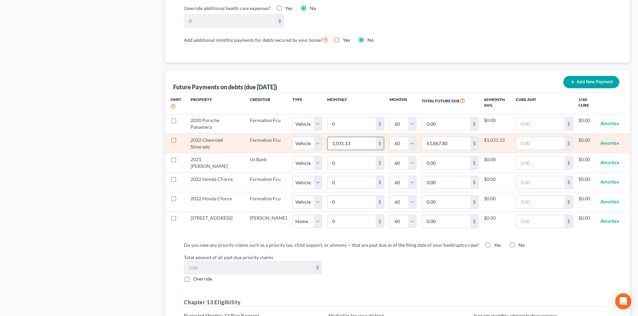
select select "1"
select select "60"
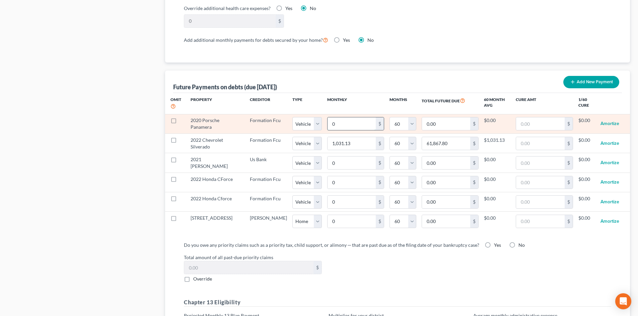
click at [346, 118] on input "0" at bounding box center [352, 124] width 48 height 13
type input "1"
type input "60.00"
type input "10"
type input "600.00"
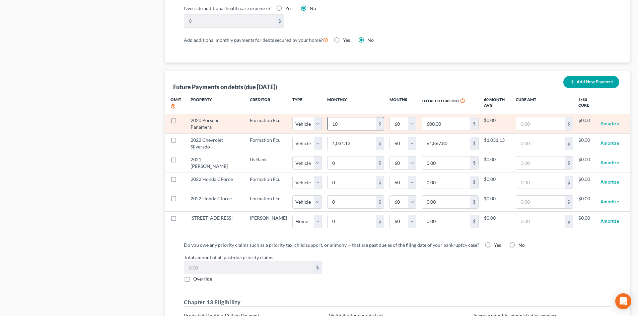
type input "105"
type input "6,300.00"
type input "1055"
type input "63,300.00"
select select "1"
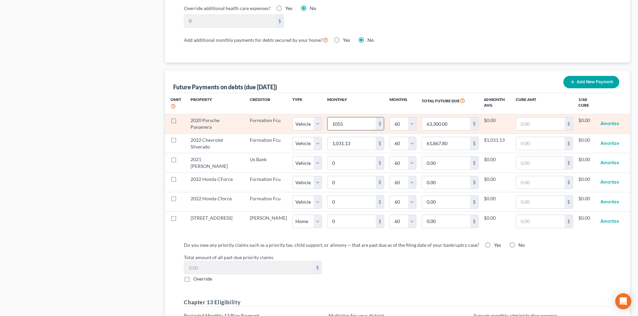
select select "60"
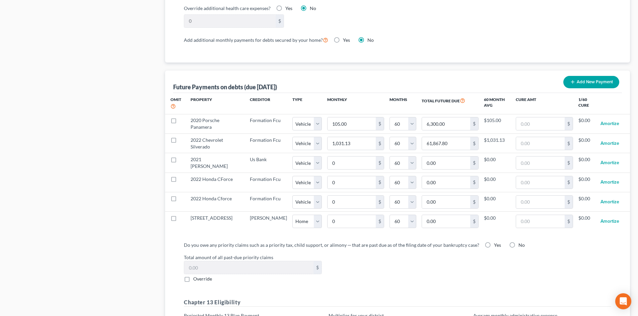
select select "1"
select select "60"
select select "1"
select select "60"
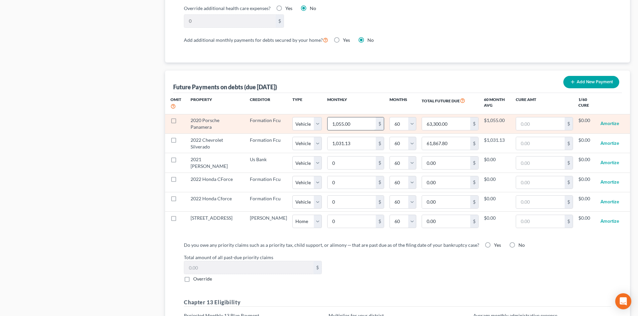
click at [352, 121] on input "1,055.00" at bounding box center [352, 124] width 48 height 13
type input "1"
type input "60.00"
type input "10"
type input "600.00"
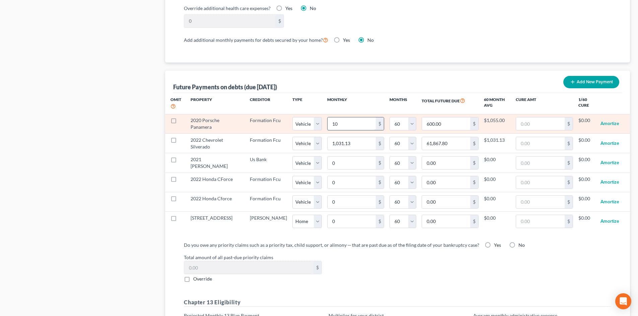
type input "105"
type input "6,300.00"
type input "1055"
type input "63,300.00"
type input "1,055.2"
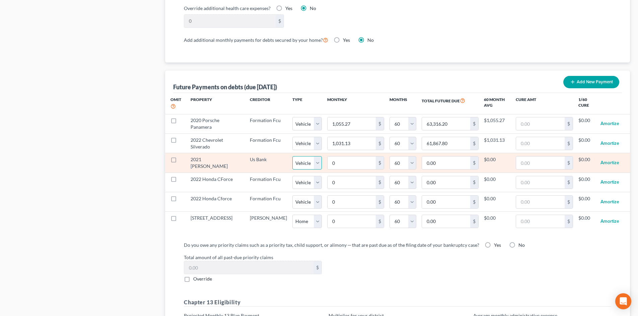
click at [301, 156] on select "Select Home Vehicle Other" at bounding box center [306, 162] width 29 height 13
click at [292, 156] on select "Select Home Vehicle Other" at bounding box center [306, 162] width 29 height 13
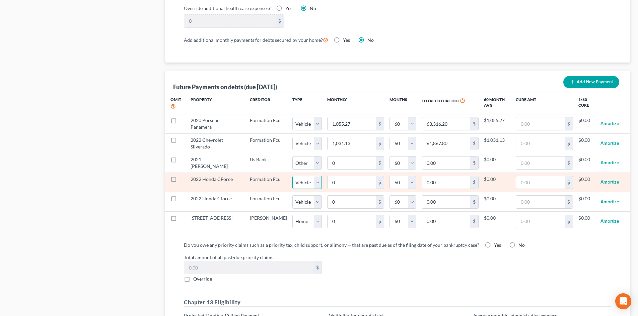
drag, startPoint x: 294, startPoint y: 175, endPoint x: 294, endPoint y: 181, distance: 6.0
click at [294, 176] on select "Select Home Vehicle Other" at bounding box center [306, 182] width 29 height 13
click at [292, 176] on select "Select Home Vehicle Other" at bounding box center [306, 182] width 29 height 13
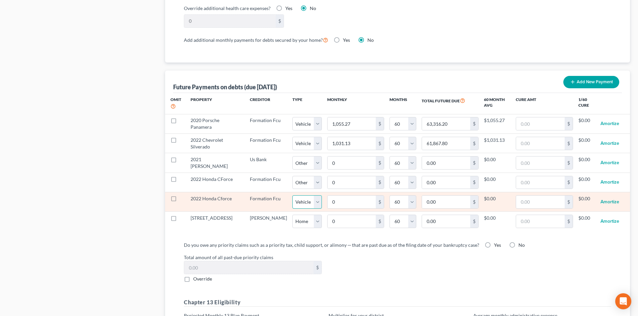
drag, startPoint x: 297, startPoint y: 191, endPoint x: 296, endPoint y: 202, distance: 11.1
click at [297, 196] on select "Select Home Vehicle Other" at bounding box center [306, 202] width 29 height 13
click at [292, 196] on select "Select Home Vehicle Other" at bounding box center [306, 202] width 29 height 13
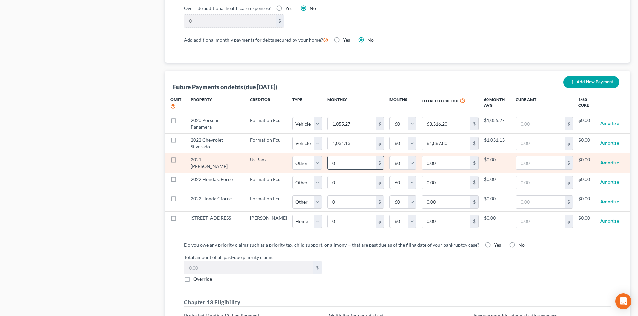
click at [344, 161] on input "0" at bounding box center [352, 163] width 48 height 13
click at [346, 160] on input "309.00" at bounding box center [352, 163] width 48 height 13
click at [343, 161] on input "309.75" at bounding box center [352, 163] width 48 height 13
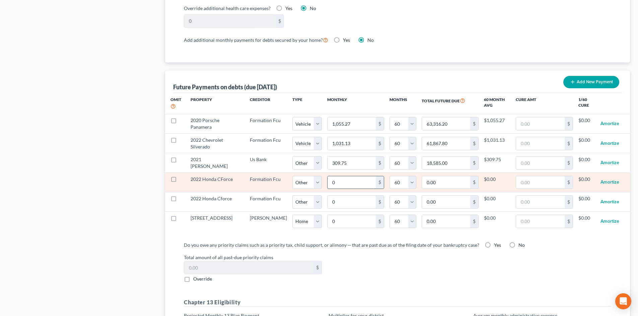
click at [331, 176] on input "0" at bounding box center [352, 182] width 48 height 13
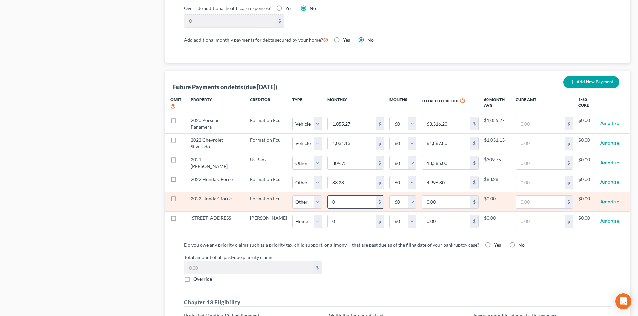
click at [335, 196] on input "0" at bounding box center [352, 202] width 48 height 13
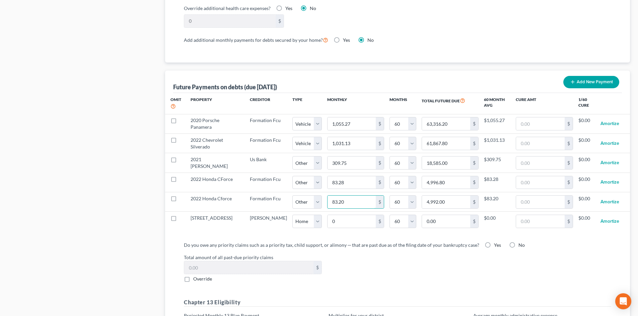
click at [338, 196] on input "83.20" at bounding box center [352, 202] width 48 height 13
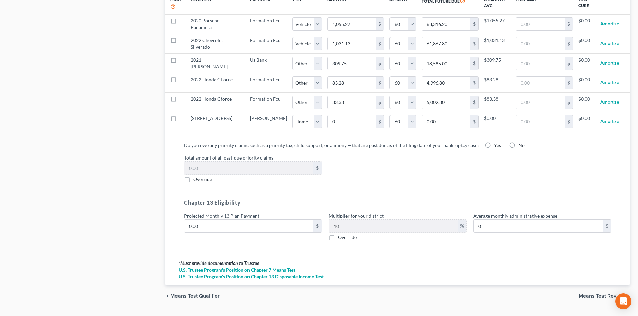
scroll to position [703, 0]
click at [228, 219] on input "0.00" at bounding box center [248, 225] width 129 height 13
click at [454, 273] on link "U.S. Trustee Program's Position on Chapter 13 Disposable Income Test" at bounding box center [398, 276] width 438 height 7
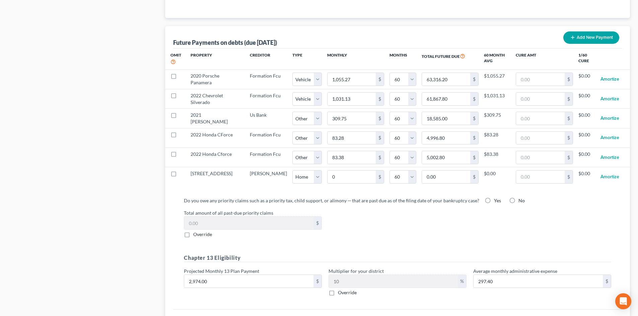
scroll to position [712, 0]
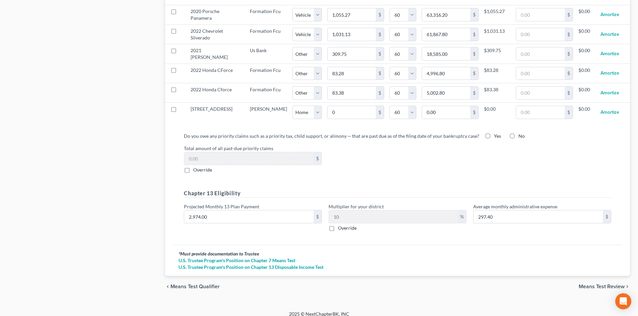
drag, startPoint x: 592, startPoint y: 281, endPoint x: 409, endPoint y: 156, distance: 221.2
click at [592, 284] on span "Means Test Review" at bounding box center [602, 286] width 46 height 5
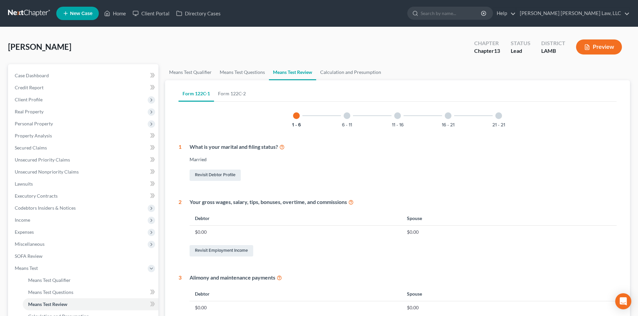
click at [500, 115] on div at bounding box center [498, 116] width 7 height 7
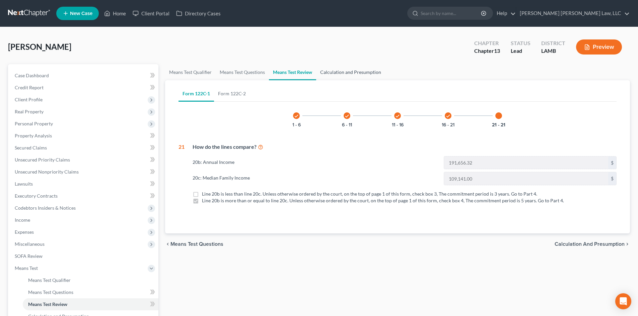
click at [350, 69] on link "Calculation and Presumption" at bounding box center [350, 72] width 69 height 16
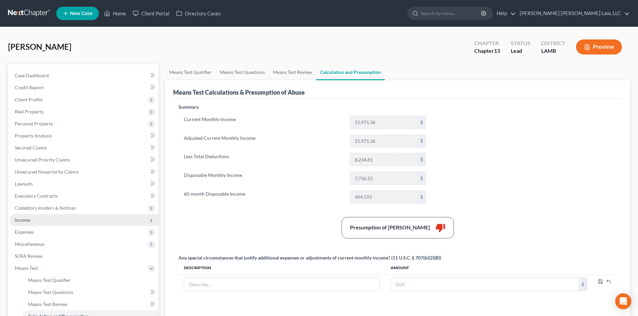
click at [42, 223] on span "Income" at bounding box center [83, 220] width 149 height 12
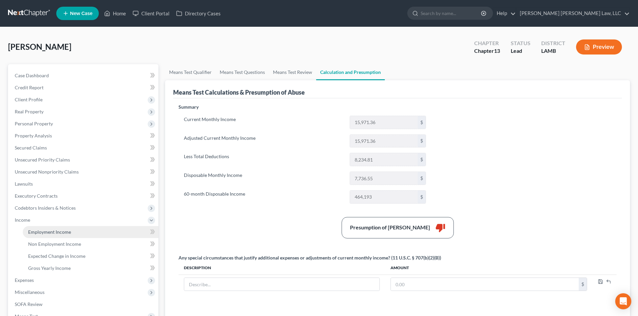
click at [55, 234] on span "Employment Income" at bounding box center [49, 232] width 43 height 6
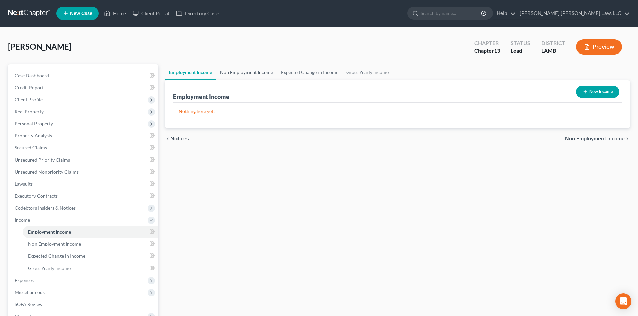
click at [265, 76] on link "Non Employment Income" at bounding box center [246, 72] width 61 height 16
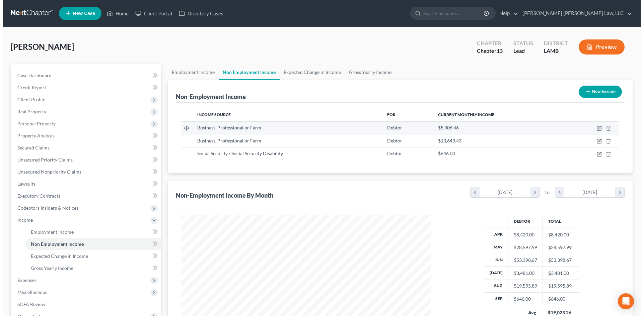
scroll to position [125, 263]
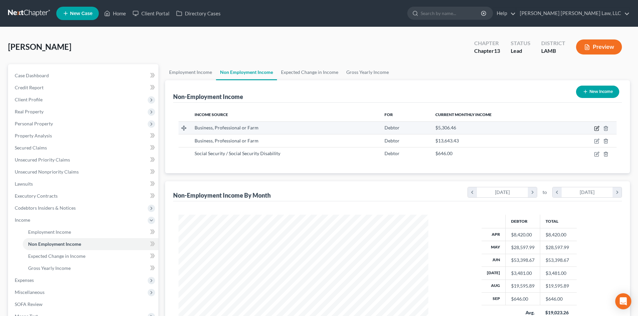
click at [595, 128] on icon "button" at bounding box center [596, 128] width 5 height 5
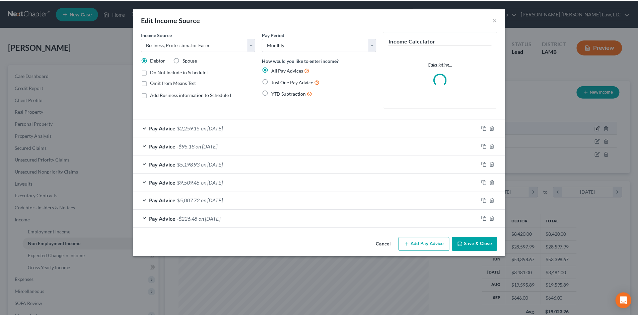
scroll to position [126, 266]
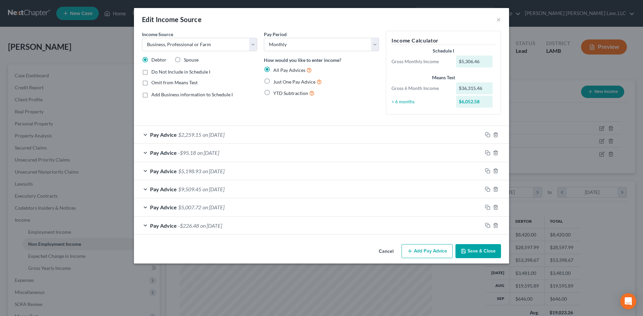
drag, startPoint x: 473, startPoint y: 248, endPoint x: 432, endPoint y: 234, distance: 42.9
click at [473, 248] on button "Save & Close" at bounding box center [478, 251] width 46 height 14
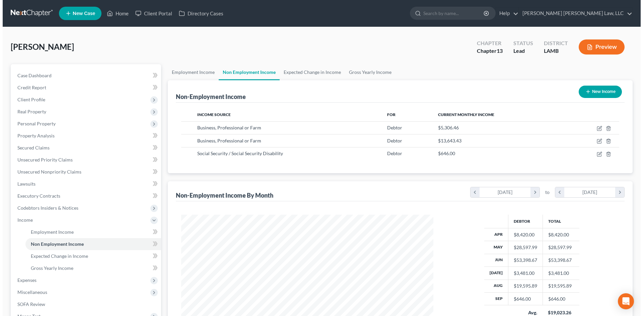
scroll to position [334774, 334635]
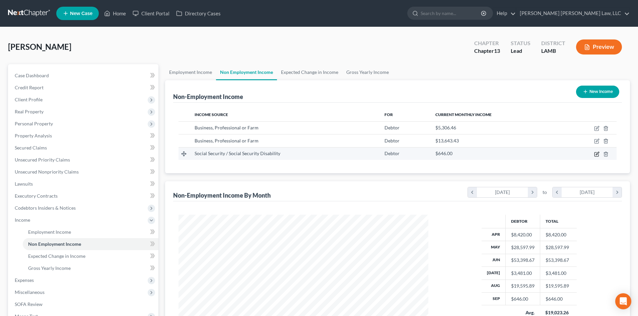
click at [593, 155] on td at bounding box center [589, 153] width 55 height 13
click at [597, 154] on icon "button" at bounding box center [596, 154] width 5 height 5
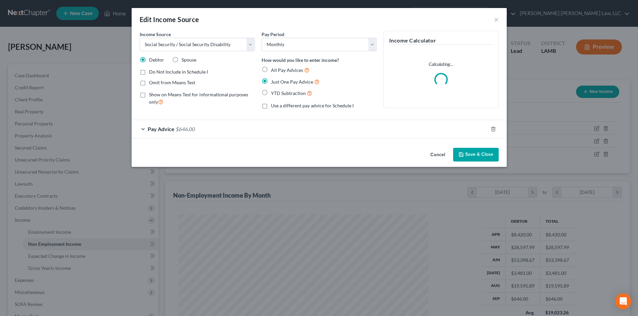
scroll to position [126, 266]
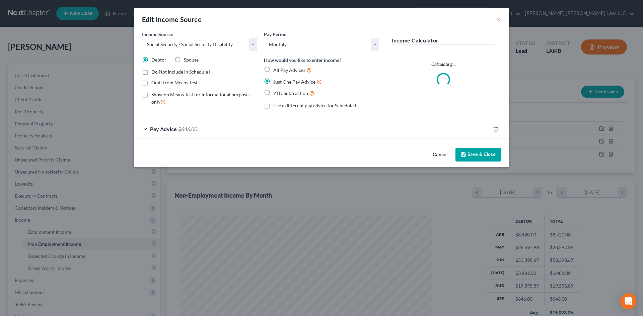
click at [475, 153] on button "Save & Close" at bounding box center [478, 155] width 46 height 14
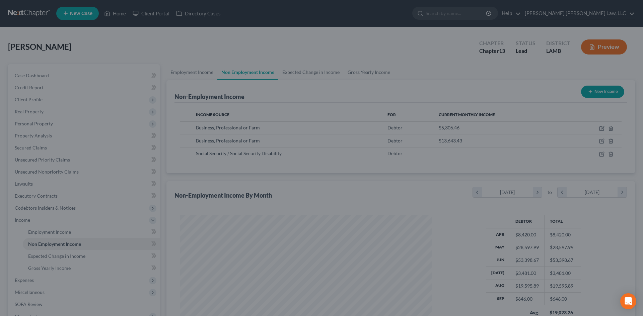
scroll to position [334774, 334635]
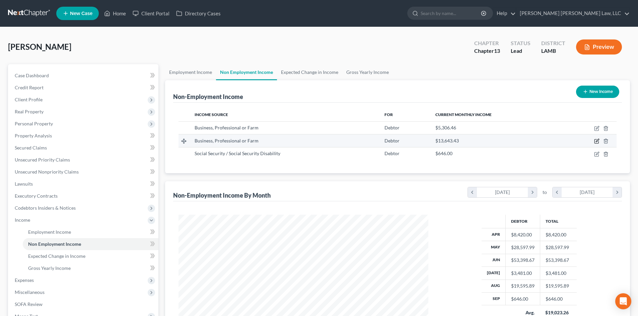
click at [597, 142] on icon "button" at bounding box center [596, 141] width 5 height 5
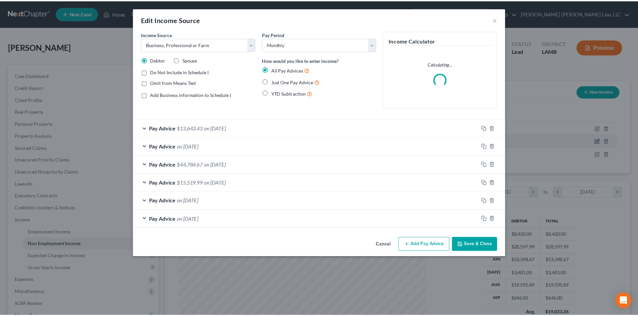
scroll to position [126, 266]
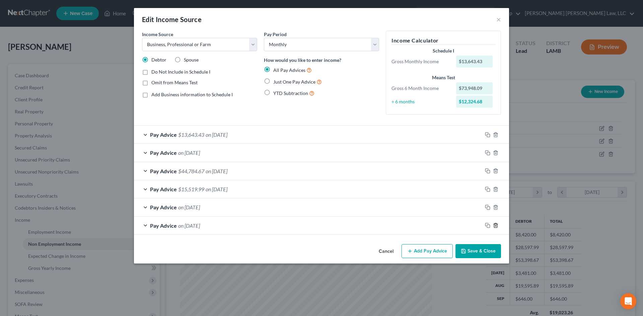
click at [495, 224] on icon "button" at bounding box center [495, 226] width 3 height 4
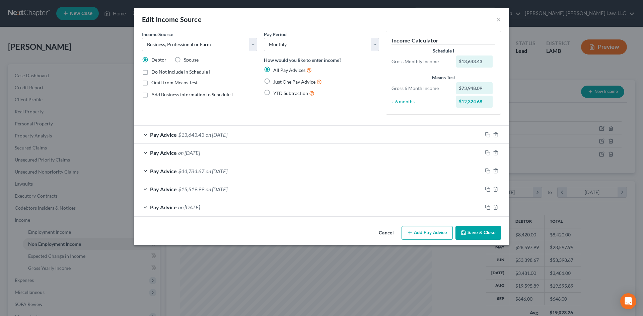
click at [482, 235] on button "Save & Close" at bounding box center [478, 233] width 46 height 14
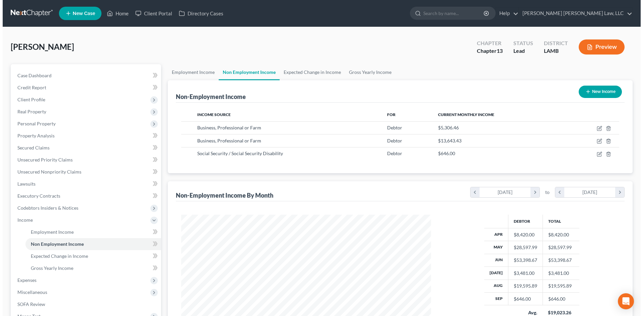
scroll to position [334774, 334635]
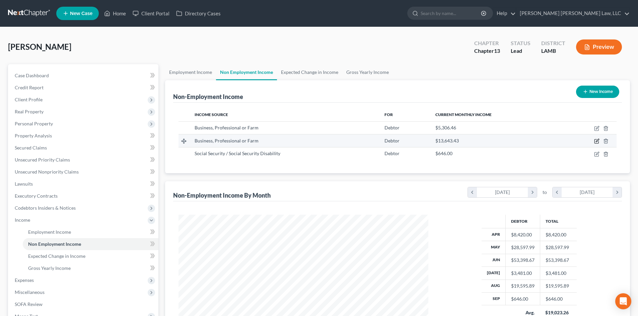
click at [598, 142] on icon "button" at bounding box center [596, 142] width 4 height 4
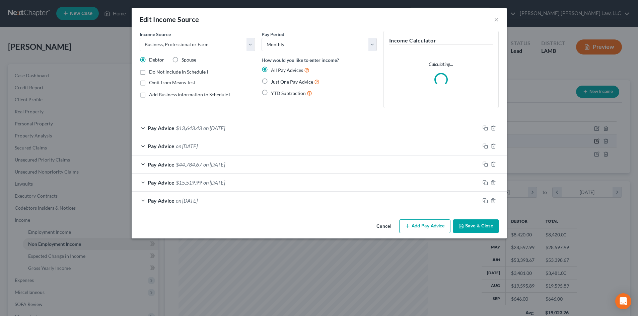
scroll to position [126, 266]
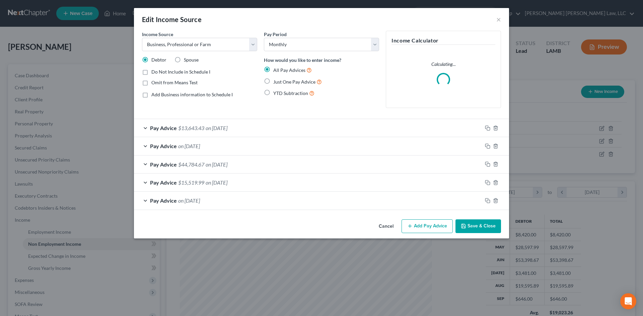
click at [474, 227] on button "Save & Close" at bounding box center [478, 227] width 46 height 14
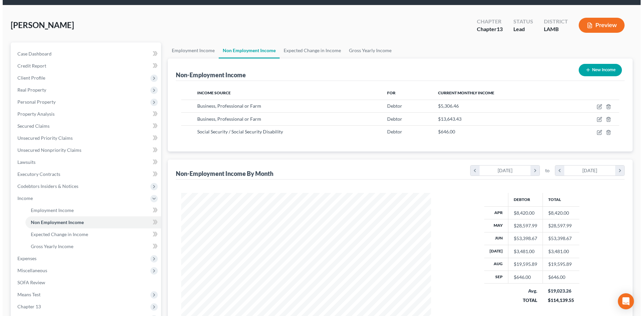
scroll to position [33, 0]
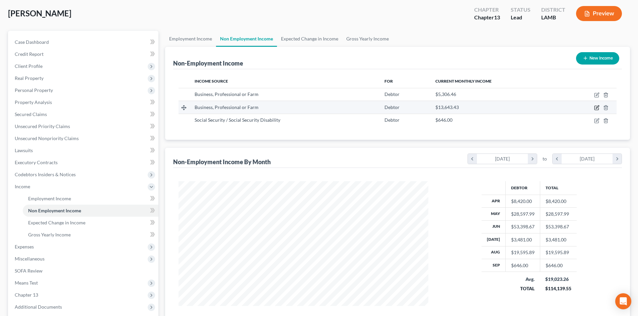
click at [596, 110] on icon "button" at bounding box center [596, 107] width 5 height 5
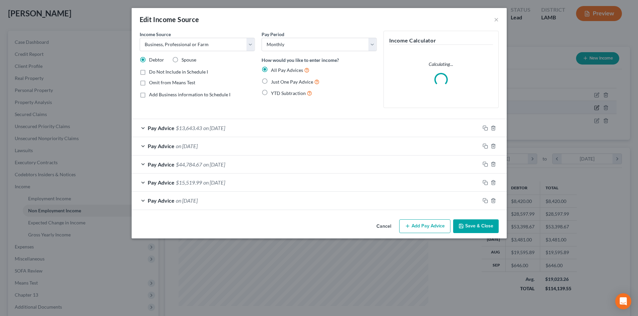
scroll to position [126, 266]
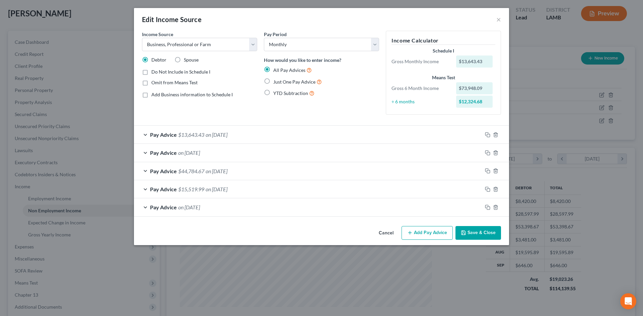
click at [307, 111] on div "Pay Period Select Monthly Twice Monthly Every Other Week Weekly How would you l…" at bounding box center [322, 75] width 122 height 89
click at [470, 234] on button "Save & Close" at bounding box center [478, 233] width 46 height 14
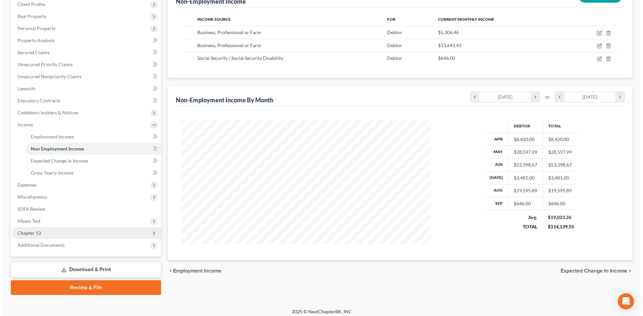
scroll to position [100, 0]
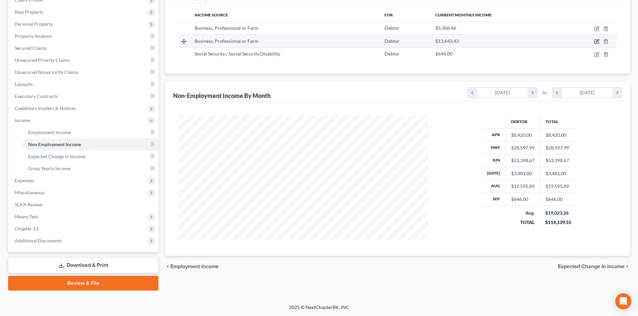
click at [595, 42] on icon "button" at bounding box center [596, 41] width 5 height 5
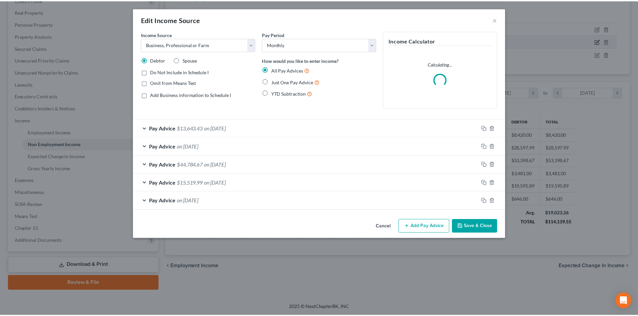
scroll to position [126, 266]
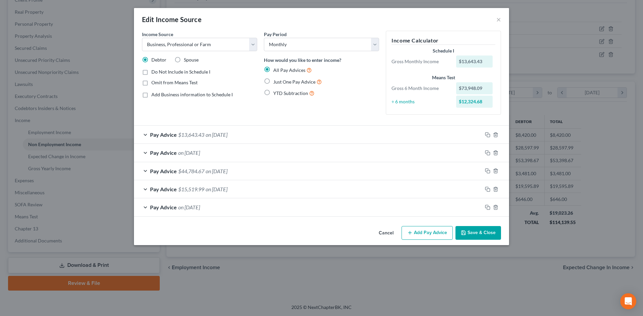
click at [473, 233] on button "Save & Close" at bounding box center [478, 233] width 46 height 14
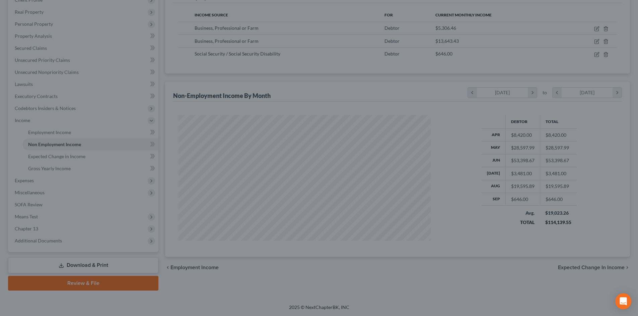
scroll to position [334774, 334635]
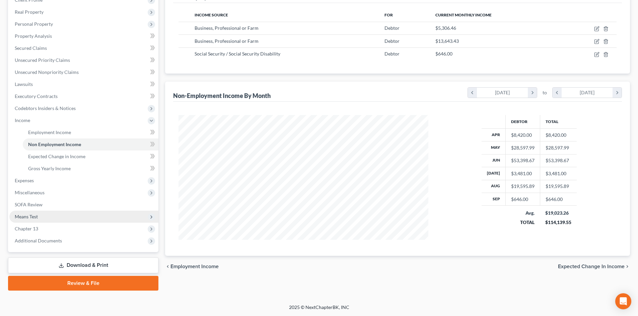
drag, startPoint x: 39, startPoint y: 219, endPoint x: 50, endPoint y: 218, distance: 11.1
click at [39, 219] on span "Means Test" at bounding box center [83, 217] width 149 height 12
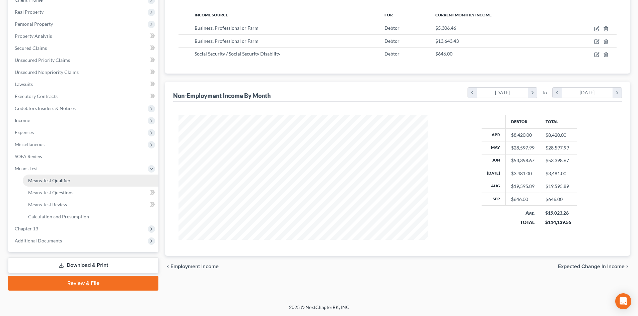
click at [54, 182] on span "Means Test Qualifier" at bounding box center [49, 181] width 43 height 6
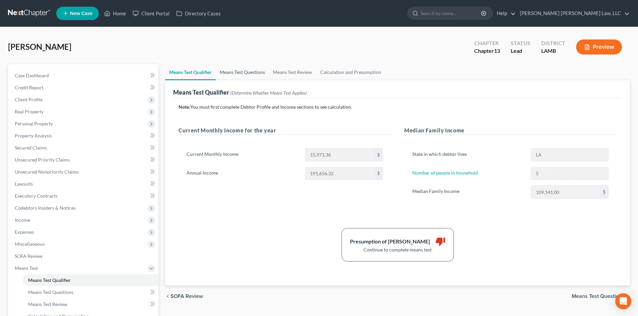
click at [227, 72] on link "Means Test Questions" at bounding box center [242, 72] width 53 height 16
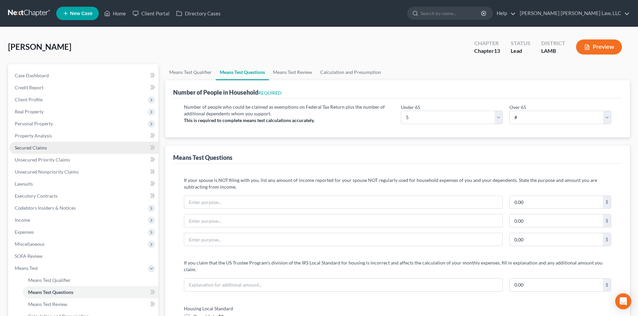
drag, startPoint x: 69, startPoint y: 152, endPoint x: 88, endPoint y: 144, distance: 21.0
click at [69, 152] on link "Secured Claims" at bounding box center [83, 148] width 149 height 12
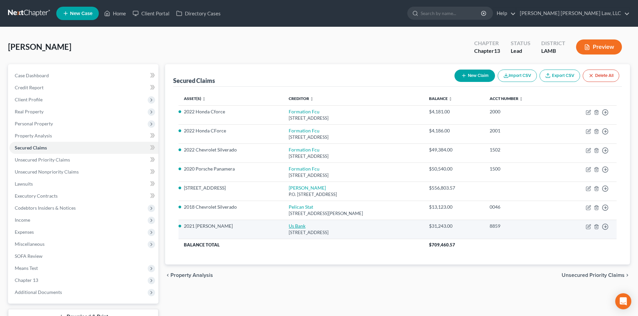
click at [289, 228] on link "Us Bank" at bounding box center [297, 226] width 17 height 6
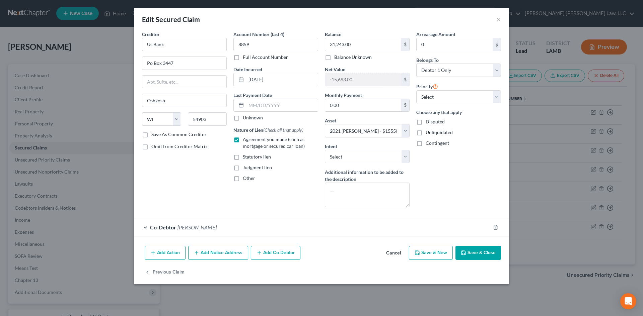
click at [481, 255] on button "Save & Close" at bounding box center [478, 253] width 46 height 14
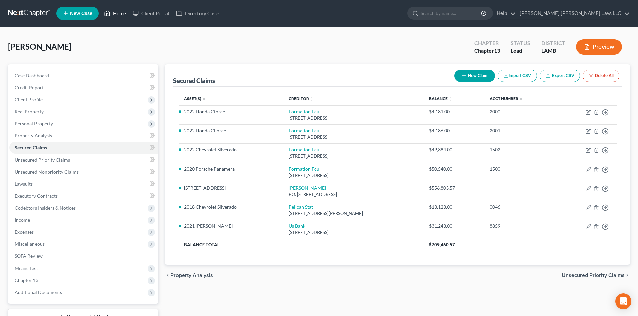
click at [114, 15] on link "Home" at bounding box center [115, 13] width 28 height 12
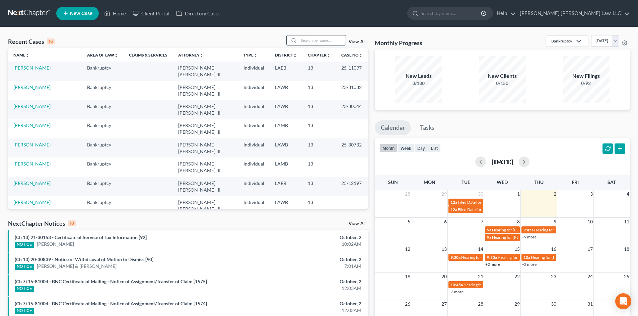
click at [334, 40] on input "search" at bounding box center [322, 40] width 47 height 10
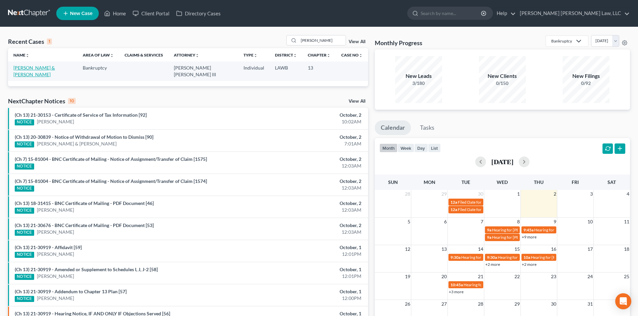
click at [26, 69] on link "[PERSON_NAME] & [PERSON_NAME]" at bounding box center [34, 71] width 42 height 12
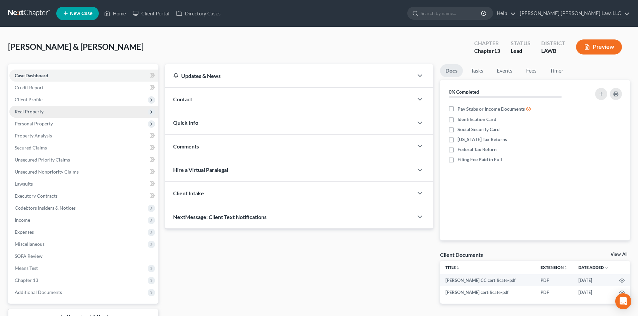
drag, startPoint x: 55, startPoint y: 96, endPoint x: 67, endPoint y: 110, distance: 18.5
click at [55, 96] on span "Client Profile" at bounding box center [83, 100] width 149 height 12
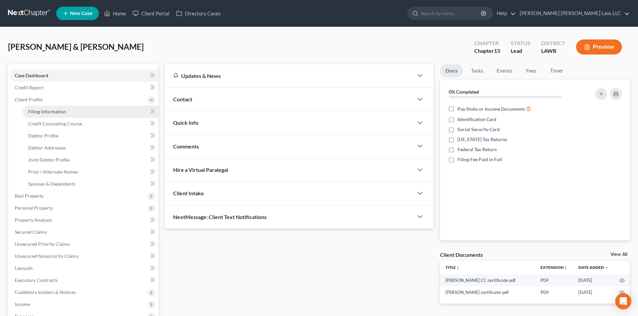
click at [65, 114] on link "Filing Information" at bounding box center [91, 112] width 136 height 12
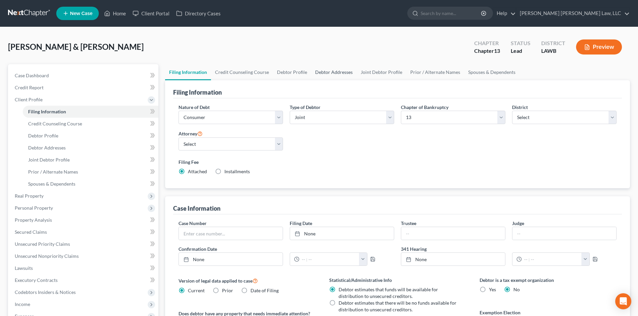
click at [336, 66] on link "Debtor Addresses" at bounding box center [334, 72] width 46 height 16
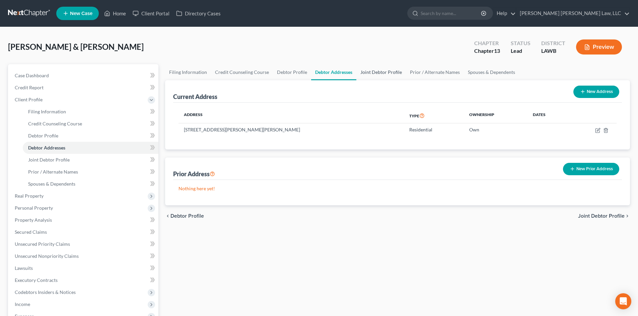
click at [370, 72] on link "Joint Debtor Profile" at bounding box center [381, 72] width 50 height 16
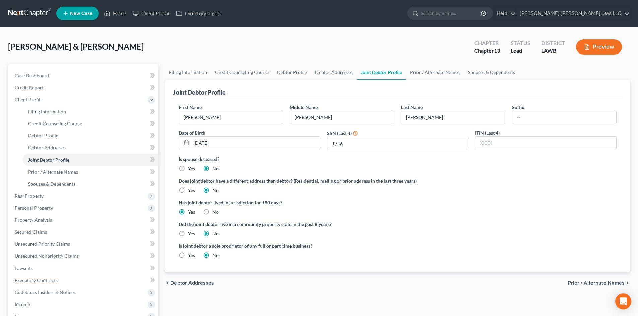
click at [193, 236] on label "Yes" at bounding box center [191, 234] width 7 height 7
click at [193, 235] on input "Yes" at bounding box center [193, 233] width 4 height 4
click at [453, 72] on link "Prior / Alternate Names" at bounding box center [435, 72] width 58 height 16
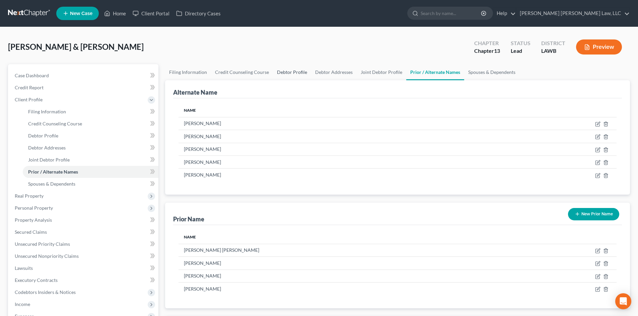
click at [287, 75] on link "Debtor Profile" at bounding box center [292, 72] width 38 height 16
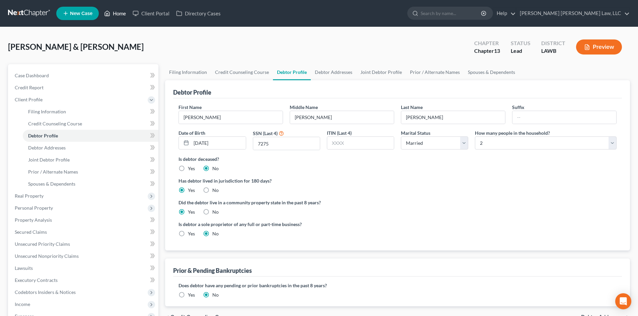
click at [125, 9] on link "Home" at bounding box center [115, 13] width 28 height 12
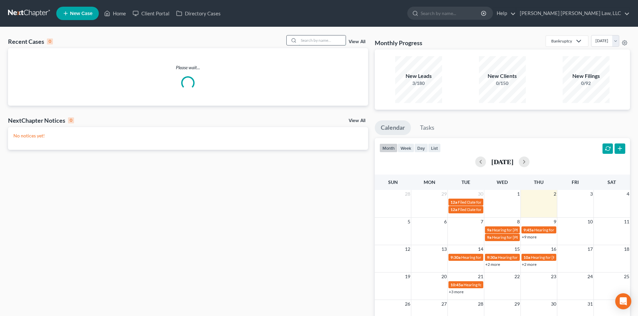
click at [329, 38] on input "search" at bounding box center [322, 40] width 47 height 10
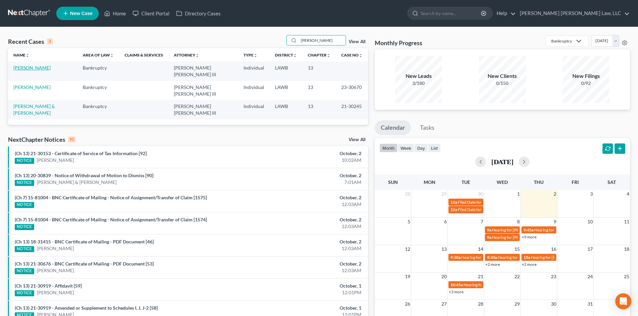
click at [41, 67] on link "[PERSON_NAME]" at bounding box center [31, 68] width 37 height 6
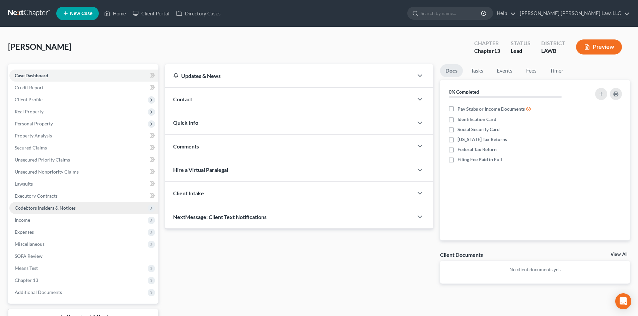
click at [65, 204] on span "Codebtors Insiders & Notices" at bounding box center [83, 208] width 149 height 12
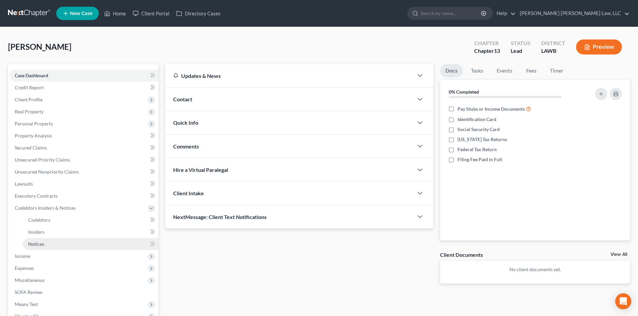
click at [64, 243] on link "Notices" at bounding box center [91, 244] width 136 height 12
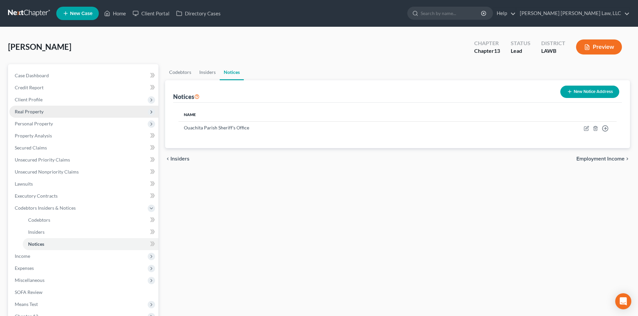
click at [73, 110] on span "Real Property" at bounding box center [83, 112] width 149 height 12
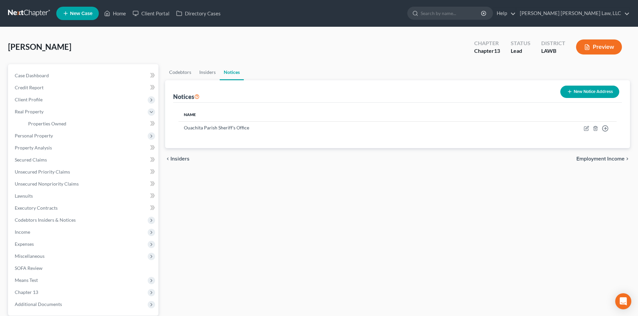
drag, startPoint x: 288, startPoint y: 197, endPoint x: 222, endPoint y: 109, distance: 110.5
click at [289, 197] on div "Codebtors Insiders Notices Notices New Notice Address Name Ouachita Parish Sher…" at bounding box center [398, 209] width 472 height 290
click at [92, 123] on link "Properties Owned" at bounding box center [91, 124] width 136 height 12
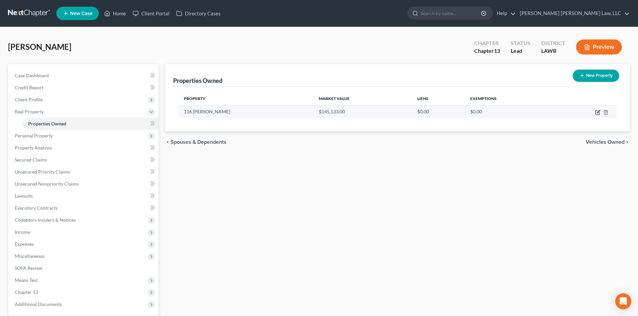
click at [596, 113] on icon "button" at bounding box center [597, 112] width 5 height 5
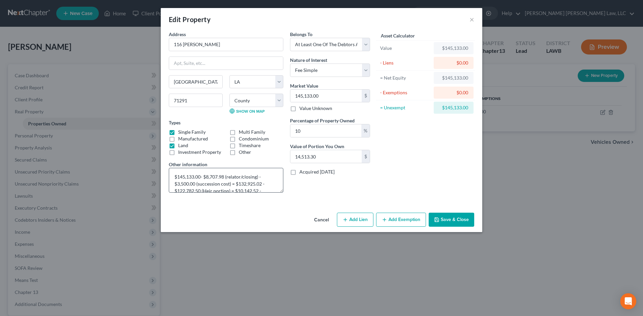
scroll to position [21, 0]
click at [246, 186] on textarea "$145,133.00- $8,707.98 (relator/closing) - $3,500.00 (succession cost) = $132,9…" at bounding box center [226, 180] width 115 height 25
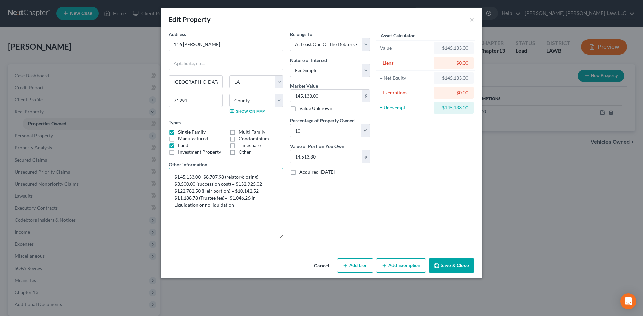
drag, startPoint x: 282, startPoint y: 190, endPoint x: 264, endPoint y: 212, distance: 28.8
click at [287, 236] on div "Address * 116 Jennifer Ln West Monroe State AL AK AR AZ CA CO CT DE DC FL GA GU…" at bounding box center [269, 137] width 208 height 213
click at [254, 191] on textarea "$145,133.00- $8,707.98 (relator/closing) - $3,500.00 (succession cost) = $132,9…" at bounding box center [226, 203] width 115 height 71
click at [466, 270] on button "Save & Close" at bounding box center [452, 266] width 46 height 14
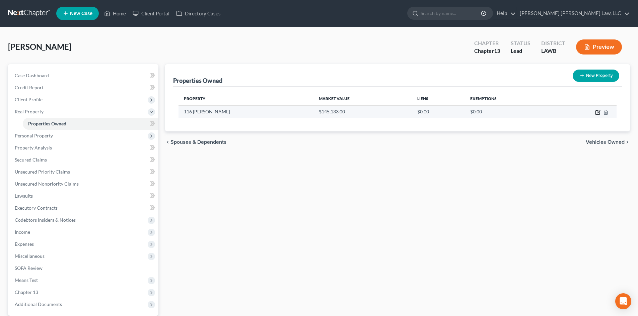
click at [598, 114] on icon "button" at bounding box center [597, 112] width 5 height 5
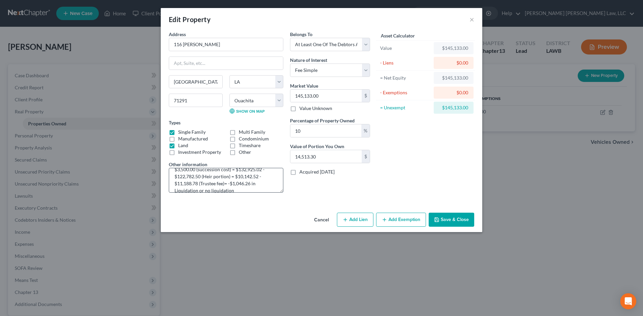
scroll to position [21, 0]
drag, startPoint x: 198, startPoint y: 177, endPoint x: 177, endPoint y: 177, distance: 20.1
click at [177, 177] on textarea "$145,133.00- $8,707.98 (relator/closing) - $3,500.00 (succession cost) = $132,9…" at bounding box center [226, 180] width 115 height 25
drag, startPoint x: 222, startPoint y: 196, endPoint x: 200, endPoint y: 179, distance: 27.2
click at [222, 196] on div "Address * 116 Jennifer Ln West Monroe State AL AK AR AZ CA CO CT DE DC FL GA GU…" at bounding box center [225, 114] width 121 height 167
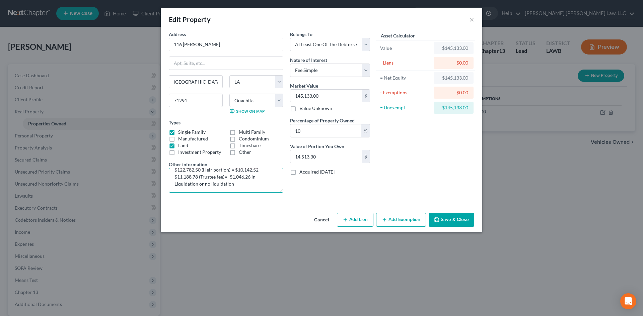
drag, startPoint x: 198, startPoint y: 179, endPoint x: 179, endPoint y: 178, distance: 19.1
click at [179, 178] on textarea "$145,133.00- $8,707.98 (relator/closing) - $3,500.00 (succession cost) = $132,9…" at bounding box center [226, 180] width 115 height 25
drag, startPoint x: 198, startPoint y: 177, endPoint x: 179, endPoint y: 177, distance: 19.8
click at [179, 177] on textarea "$145,133.00- $8,707.98 (relator/closing) - $3,500.00 (succession cost) = $132,9…" at bounding box center [226, 180] width 115 height 25
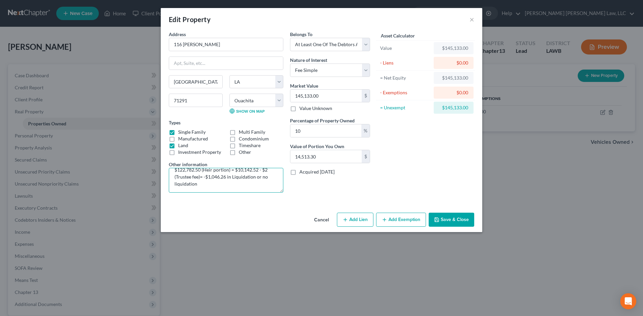
scroll to position [20, 0]
drag, startPoint x: 230, startPoint y: 179, endPoint x: 247, endPoint y: 178, distance: 17.4
click at [247, 178] on textarea "$145,133.00- $8,707.98 (relator/closing) - $3,500.00 (succession cost) = $132,9…" at bounding box center [226, 180] width 115 height 25
click at [229, 179] on textarea "$145,133.00- $8,707.98 (relator/closing) - $3,500.00 (succession cost) = $132,9…" at bounding box center [226, 180] width 115 height 25
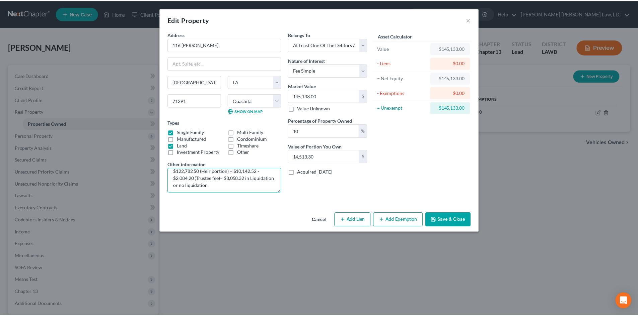
scroll to position [21, 0]
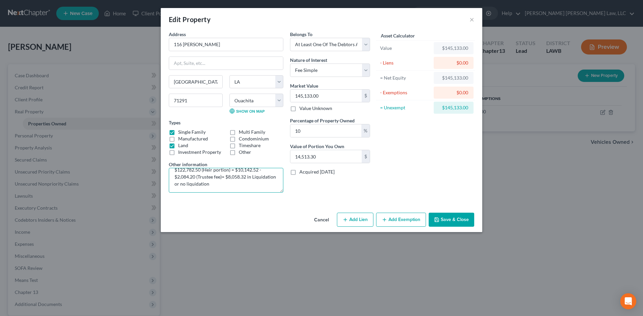
drag, startPoint x: 237, startPoint y: 187, endPoint x: 200, endPoint y: 188, distance: 37.2
click at [200, 188] on textarea "$145,133.00- $8,707.98 (relator/closing) - $3,500.00 (succession cost) = $132,9…" at bounding box center [226, 180] width 115 height 25
click at [389, 183] on div "Asset Calculator Value $145,133.00 - Liens $0.00 = Net Equity $145,133.00 - Exe…" at bounding box center [425, 114] width 104 height 167
click at [434, 215] on button "Save & Close" at bounding box center [452, 220] width 46 height 14
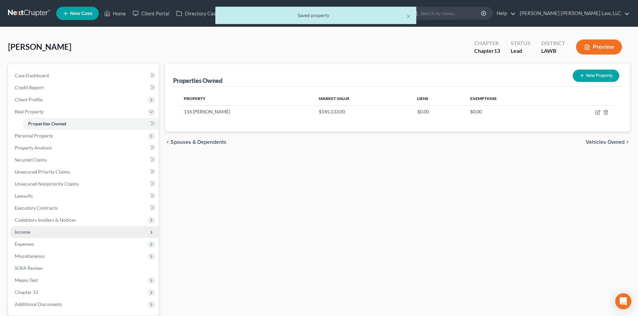
click at [51, 235] on span "Income" at bounding box center [83, 232] width 149 height 12
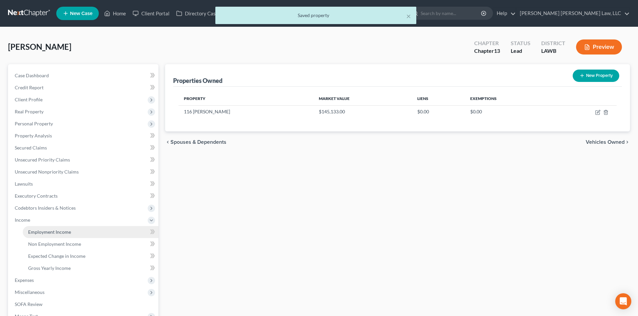
click at [49, 231] on span "Employment Income" at bounding box center [49, 232] width 43 height 6
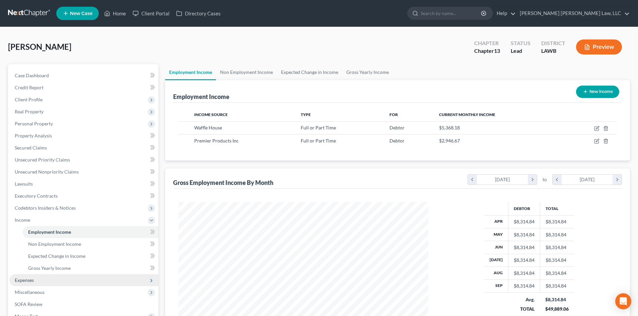
click at [52, 283] on span "Expenses" at bounding box center [83, 281] width 149 height 12
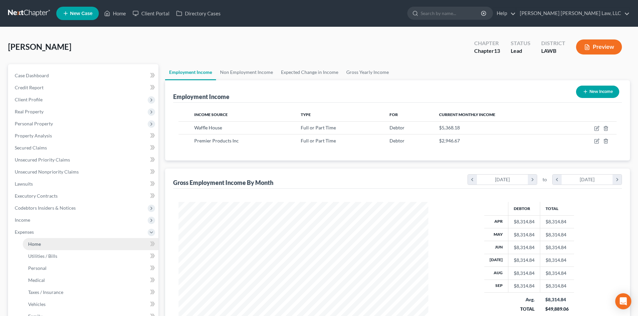
click at [49, 239] on link "Home" at bounding box center [91, 244] width 136 height 12
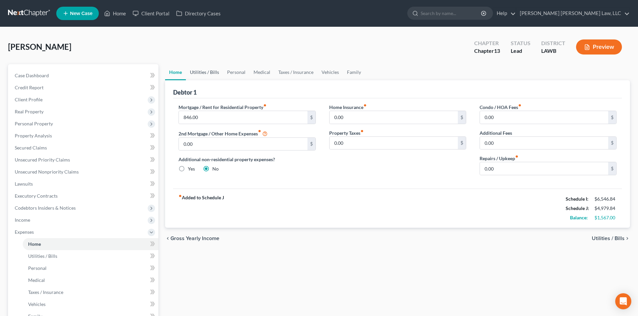
drag, startPoint x: 215, startPoint y: 76, endPoint x: 208, endPoint y: 77, distance: 6.7
click at [215, 76] on link "Utilities / Bills" at bounding box center [204, 72] width 37 height 16
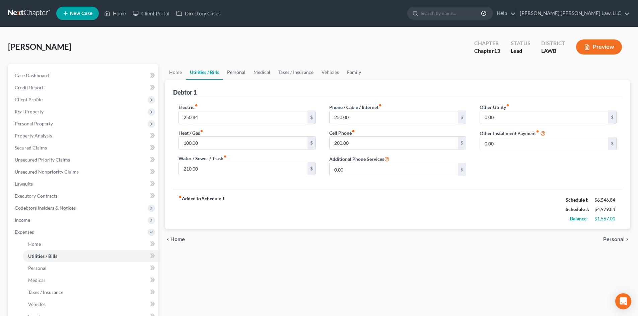
click at [228, 71] on link "Personal" at bounding box center [236, 72] width 26 height 16
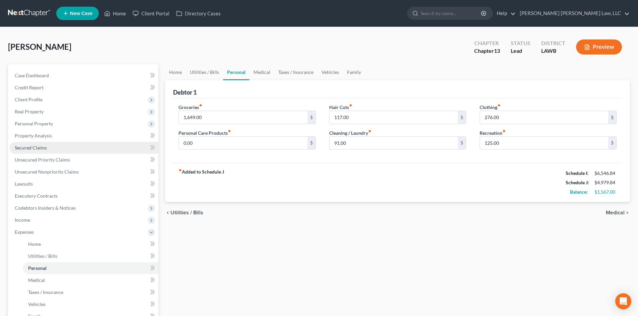
drag, startPoint x: 69, startPoint y: 152, endPoint x: 75, endPoint y: 147, distance: 7.8
click at [69, 152] on link "Secured Claims" at bounding box center [83, 148] width 149 height 12
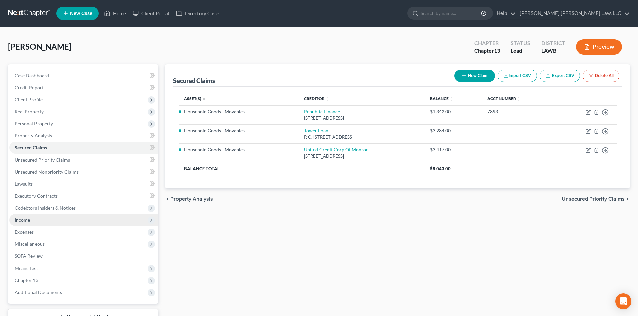
drag, startPoint x: 25, startPoint y: 215, endPoint x: 47, endPoint y: 220, distance: 22.3
click at [25, 215] on span "Income" at bounding box center [83, 220] width 149 height 12
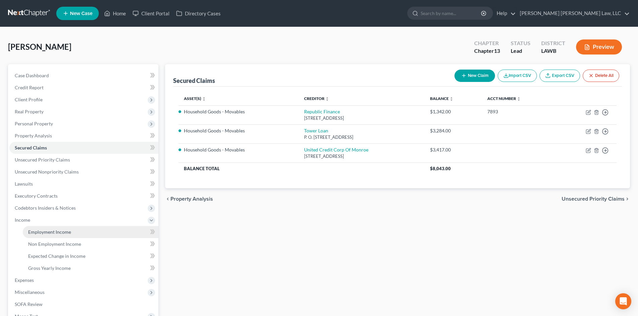
click at [49, 232] on span "Employment Income" at bounding box center [49, 232] width 43 height 6
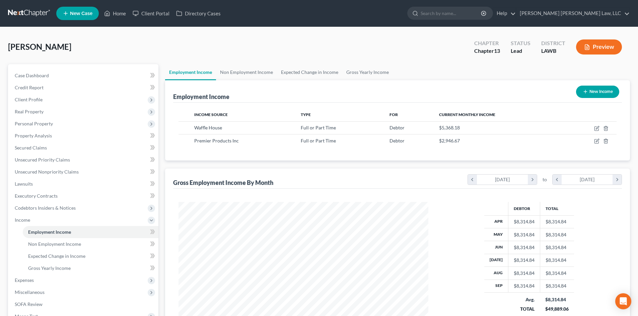
scroll to position [125, 263]
click at [255, 69] on link "Non Employment Income" at bounding box center [246, 72] width 61 height 16
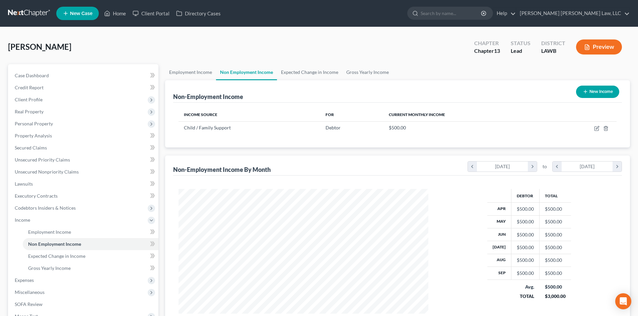
scroll to position [125, 263]
drag, startPoint x: 66, startPoint y: 173, endPoint x: 66, endPoint y: 169, distance: 4.7
click at [66, 173] on span "Unsecured Nonpriority Claims" at bounding box center [47, 172] width 64 height 6
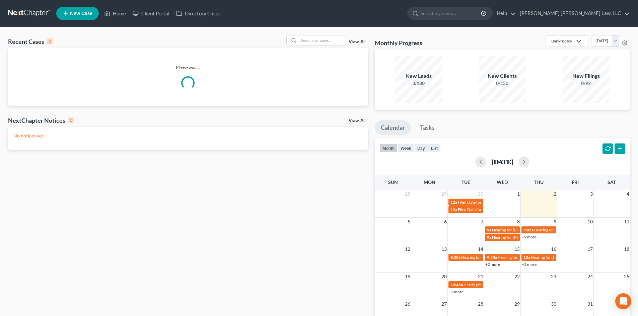
click at [325, 33] on div "Recent Cases 0 View All Please wait... NextChapter Notices 0 View All No notice…" at bounding box center [319, 201] width 638 height 348
click at [326, 40] on input "search" at bounding box center [322, 40] width 47 height 10
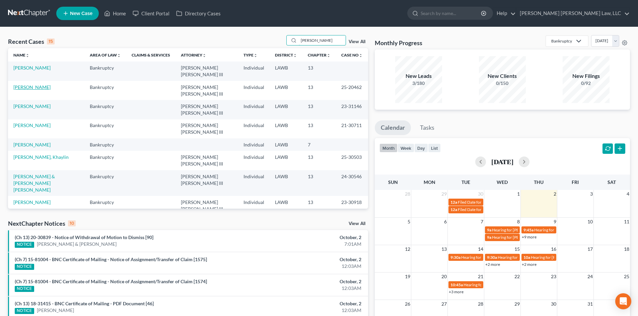
type input "moore"
click at [32, 86] on link "Moore, Keith" at bounding box center [31, 87] width 37 height 6
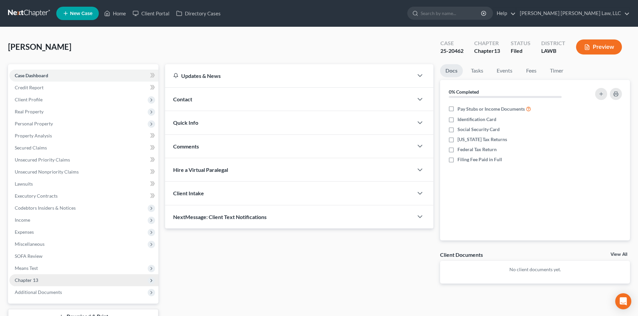
click at [44, 280] on span "Chapter 13" at bounding box center [83, 281] width 149 height 12
click at [69, 293] on link "Plan Calculator" at bounding box center [91, 293] width 136 height 12
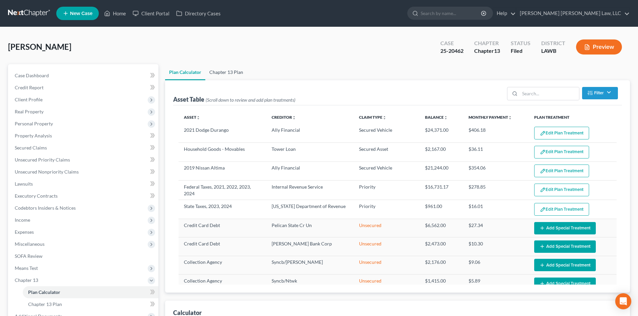
click at [237, 80] on link "Chapter 13 Plan" at bounding box center [226, 72] width 42 height 16
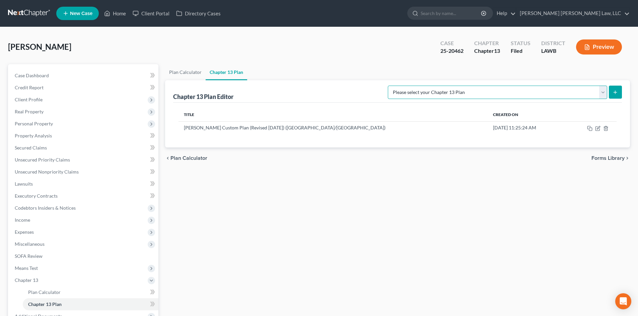
click at [573, 93] on select "Please select your Chapter 13 Plan E. Orum Custom Plan (Revised 12/1/2021) E. O…" at bounding box center [497, 92] width 219 height 13
click at [595, 130] on icon "button" at bounding box center [597, 128] width 5 height 5
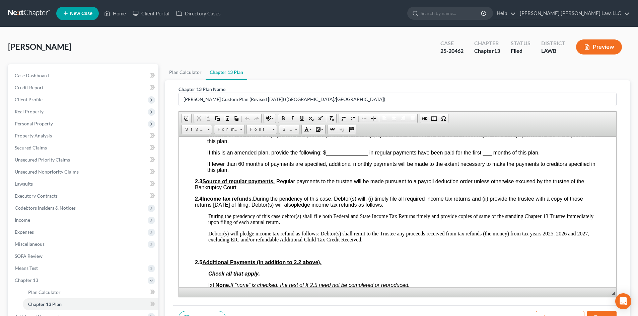
scroll to position [368, 0]
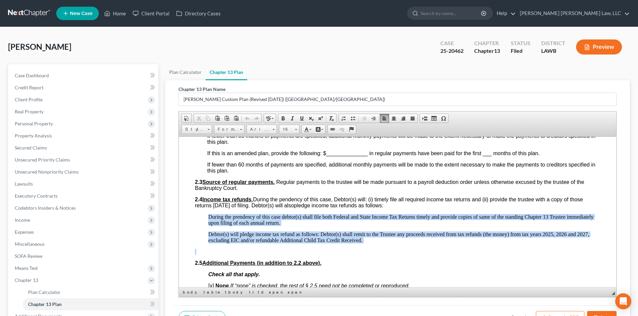
drag, startPoint x: 372, startPoint y: 244, endPoint x: 203, endPoint y: 217, distance: 171.3
copy body "During the prendency of this case debtor(s) shall file both Federal and State I…"
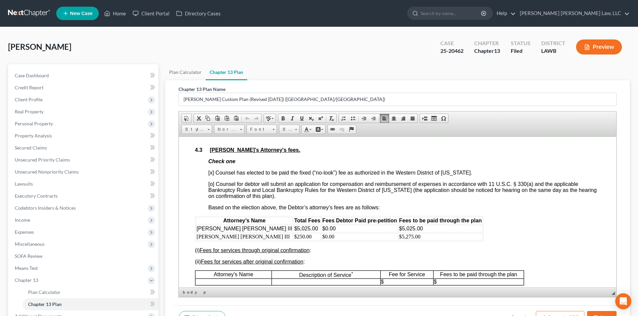
scroll to position [1273, 0]
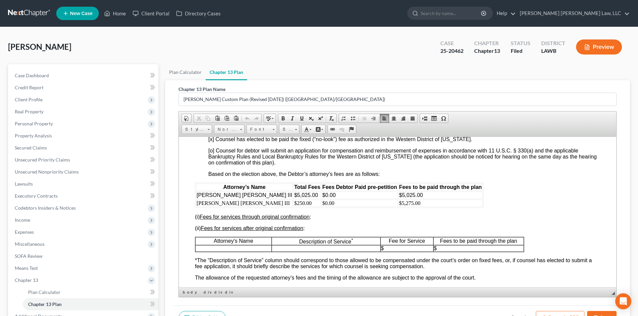
drag, startPoint x: 194, startPoint y: 203, endPoint x: 388, endPoint y: 228, distance: 195.8
click at [388, 228] on html "Debtor(s) Keith Jermain Moore Case Number: 25-20462 United States Bankruptcy Co…" at bounding box center [397, 41] width 437 height 2355
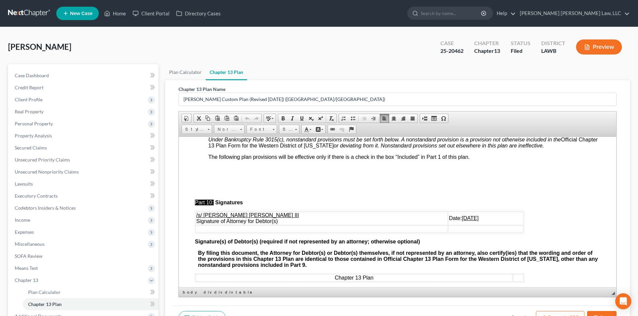
scroll to position [2177, 0]
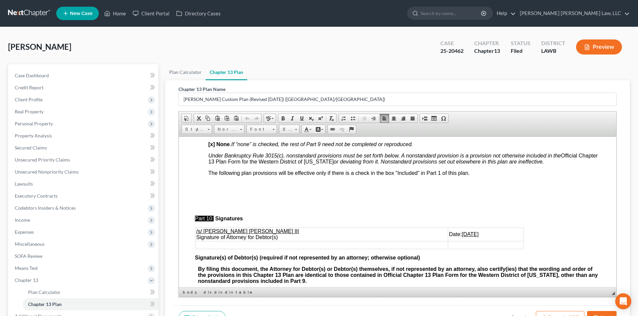
drag, startPoint x: 521, startPoint y: 316, endPoint x: 544, endPoint y: 299, distance: 28.2
click at [521, 316] on button "Cancel" at bounding box center [518, 318] width 29 height 14
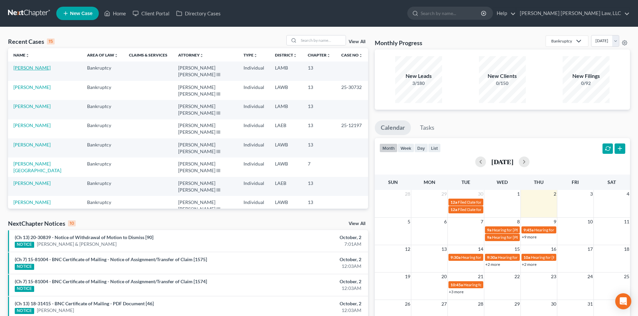
click at [34, 69] on link "[PERSON_NAME]" at bounding box center [31, 68] width 37 height 6
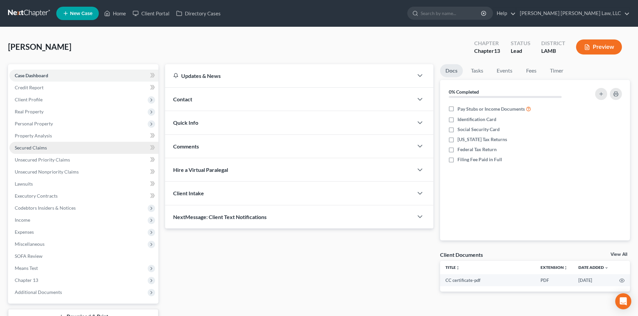
click at [77, 149] on link "Secured Claims" at bounding box center [83, 148] width 149 height 12
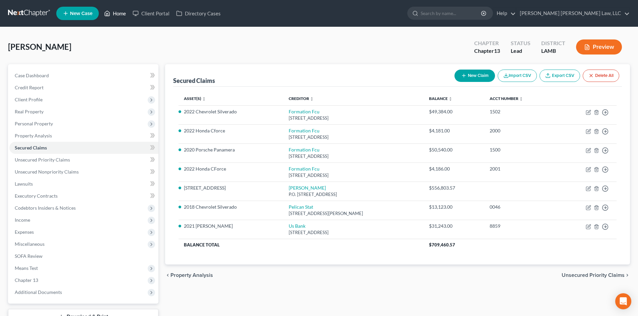
click at [116, 13] on link "Home" at bounding box center [115, 13] width 28 height 12
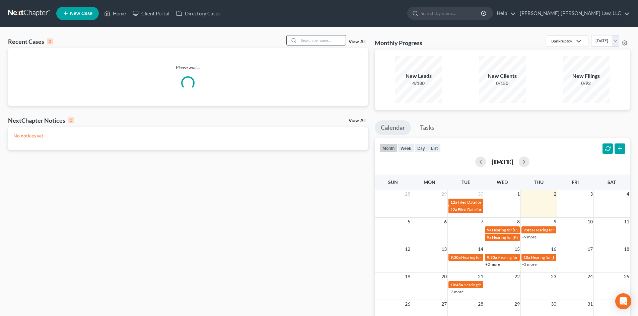
click at [317, 42] on input "search" at bounding box center [322, 40] width 47 height 10
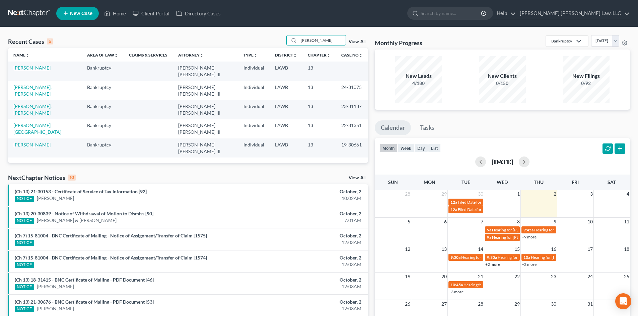
type input "[PERSON_NAME]"
click at [30, 67] on link "[PERSON_NAME]" at bounding box center [31, 68] width 37 height 6
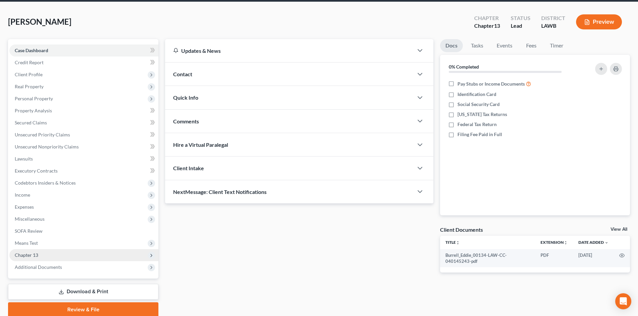
scroll to position [52, 0]
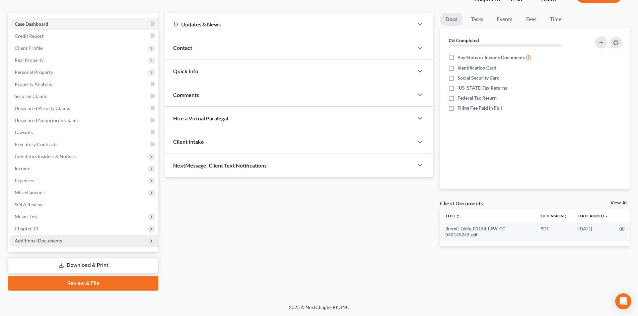
click at [89, 260] on link "Download & Print" at bounding box center [83, 266] width 150 height 16
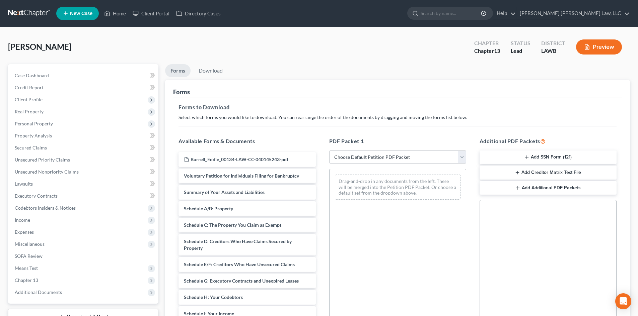
drag, startPoint x: 403, startPoint y: 160, endPoint x: 399, endPoint y: 163, distance: 5.3
click at [403, 160] on select "Choose Default Petition PDF Packet Complete Bankruptcy Petition (all forms and …" at bounding box center [397, 157] width 137 height 13
select select "0"
click at [329, 151] on select "Choose Default Petition PDF Packet Complete Bankruptcy Petition (all forms and …" at bounding box center [397, 157] width 137 height 13
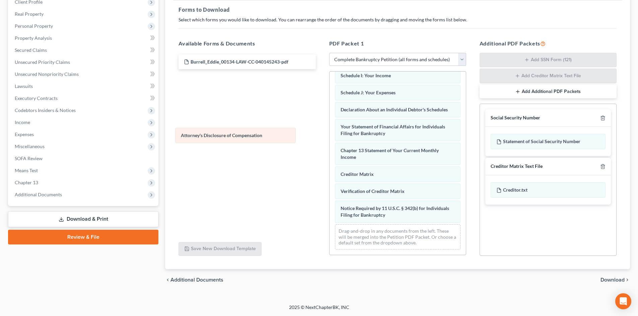
scroll to position [172, 0]
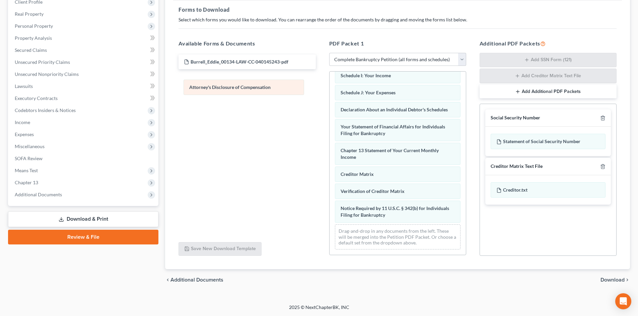
drag, startPoint x: 399, startPoint y: 220, endPoint x: 247, endPoint y: 92, distance: 198.2
click at [330, 92] on div "Attorney's Disclosure of Compensation Voluntary Petition for Individuals Filing…" at bounding box center [398, 80] width 136 height 349
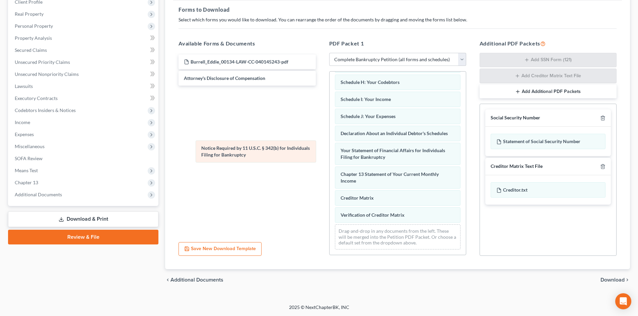
scroll to position [149, 0]
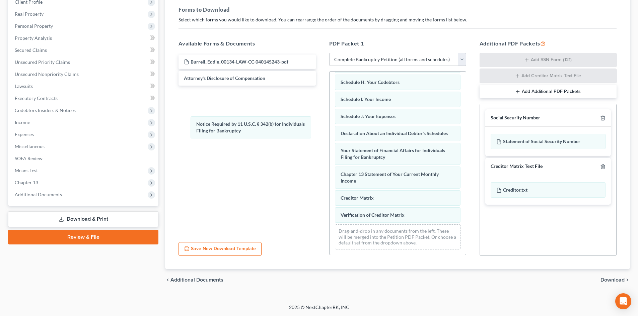
drag, startPoint x: 386, startPoint y: 209, endPoint x: 240, endPoint y: 120, distance: 171.2
click at [330, 122] on div "Notice Required by 11 U.S.C. § 342(b) for Individuals Filing for Bankruptcy Vol…" at bounding box center [398, 93] width 136 height 326
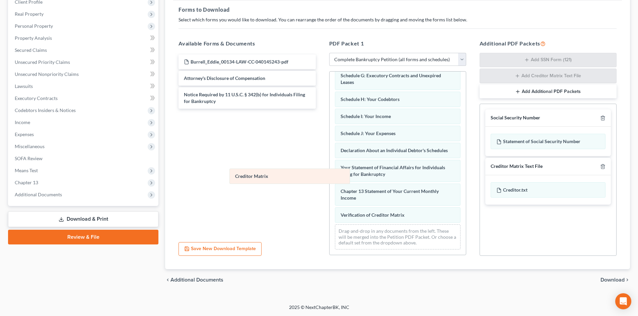
drag, startPoint x: 360, startPoint y: 199, endPoint x: 226, endPoint y: 126, distance: 152.9
click at [330, 137] on div "Creditor Matrix Voluntary Petition for Individuals Filing for Bankruptcy Summar…" at bounding box center [398, 101] width 136 height 308
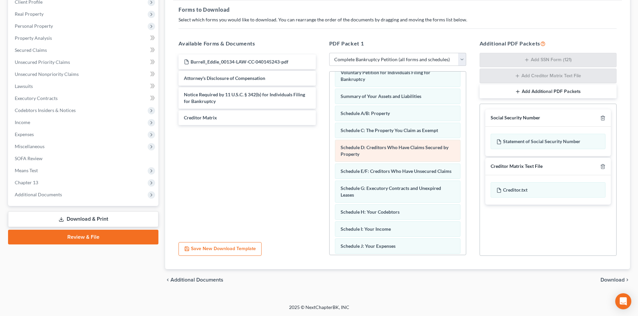
scroll to position [0, 0]
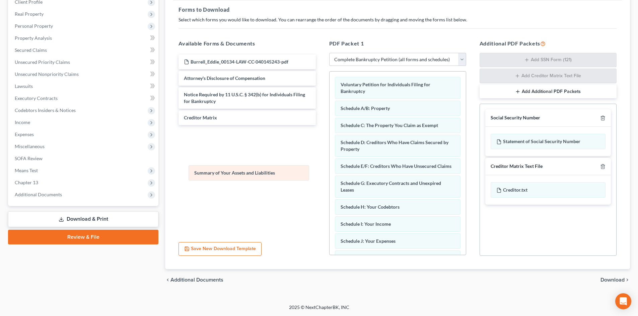
drag, startPoint x: 378, startPoint y: 109, endPoint x: 233, endPoint y: 174, distance: 158.3
click at [330, 174] on div "Summary of Your Assets and Liabilities Voluntary Petition for Individuals Filin…" at bounding box center [398, 217] width 136 height 291
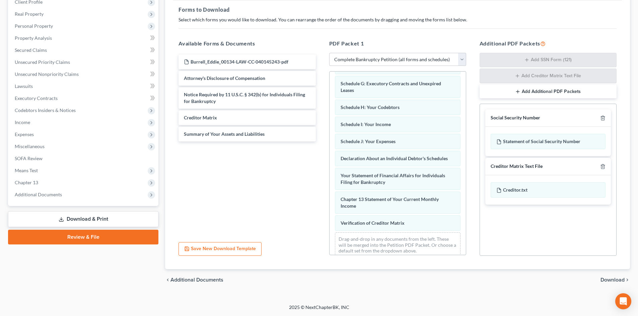
scroll to position [100, 0]
click at [605, 119] on icon "button" at bounding box center [602, 118] width 5 height 5
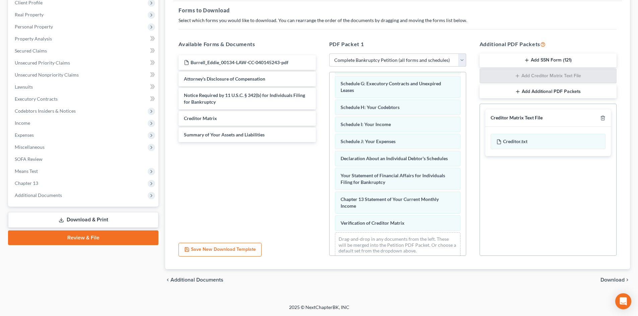
scroll to position [97, 0]
click at [605, 119] on icon "button" at bounding box center [602, 118] width 5 height 5
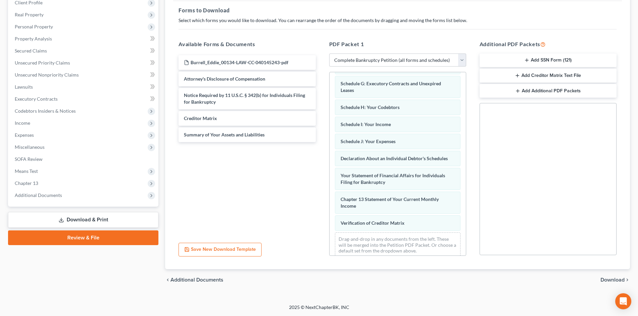
click at [615, 281] on span "Download" at bounding box center [612, 280] width 24 height 5
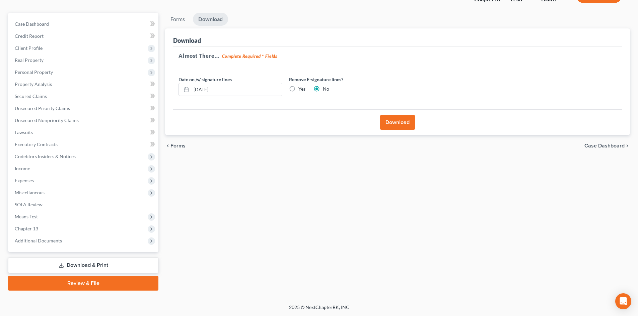
scroll to position [52, 0]
click at [400, 124] on button "Download" at bounding box center [397, 122] width 35 height 15
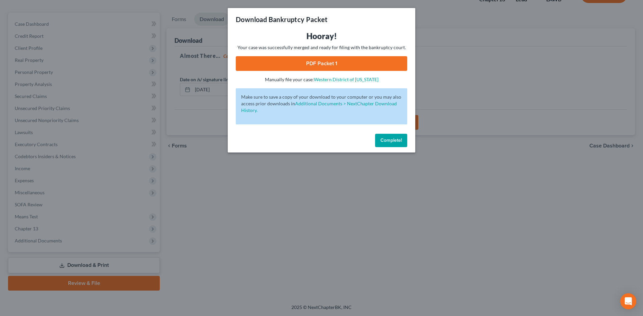
click at [372, 61] on link "PDF Packet 1" at bounding box center [321, 63] width 171 height 15
click at [394, 143] on button "Complete!" at bounding box center [391, 140] width 32 height 13
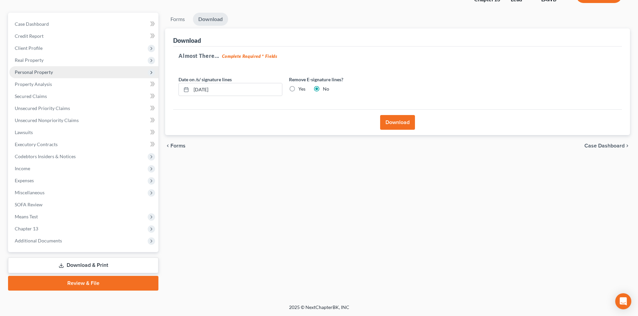
click at [45, 71] on span "Personal Property" at bounding box center [34, 72] width 38 height 6
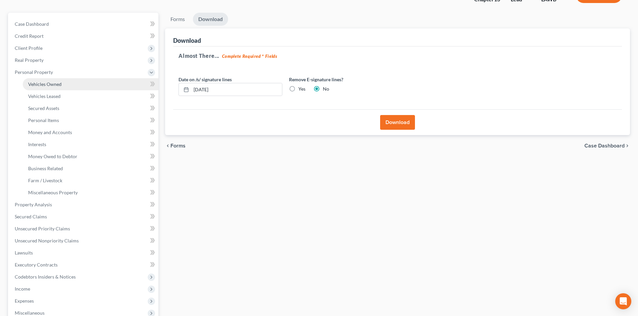
click at [52, 83] on span "Vehicles Owned" at bounding box center [44, 84] width 33 height 6
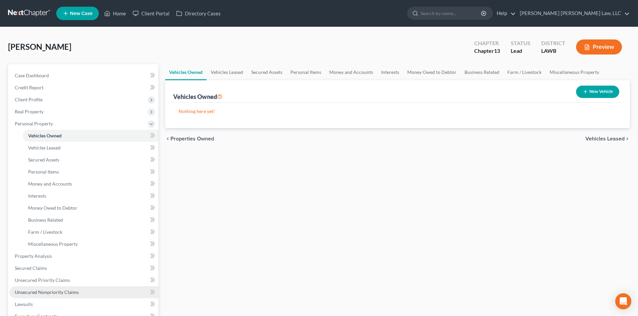
click at [63, 292] on span "Unsecured Nonpriority Claims" at bounding box center [47, 293] width 64 height 6
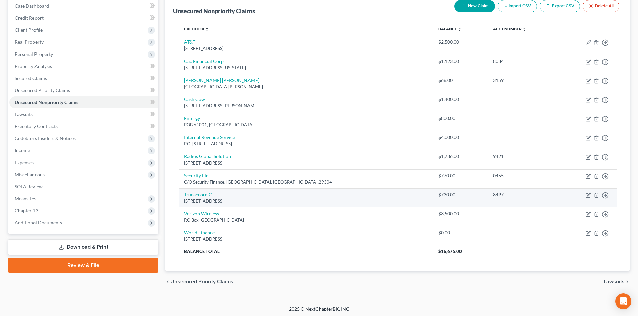
scroll to position [71, 0]
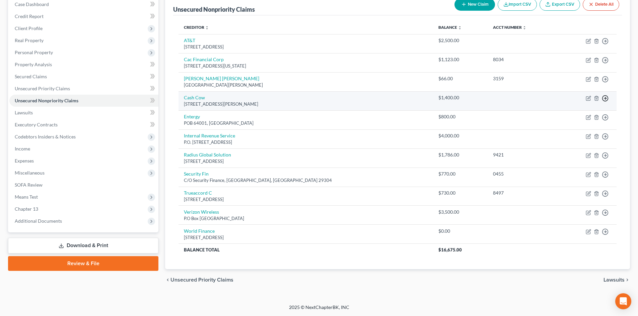
click at [607, 99] on icon "button" at bounding box center [605, 98] width 7 height 7
click at [569, 102] on link "Move to D" at bounding box center [575, 102] width 56 height 11
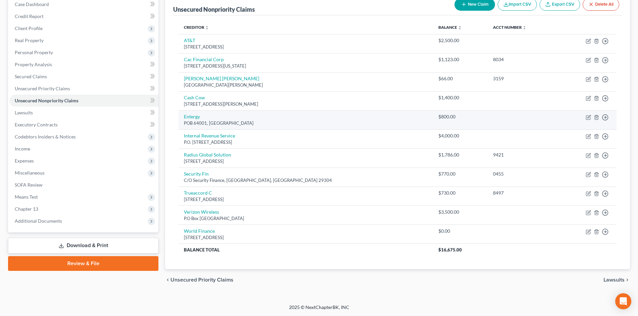
scroll to position [52, 0]
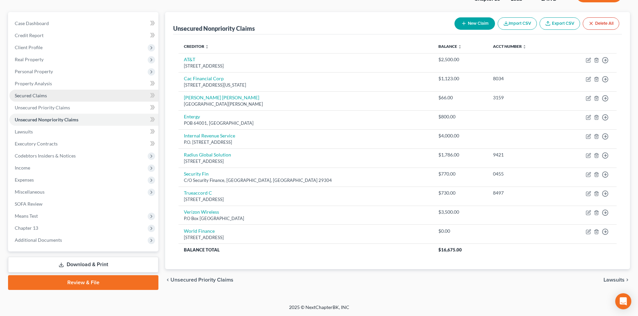
click at [84, 99] on link "Secured Claims" at bounding box center [83, 96] width 149 height 12
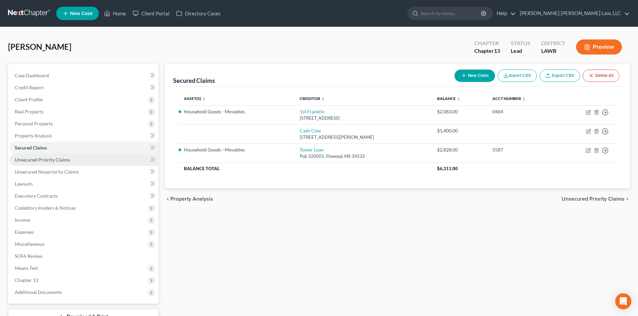
click at [93, 161] on link "Unsecured Priority Claims" at bounding box center [83, 160] width 149 height 12
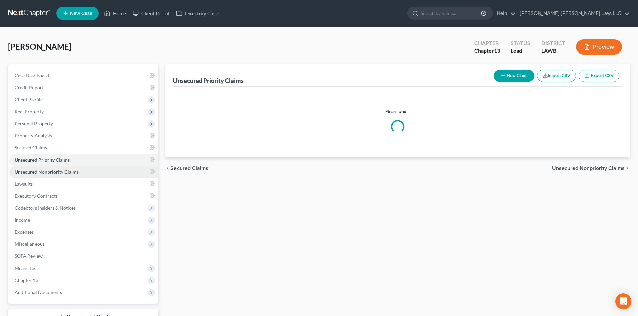
click at [91, 172] on link "Unsecured Nonpriority Claims" at bounding box center [83, 172] width 149 height 12
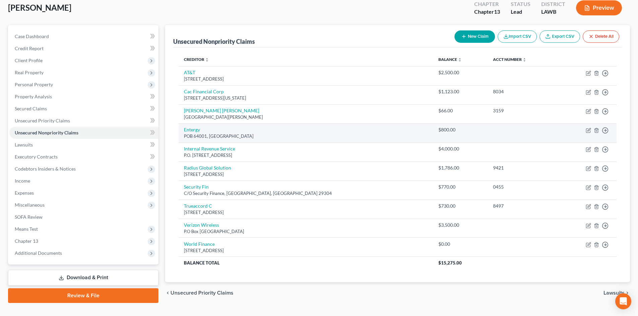
scroll to position [52, 0]
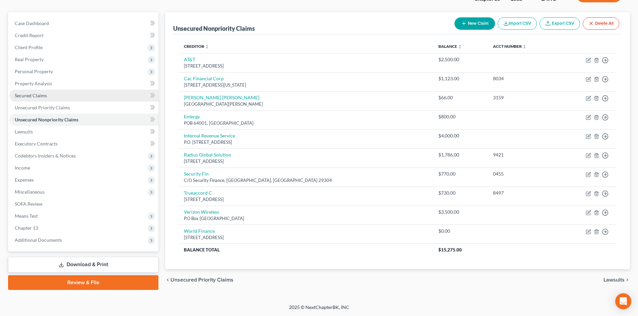
drag, startPoint x: 68, startPoint y: 93, endPoint x: 74, endPoint y: 91, distance: 6.5
click at [68, 93] on link "Secured Claims" at bounding box center [83, 96] width 149 height 12
